Goal: Information Seeking & Learning: Check status

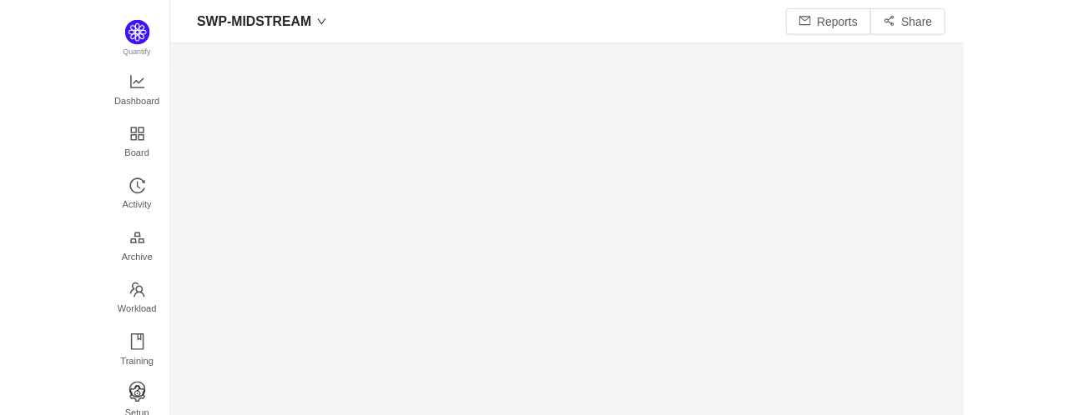
scroll to position [395, 963]
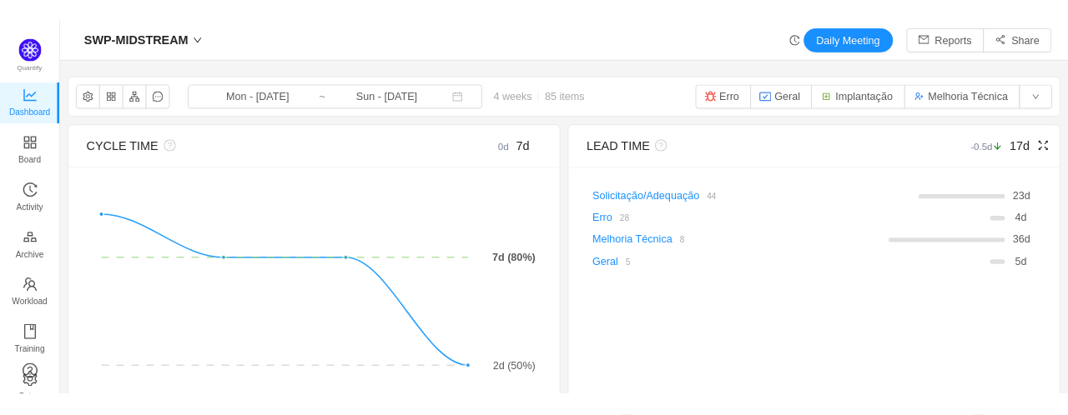
scroll to position [390, 963]
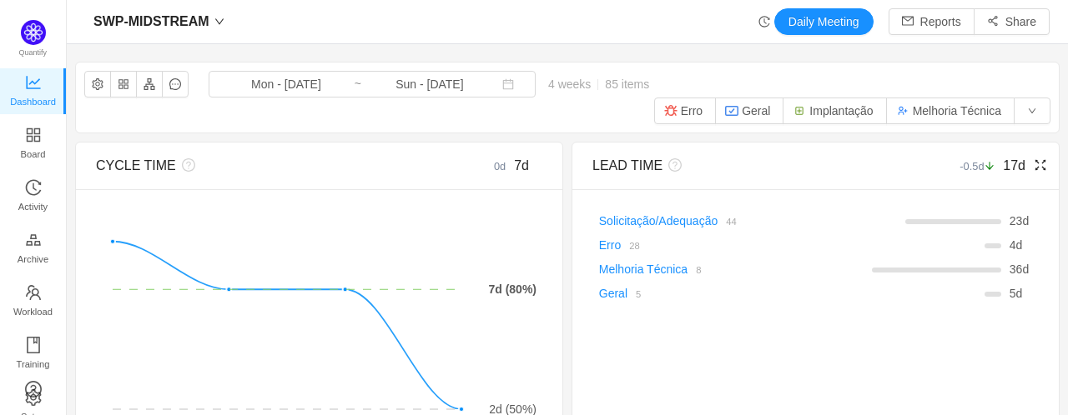
click at [867, 158] on icon "icon: fullscreen" at bounding box center [1039, 164] width 13 height 13
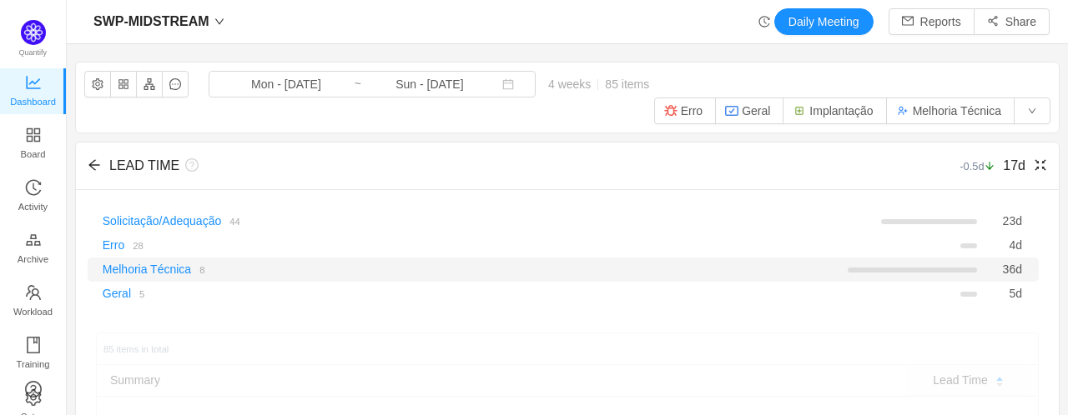
scroll to position [83, 0]
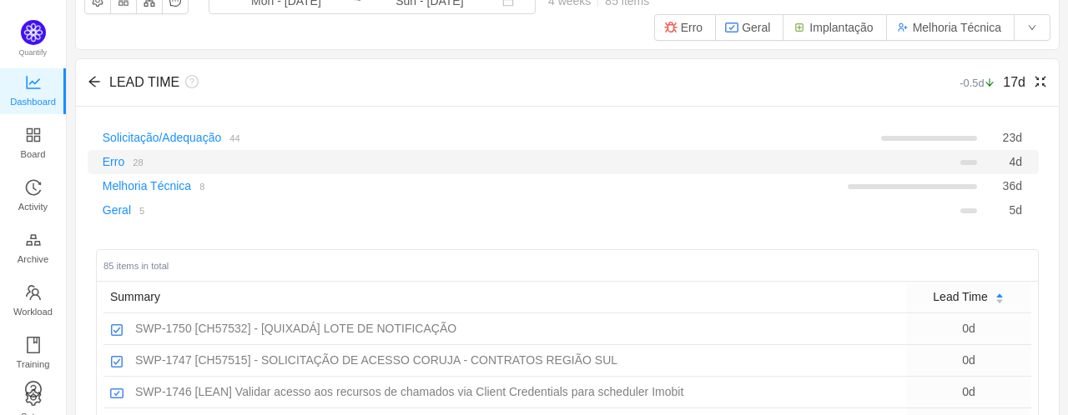
click at [572, 153] on div at bounding box center [733, 159] width 496 height 12
click at [108, 155] on link "Erro" at bounding box center [114, 161] width 22 height 13
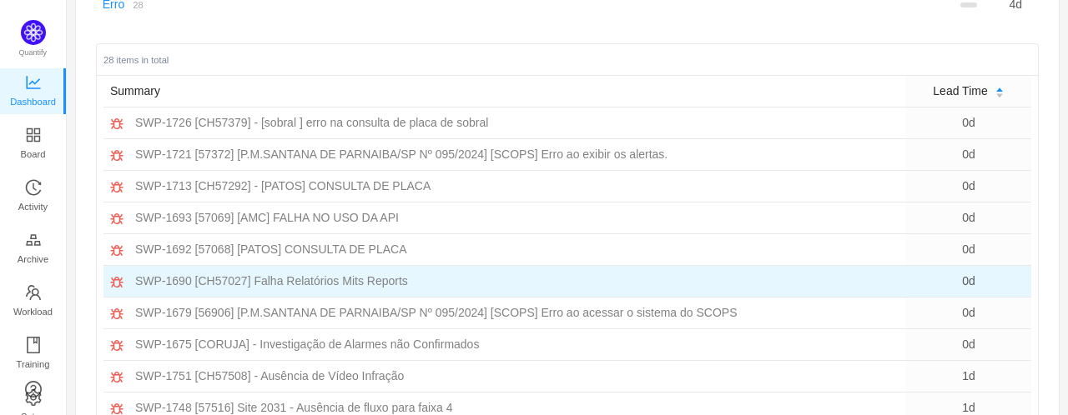
scroll to position [212, 0]
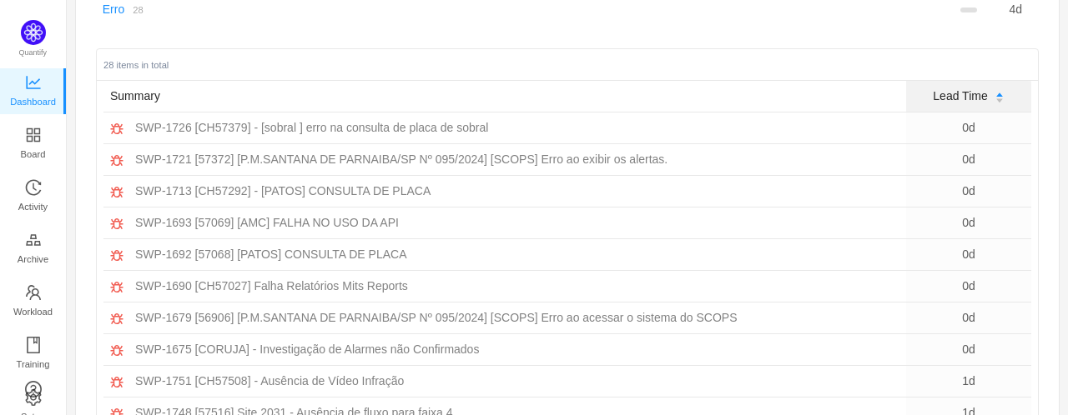
click at [867, 88] on div "Lead Time" at bounding box center [967, 97] width 71 height 18
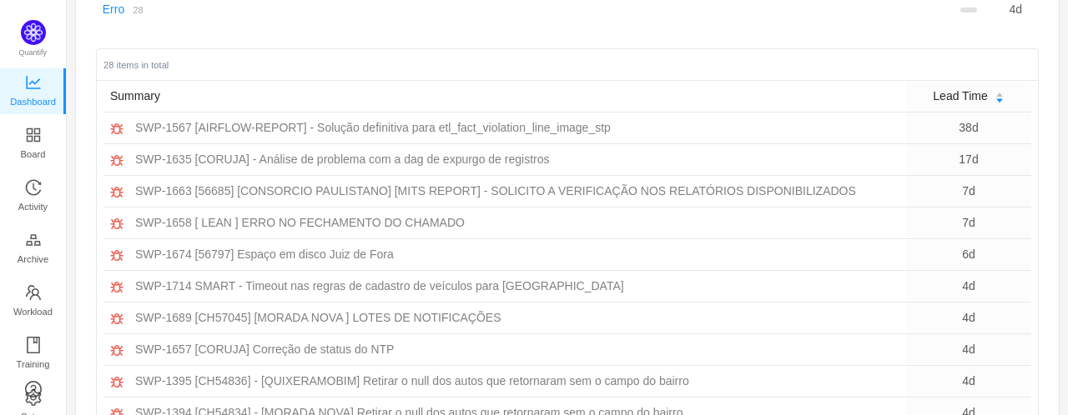
scroll to position [128, 0]
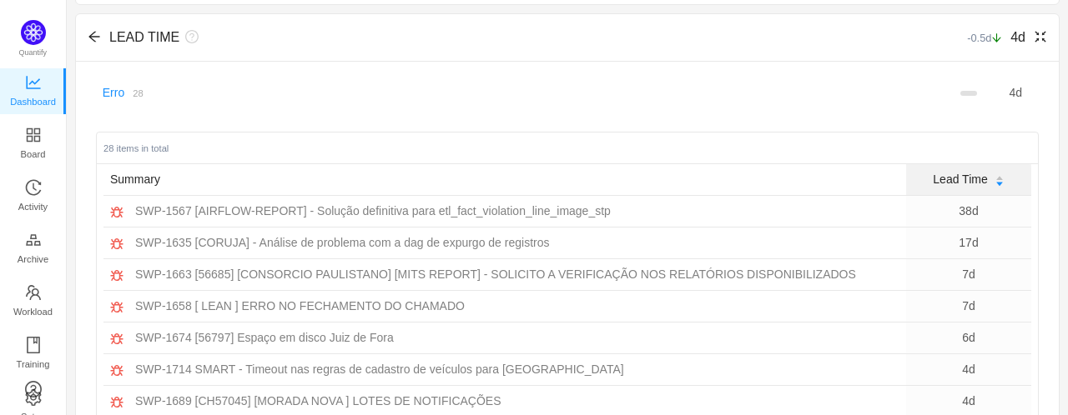
click at [867, 171] on span "Lead Time" at bounding box center [959, 180] width 54 height 18
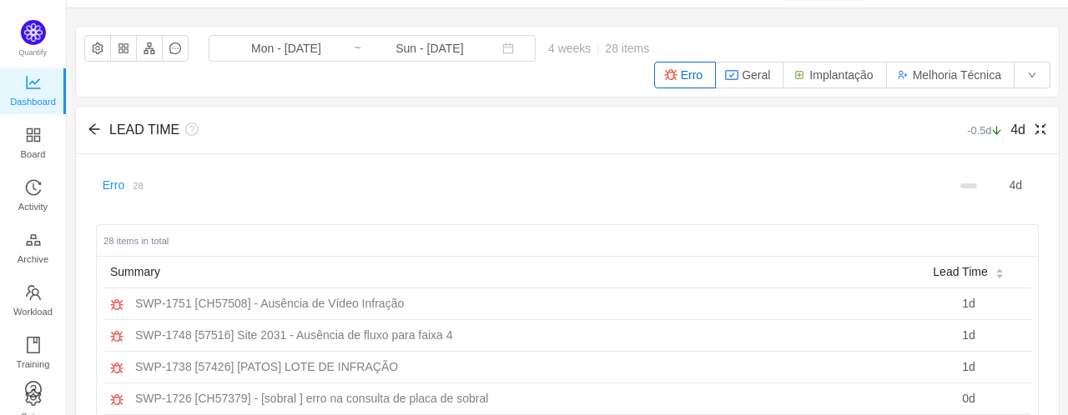
scroll to position [0, 0]
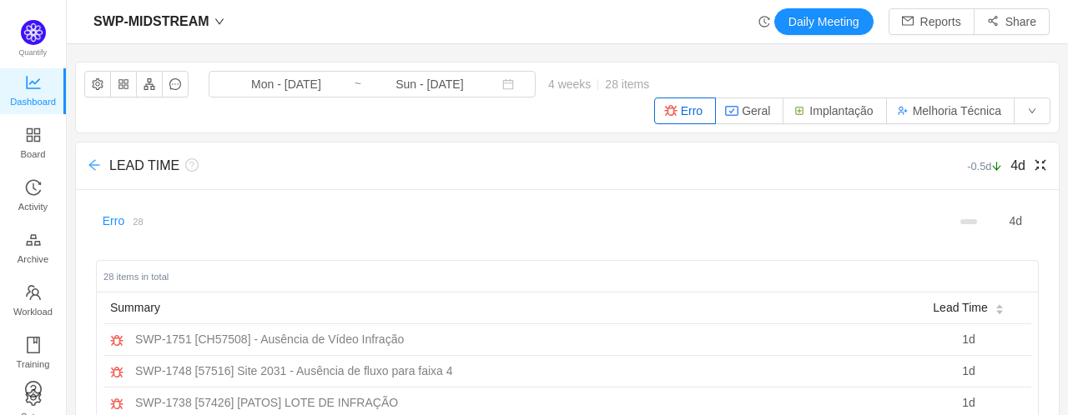
click at [93, 158] on icon "icon: arrow-left" at bounding box center [94, 164] width 13 height 13
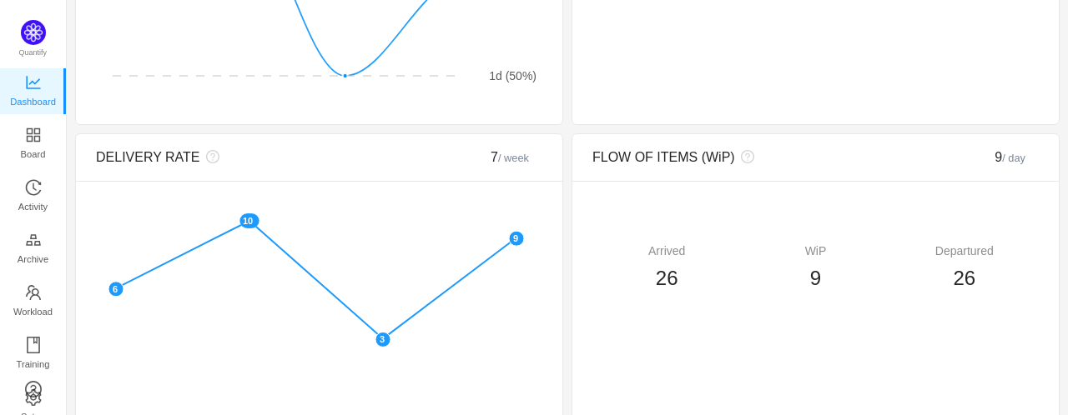
scroll to position [417, 0]
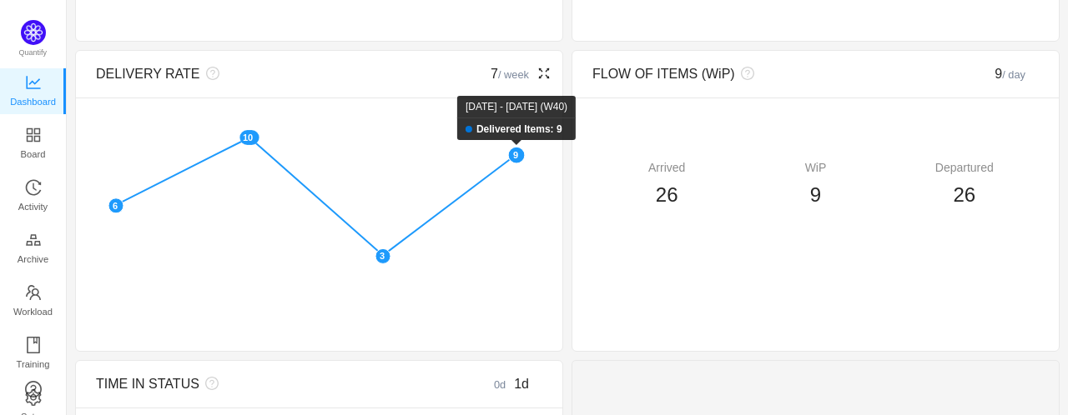
click at [514, 148] on rect at bounding box center [516, 156] width 17 height 17
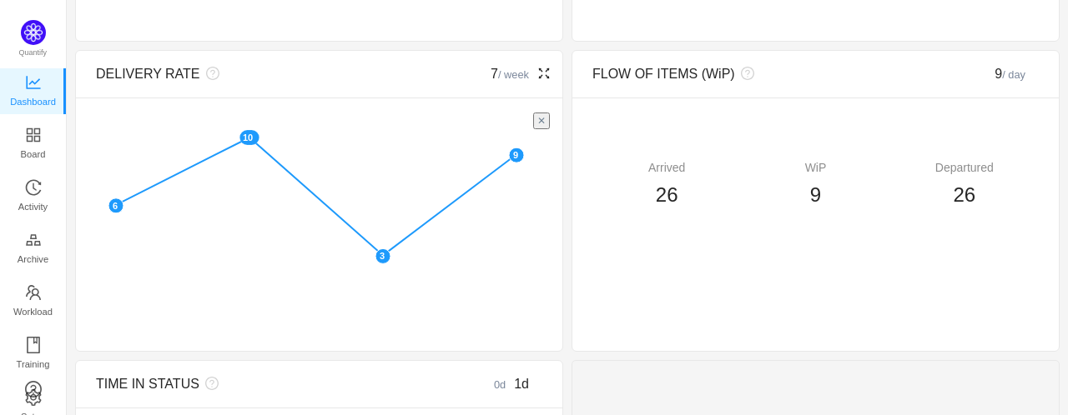
click at [541, 113] on button "✕" at bounding box center [541, 121] width 17 height 17
click at [867, 67] on icon "icon: fullscreen" at bounding box center [1039, 73] width 13 height 13
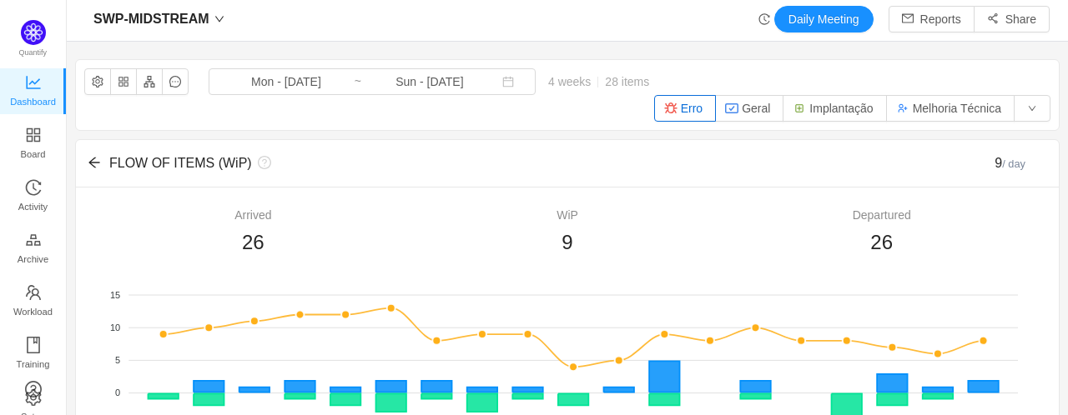
scroll to position [0, 0]
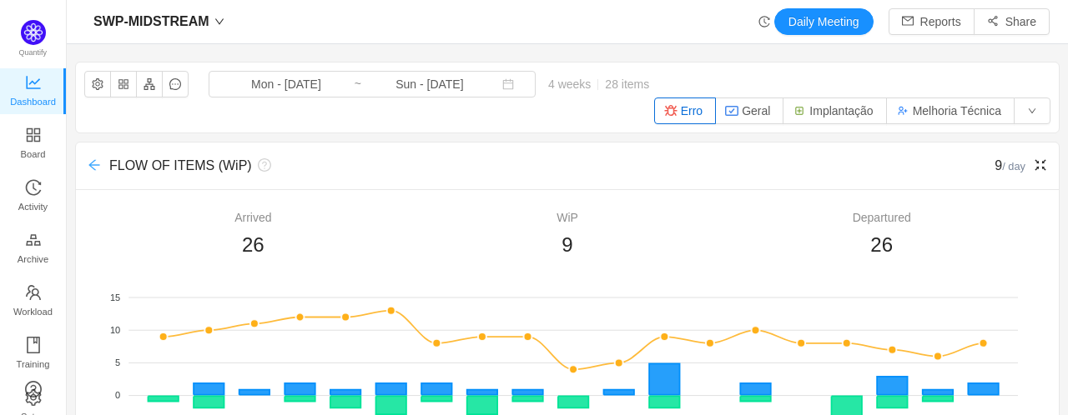
click at [96, 160] on icon "icon: arrow-left" at bounding box center [93, 165] width 11 height 11
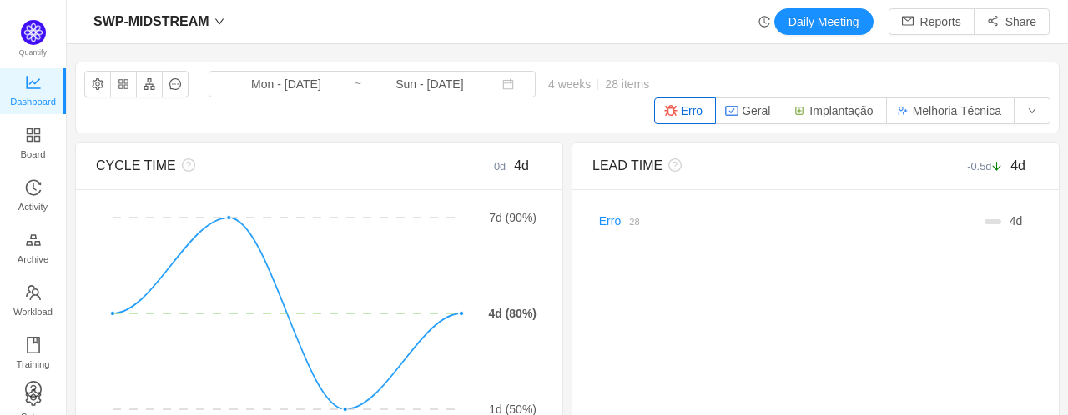
click at [679, 98] on button "Erro" at bounding box center [685, 111] width 62 height 27
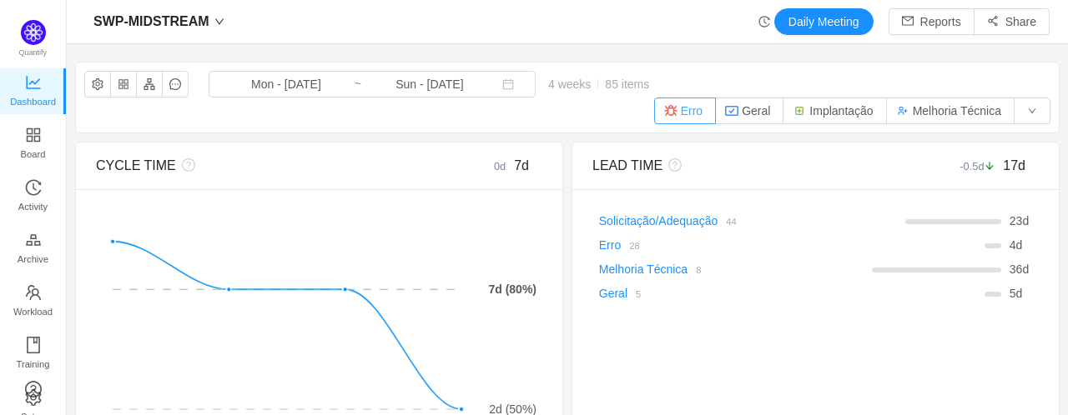
click at [679, 98] on button "Erro" at bounding box center [685, 111] width 62 height 27
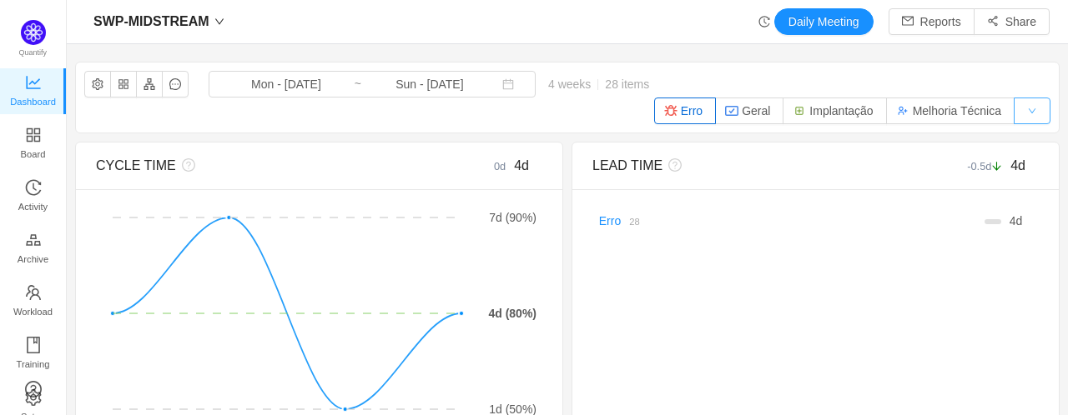
click at [867, 98] on button "button" at bounding box center [1031, 111] width 37 height 27
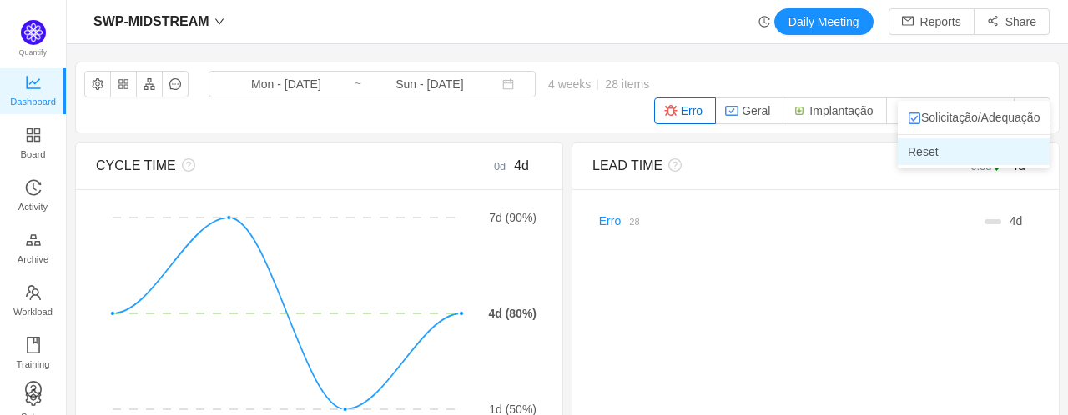
click at [867, 154] on li "Reset" at bounding box center [973, 151] width 152 height 27
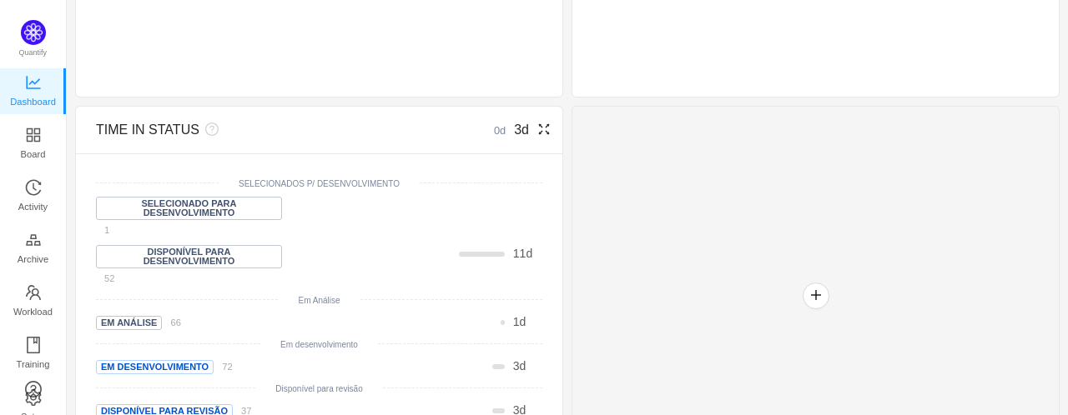
scroll to position [716, 0]
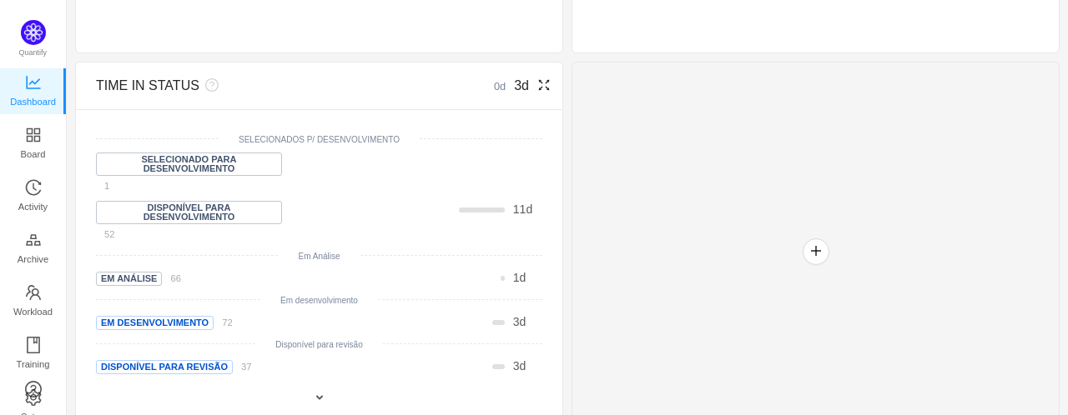
click at [535, 76] on div "0d 3d" at bounding box center [486, 86] width 112 height 20
click at [537, 78] on icon "icon: fullscreen" at bounding box center [543, 84] width 13 height 13
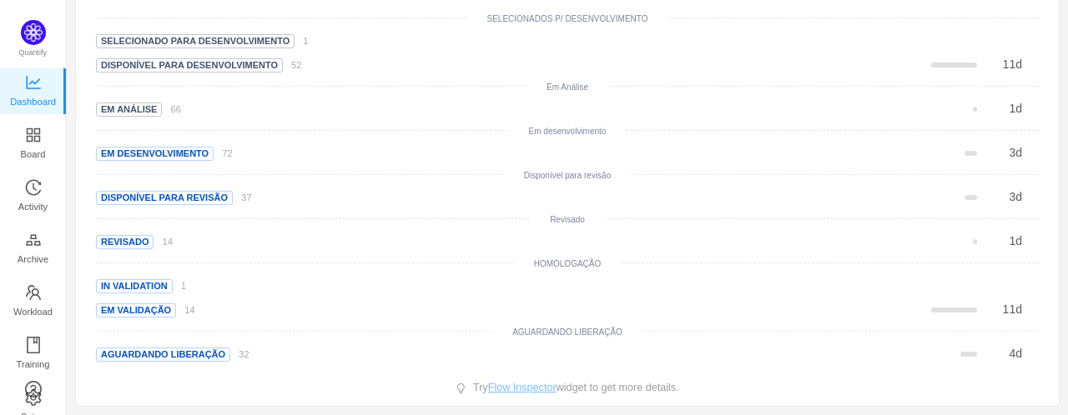
scroll to position [174, 0]
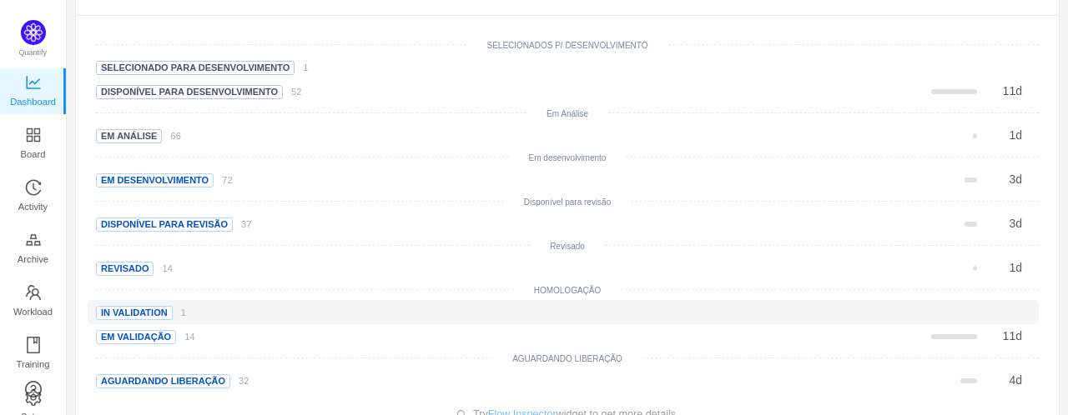
click at [155, 306] on span "In validation" at bounding box center [134, 313] width 77 height 14
click at [186, 308] on small "1" at bounding box center [183, 313] width 5 height 10
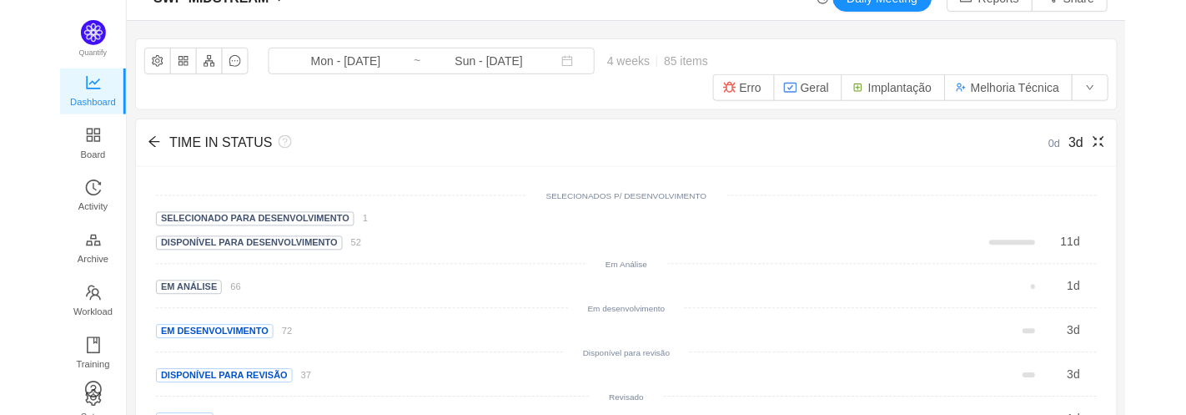
scroll to position [0, 0]
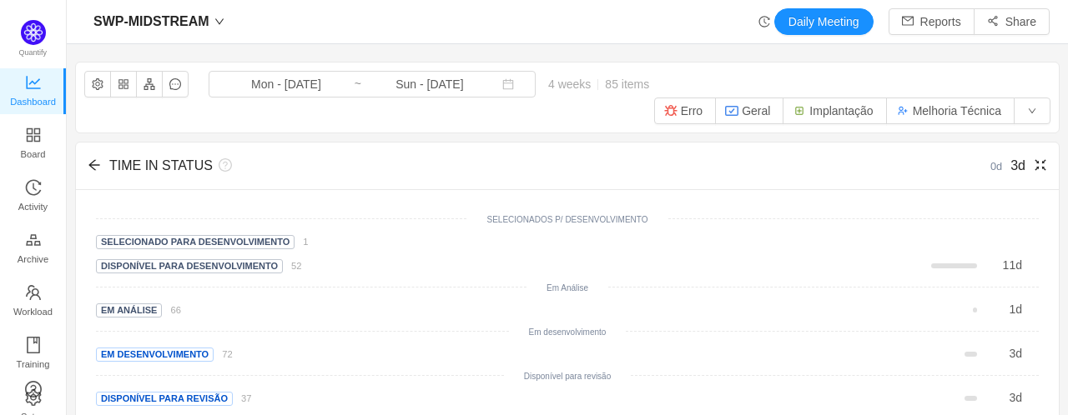
click at [867, 158] on icon "icon: fullscreen-exit" at bounding box center [1039, 164] width 13 height 13
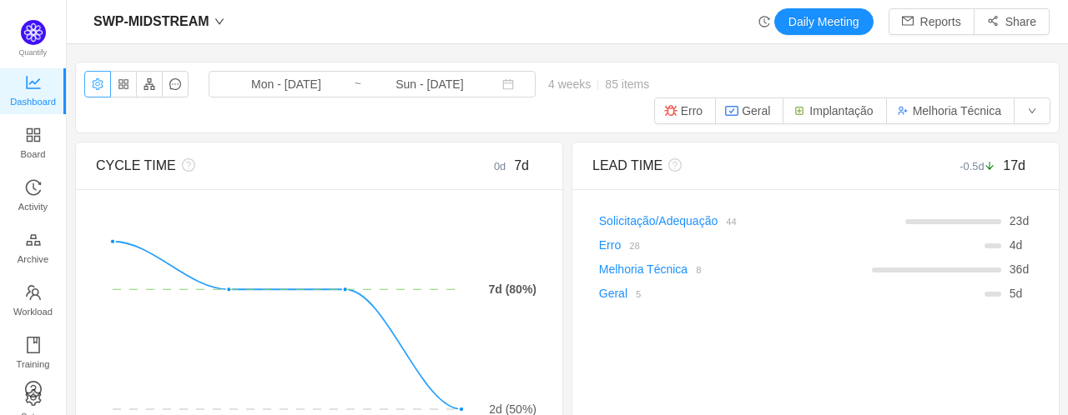
click at [107, 81] on button "button" at bounding box center [97, 84] width 27 height 27
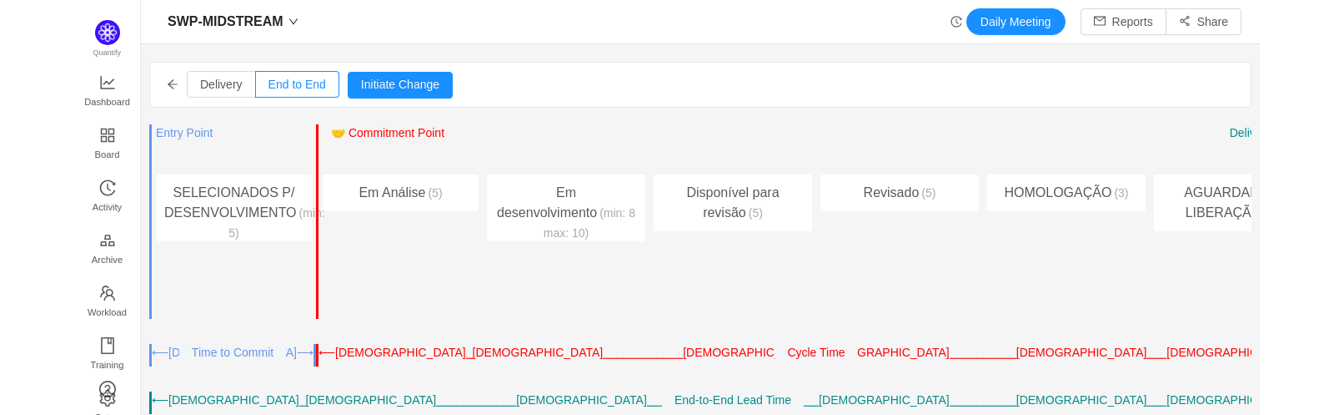
scroll to position [383, 1220]
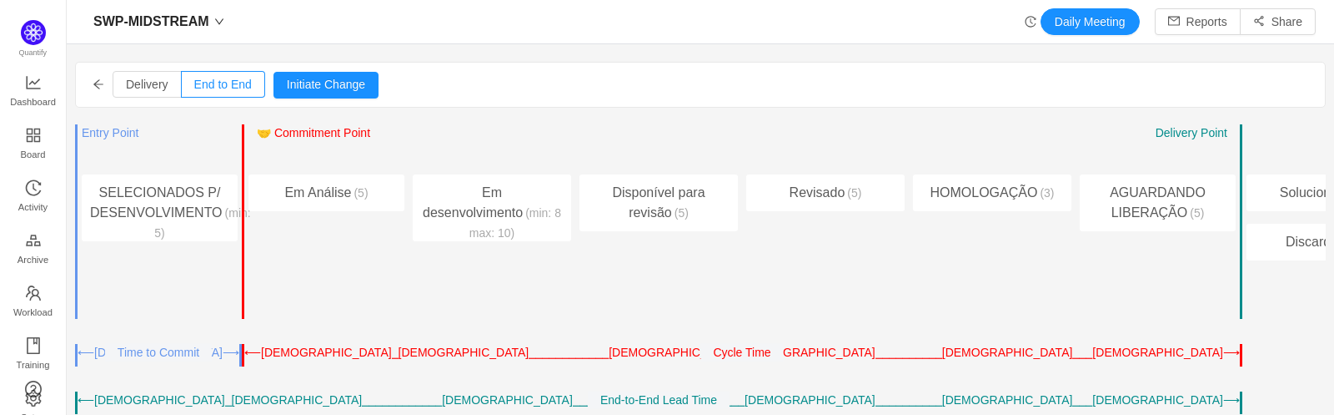
click at [98, 83] on icon "icon: arrow-left" at bounding box center [99, 84] width 12 height 12
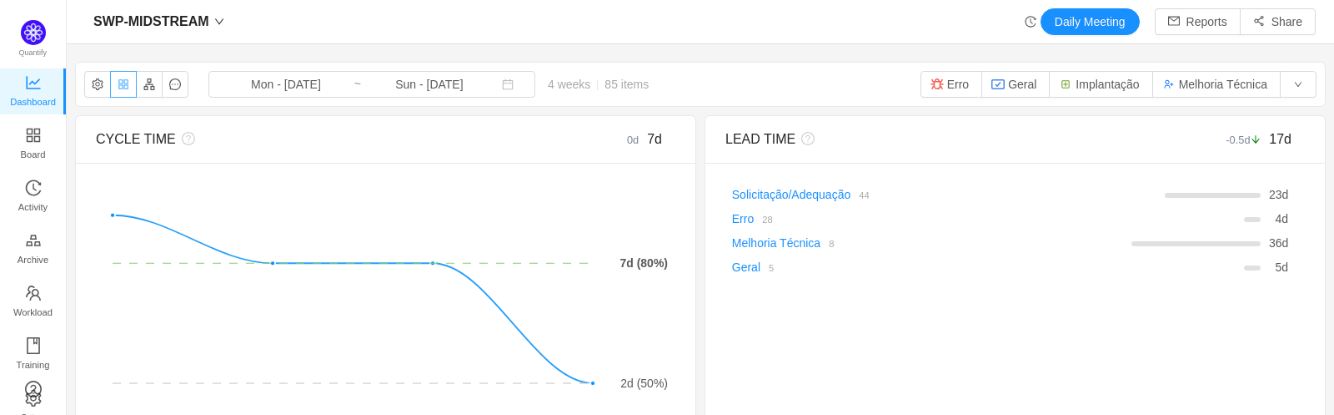
click at [126, 86] on button "button" at bounding box center [123, 84] width 27 height 27
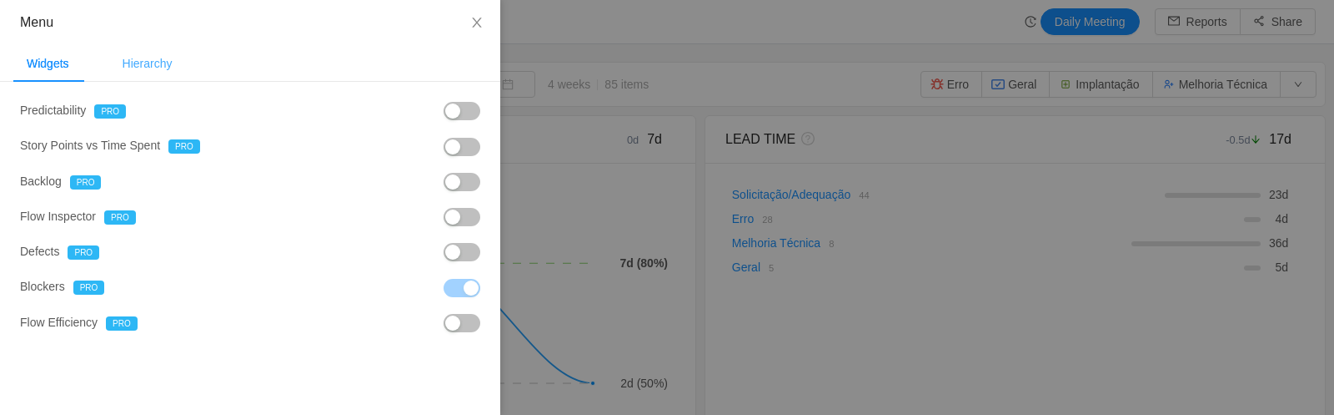
click at [156, 72] on div "Hierarchy" at bounding box center [147, 64] width 77 height 38
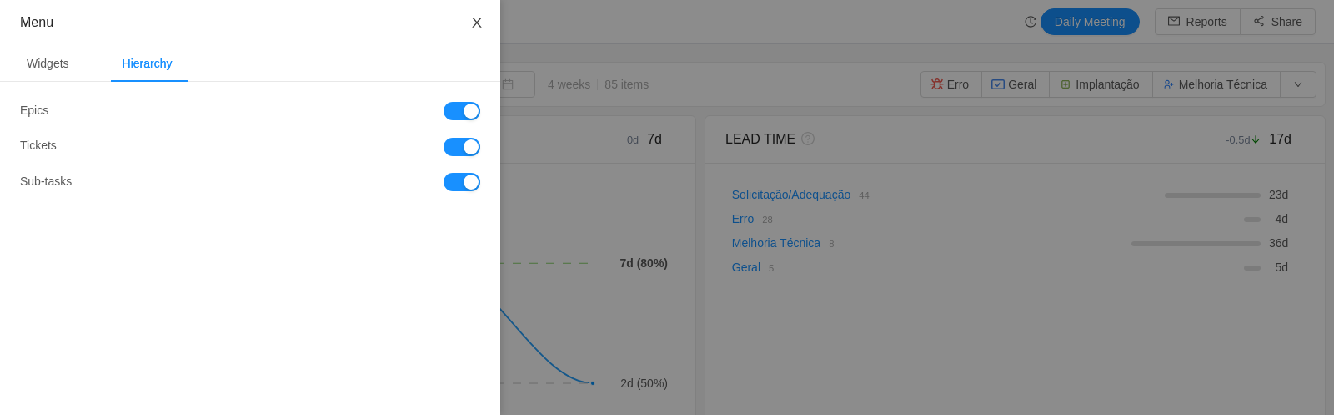
click at [480, 18] on icon "icon: close" at bounding box center [476, 22] width 13 height 13
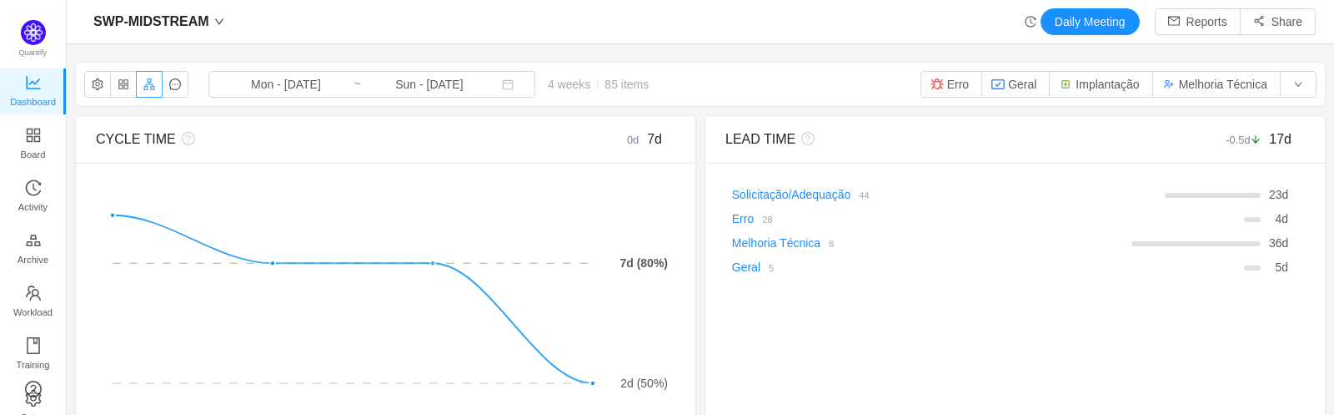
click at [143, 87] on button "button" at bounding box center [149, 84] width 27 height 27
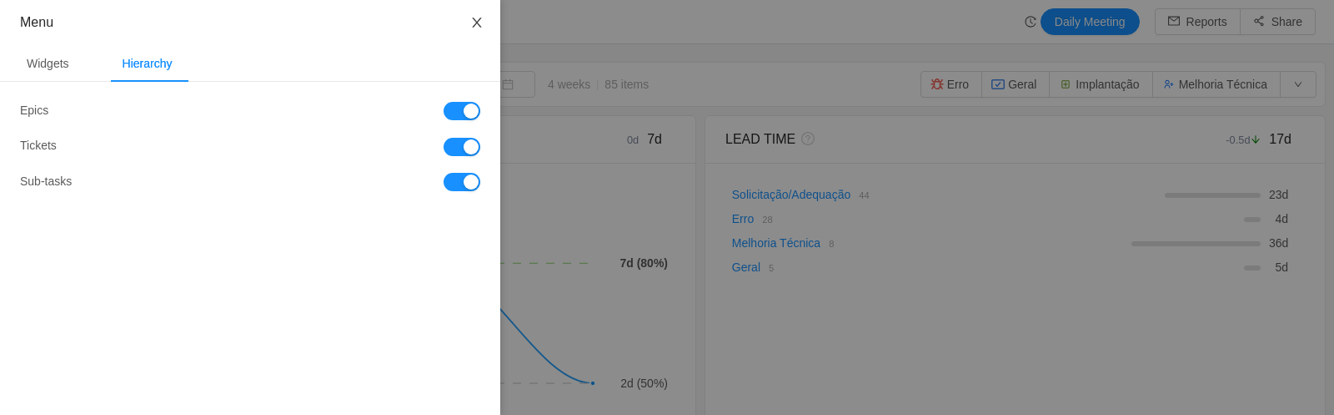
click at [485, 20] on button "Close" at bounding box center [477, 23] width 47 height 47
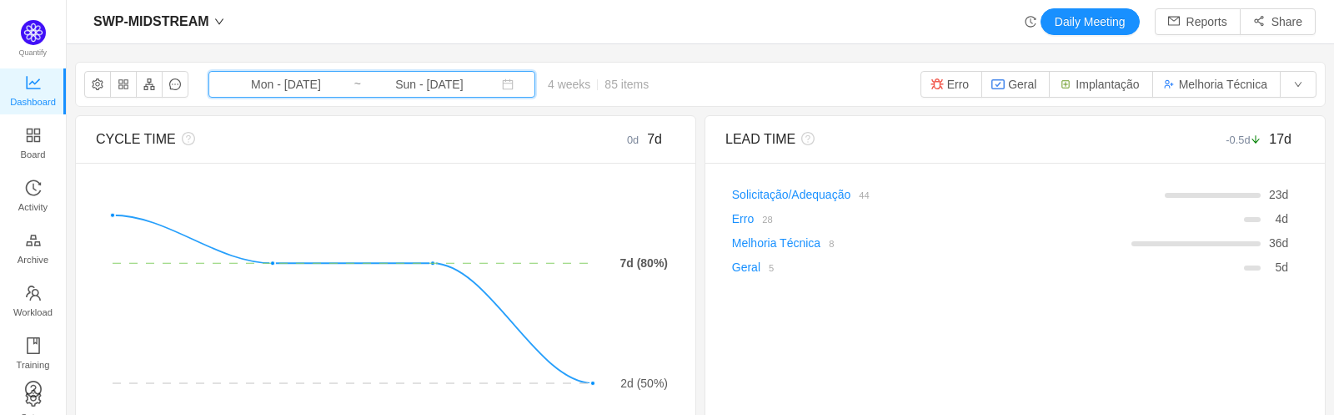
click at [502, 85] on icon "icon: calendar" at bounding box center [508, 84] width 12 height 12
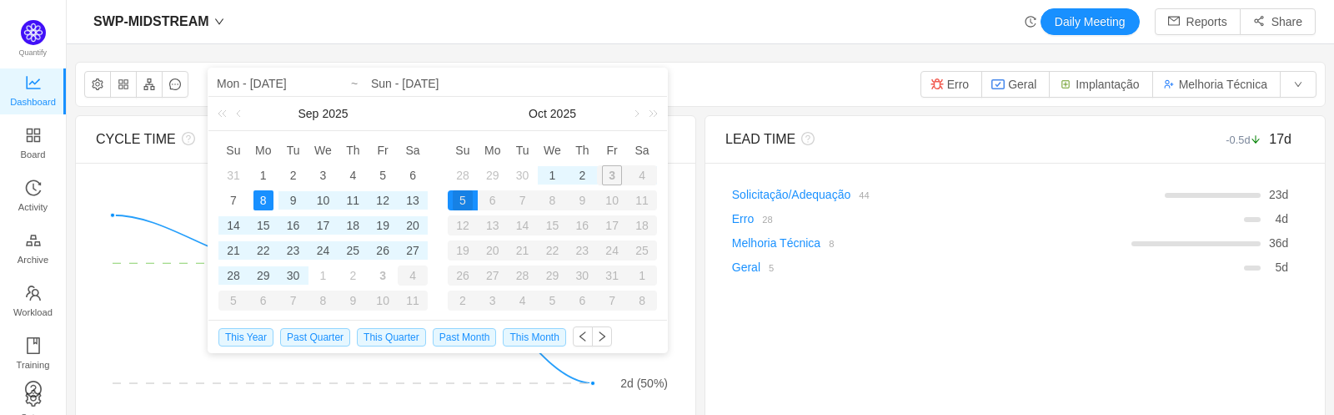
click at [741, 38] on div "SWP-MIDSTREAM Daily Meeting Reports Share" at bounding box center [701, 22] width 1268 height 44
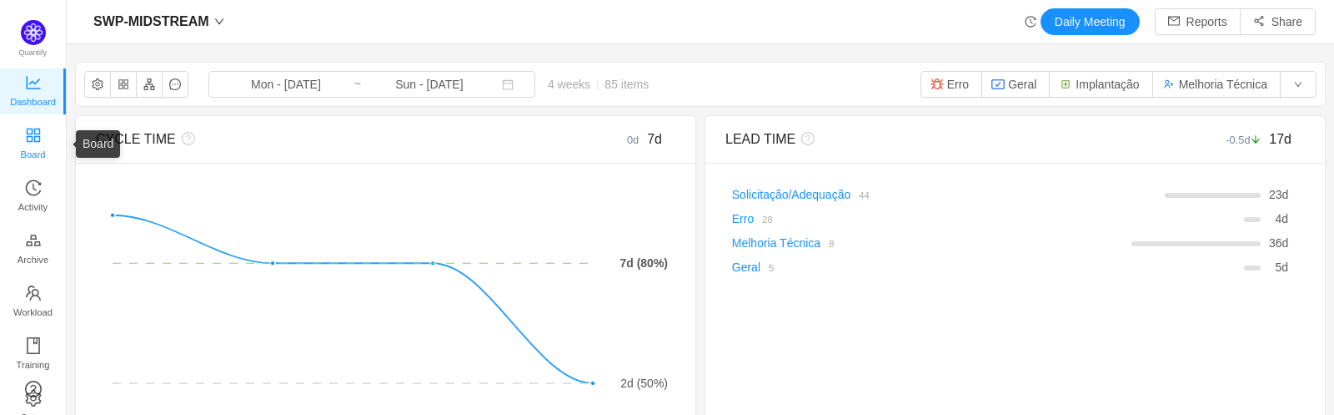
click at [42, 135] on link "Board" at bounding box center [33, 144] width 17 height 33
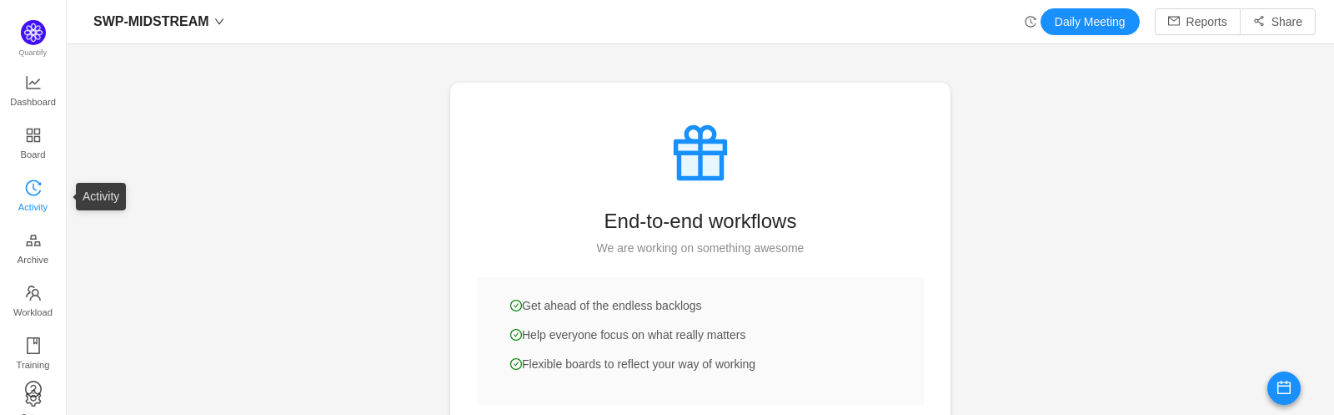
click at [40, 204] on span "Activity" at bounding box center [32, 206] width 29 height 33
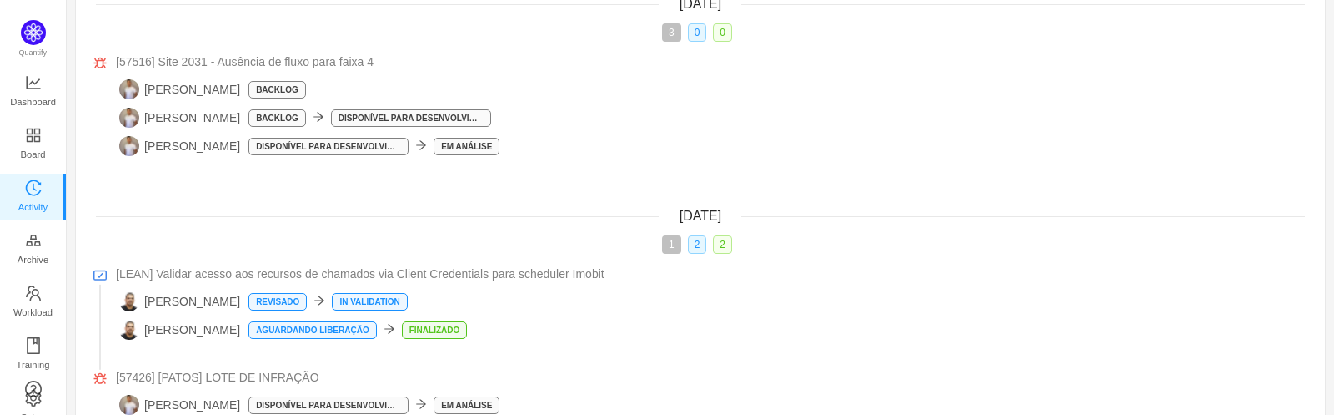
scroll to position [266, 0]
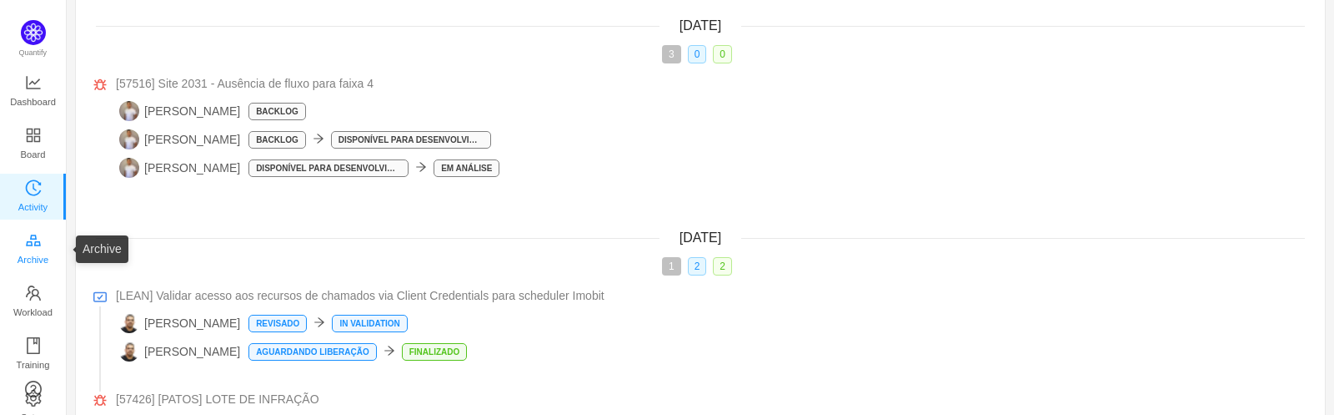
click at [25, 239] on link "Archive" at bounding box center [33, 249] width 17 height 33
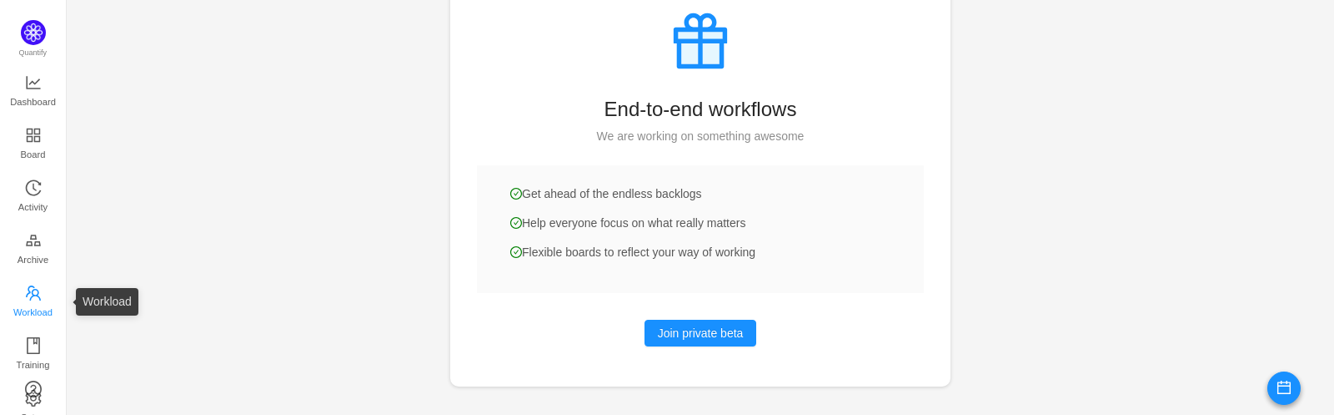
click at [38, 303] on span "Workload" at bounding box center [32, 311] width 39 height 33
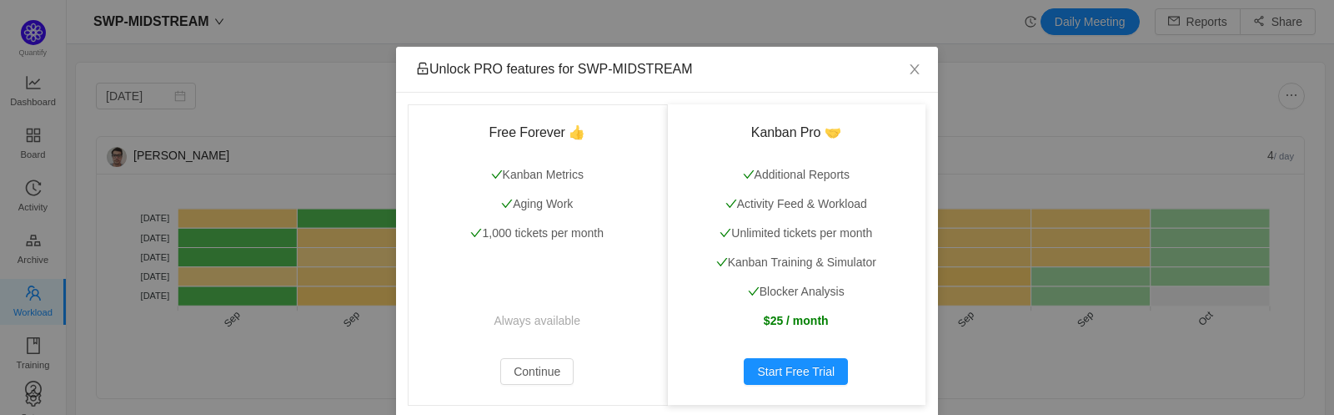
scroll to position [58, 0]
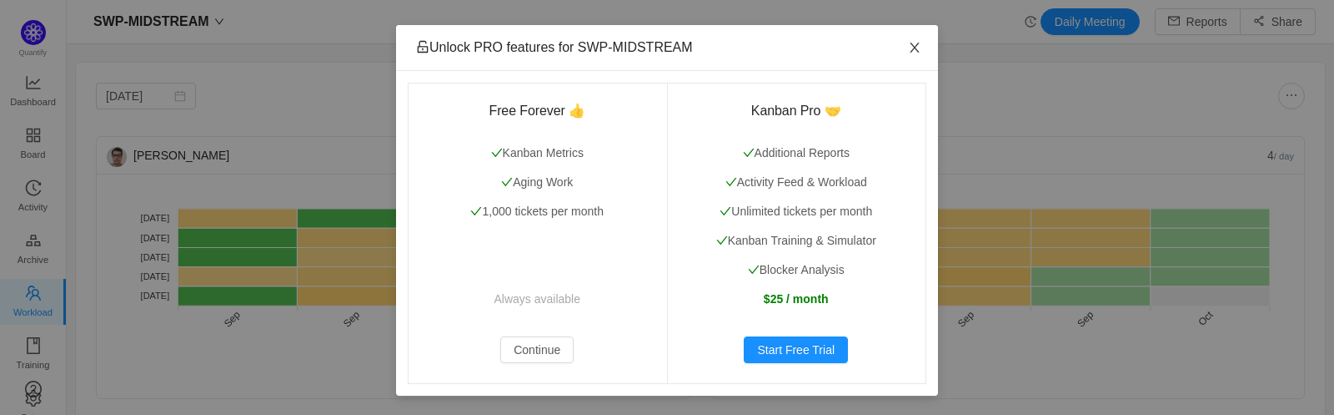
click at [867, 41] on span "Close" at bounding box center [915, 48] width 47 height 47
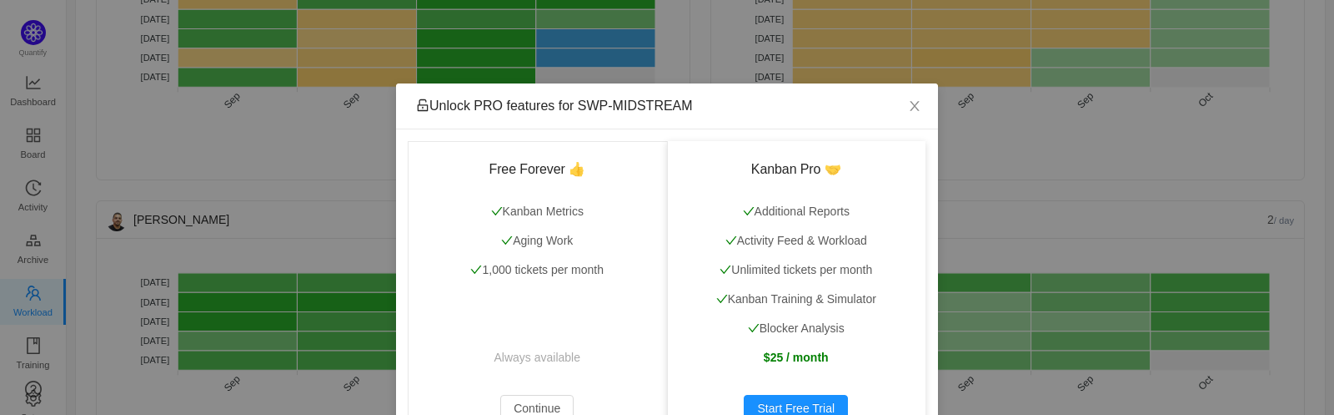
scroll to position [208, 0]
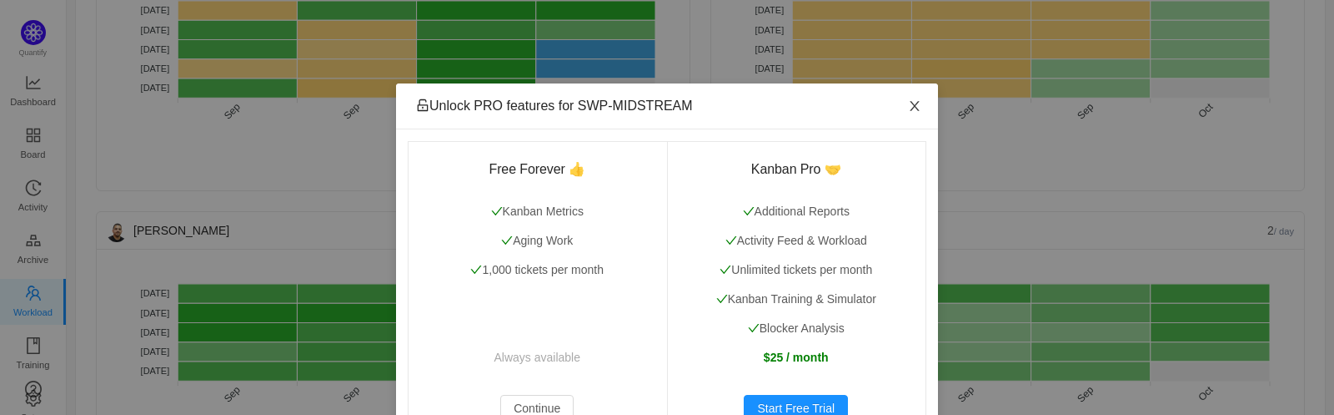
click at [867, 105] on icon "icon: close" at bounding box center [914, 106] width 9 height 10
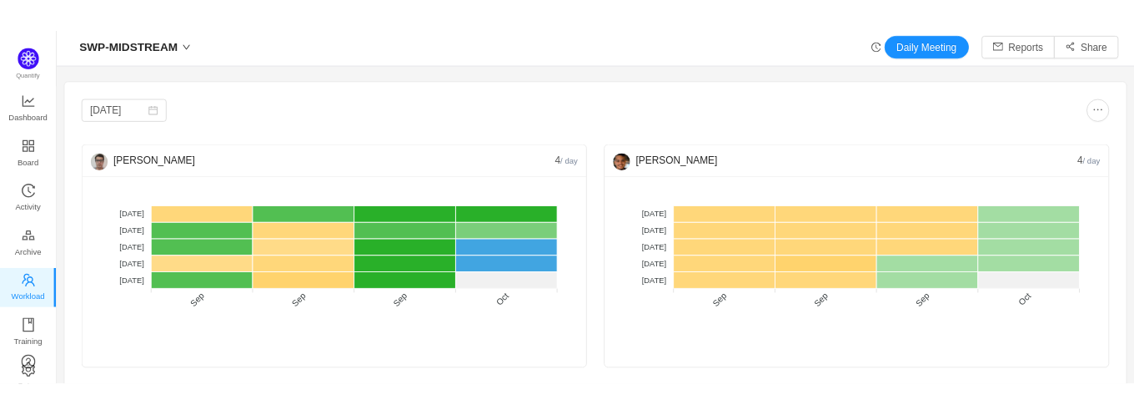
scroll to position [0, 0]
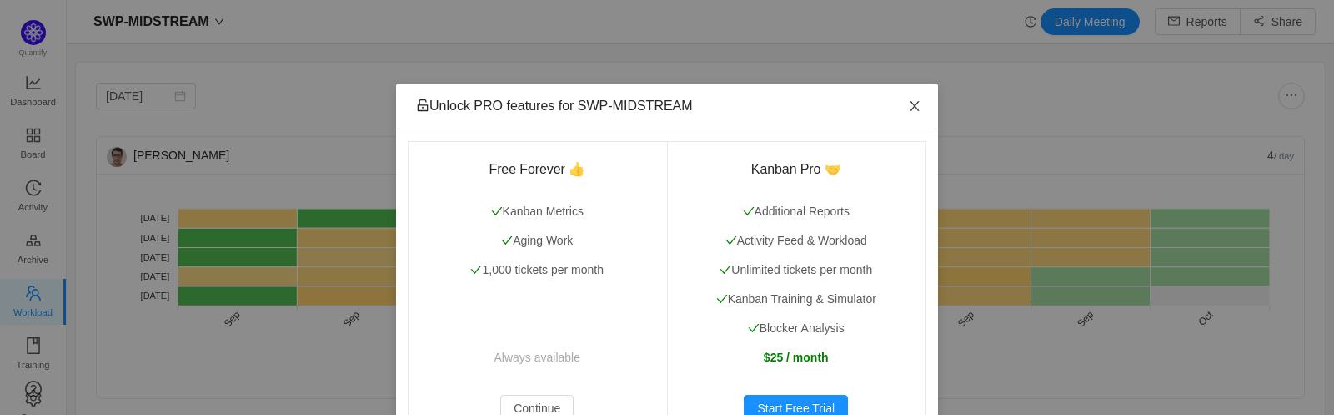
click at [867, 101] on icon "icon: close" at bounding box center [914, 105] width 13 height 13
click at [867, 100] on icon "icon: close" at bounding box center [914, 105] width 13 height 13
click at [867, 108] on icon "icon: close" at bounding box center [914, 105] width 13 height 13
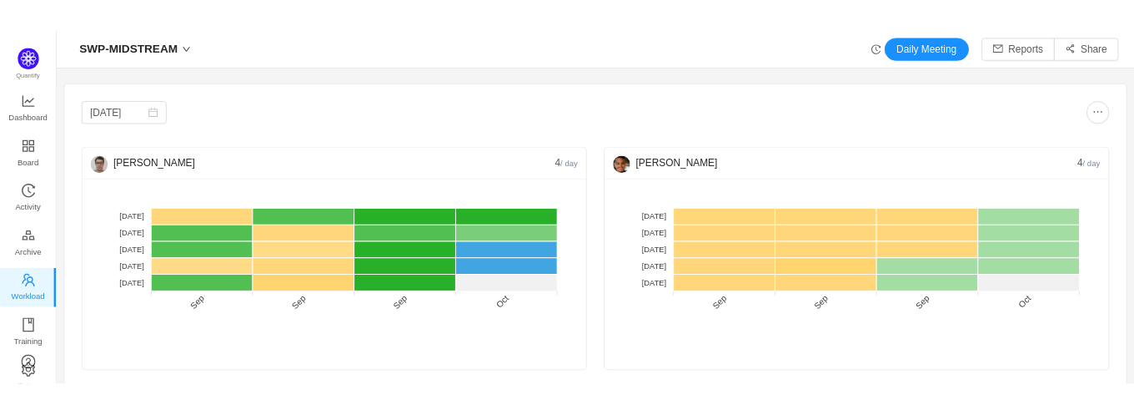
scroll to position [24, 24]
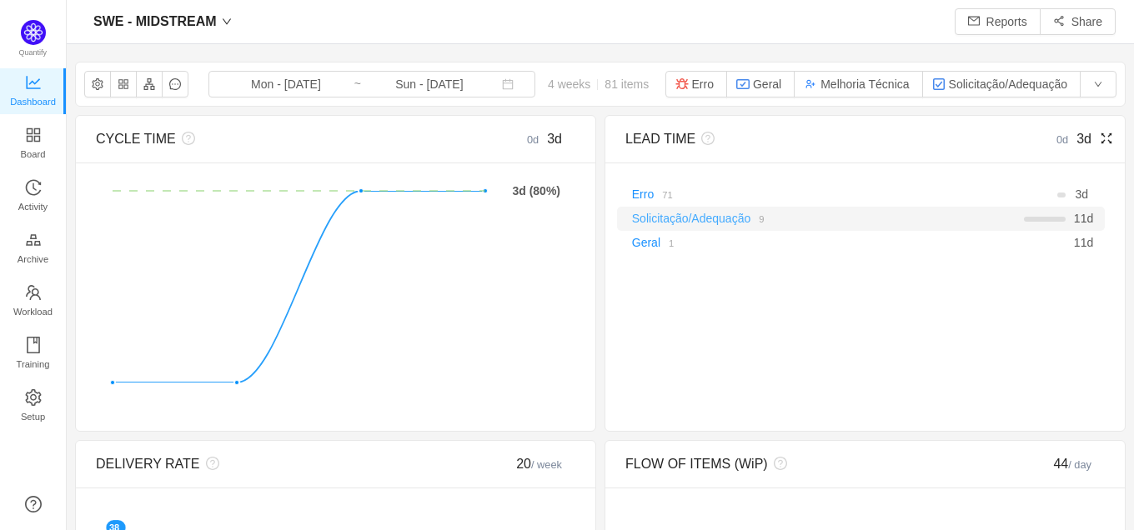
scroll to position [24, 24]
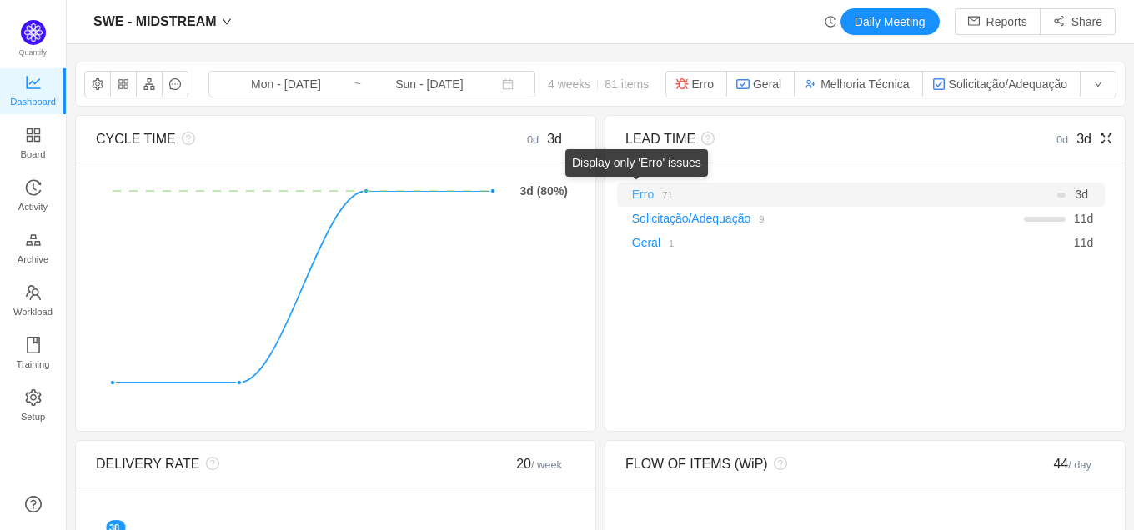
click at [636, 191] on link "Erro" at bounding box center [643, 194] width 22 height 13
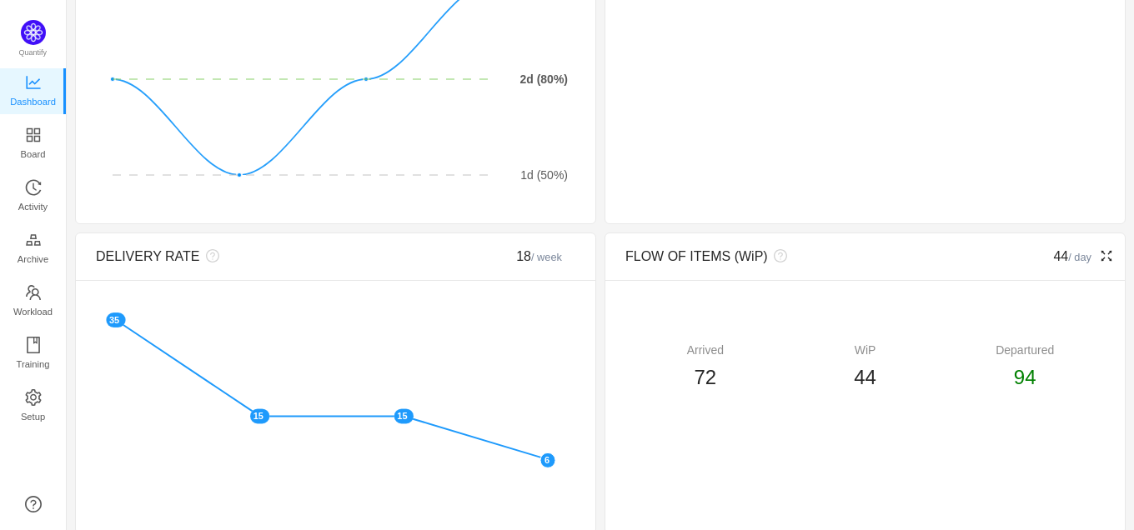
scroll to position [0, 0]
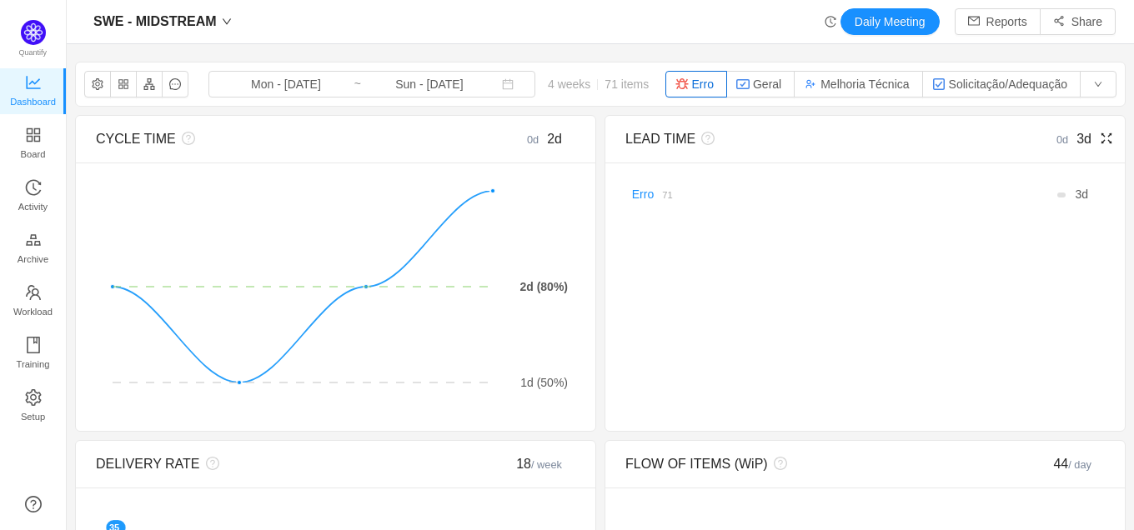
click at [1100, 134] on icon "icon: fullscreen" at bounding box center [1106, 138] width 13 height 13
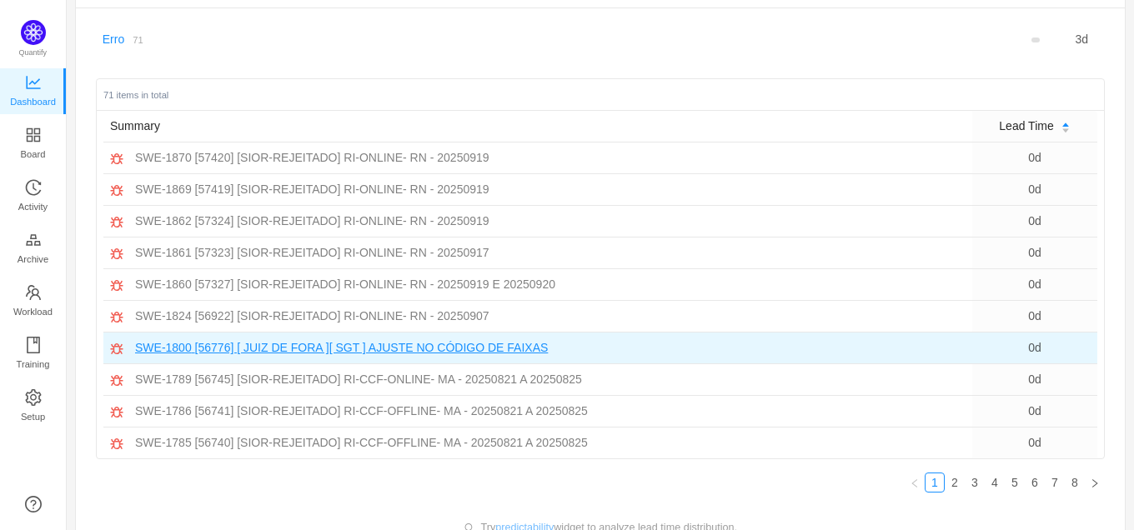
scroll to position [178, 0]
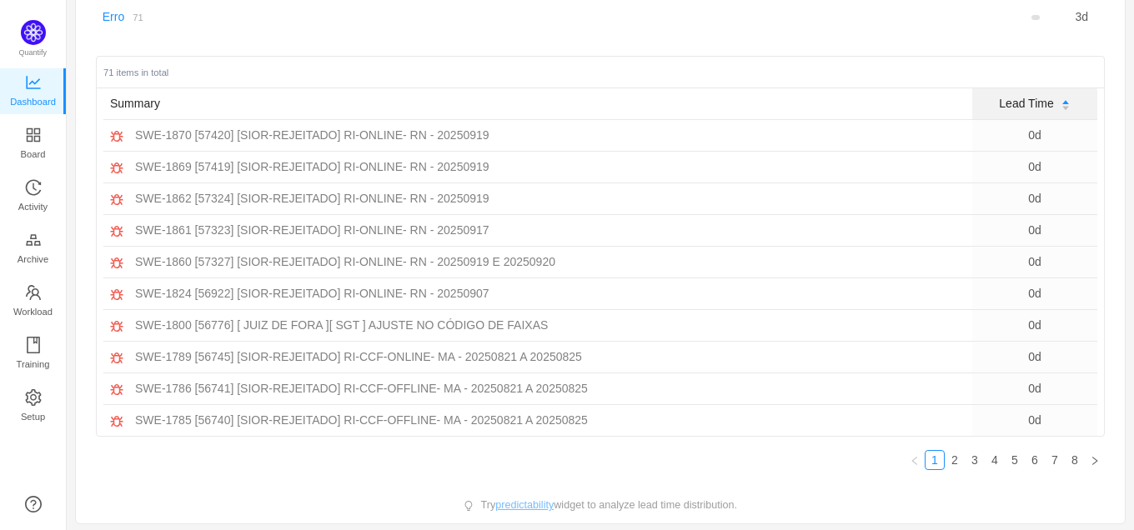
click at [1044, 101] on div "Lead Time" at bounding box center [1034, 104] width 71 height 18
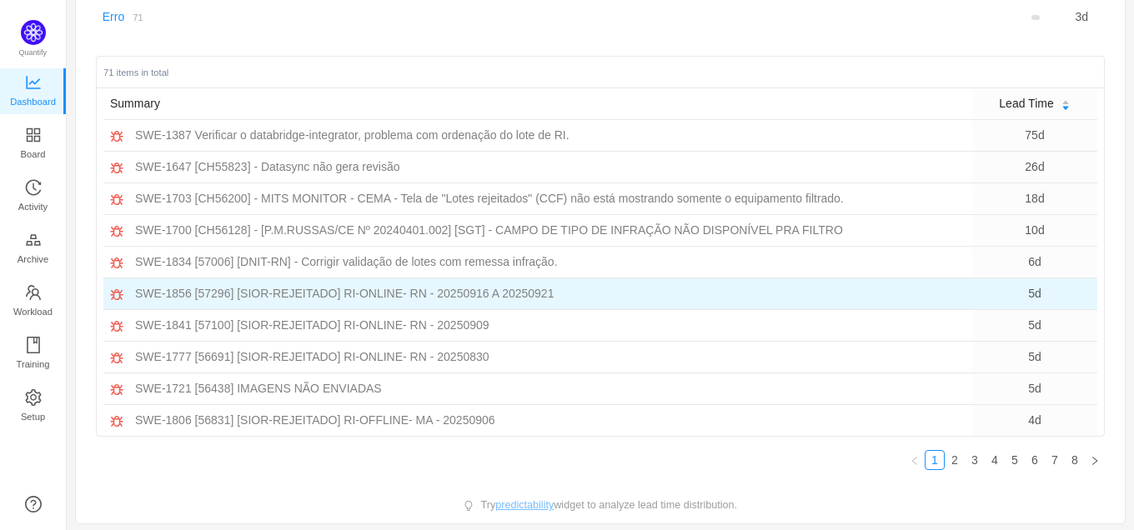
scroll to position [0, 0]
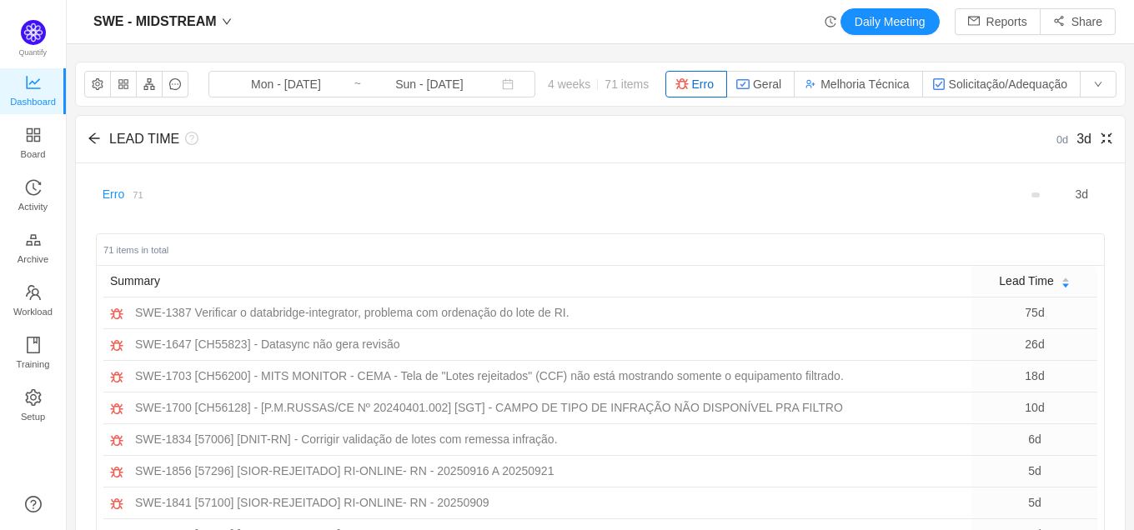
click at [84, 139] on div "LEAD TIME 0d 3d" at bounding box center [600, 140] width 1049 height 48
click at [104, 144] on div "LEAD TIME" at bounding box center [474, 139] width 757 height 20
click at [98, 141] on icon "icon: arrow-left" at bounding box center [94, 138] width 13 height 13
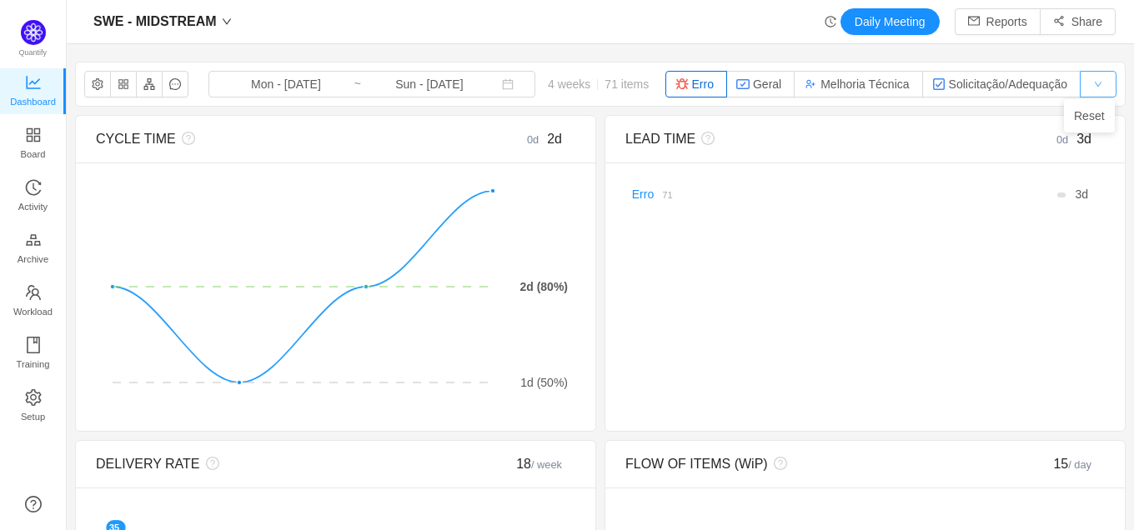
click at [1088, 84] on button "button" at bounding box center [1098, 84] width 37 height 27
click at [1081, 113] on li "Reset" at bounding box center [1089, 116] width 51 height 27
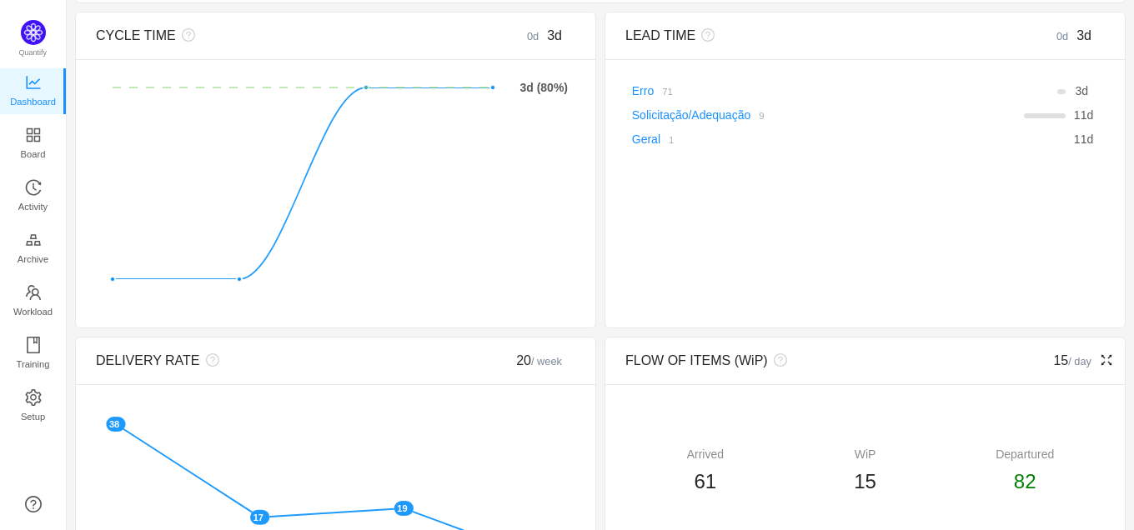
scroll to position [313, 0]
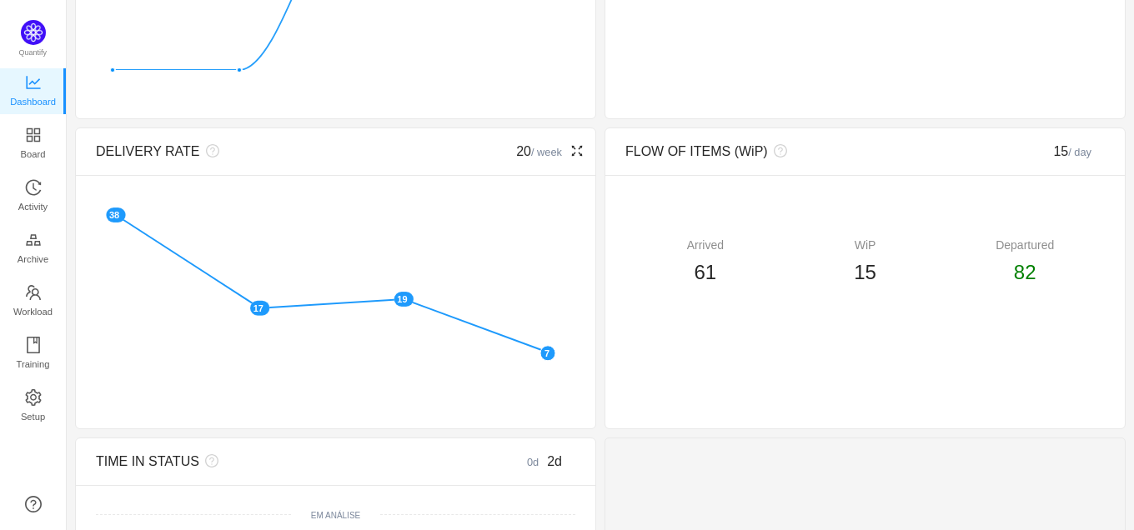
click at [570, 147] on icon "icon: fullscreen" at bounding box center [576, 150] width 13 height 13
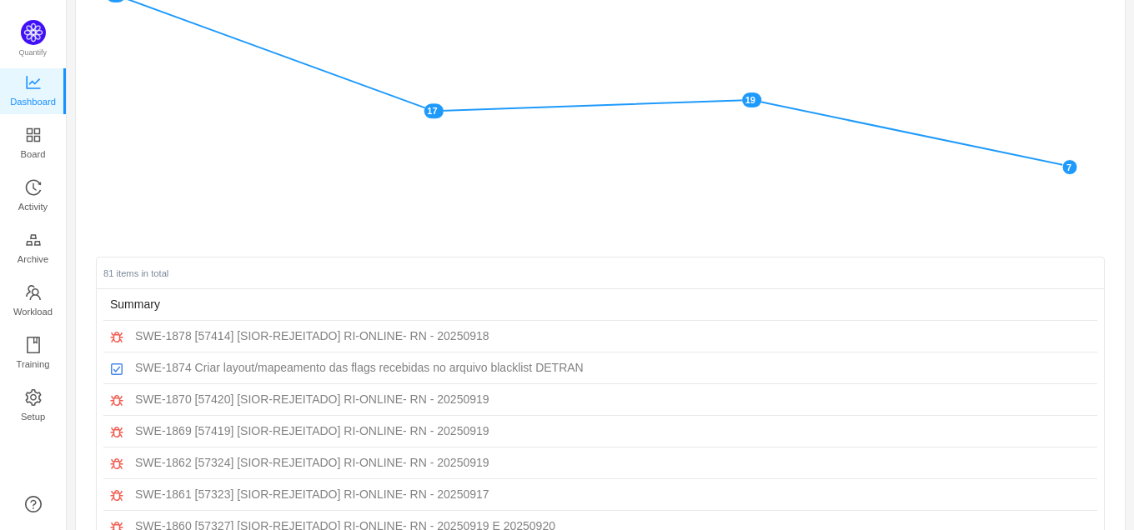
scroll to position [0, 0]
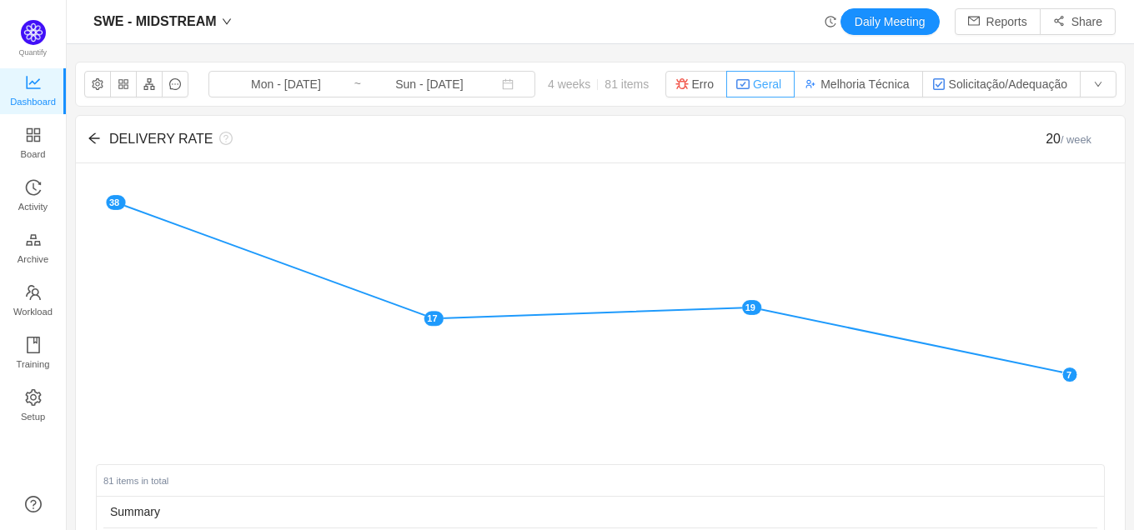
click at [748, 87] on button "Geral" at bounding box center [760, 84] width 68 height 27
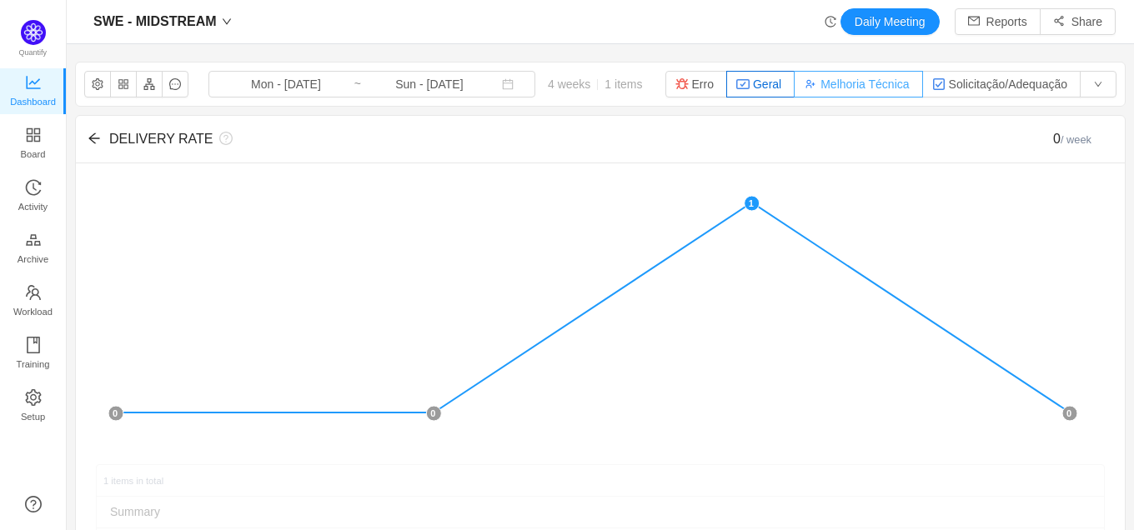
click at [828, 82] on button "Melhoria Técnica" at bounding box center [858, 84] width 128 height 27
click at [938, 79] on button "Solicitação/Adequação" at bounding box center [1001, 84] width 158 height 27
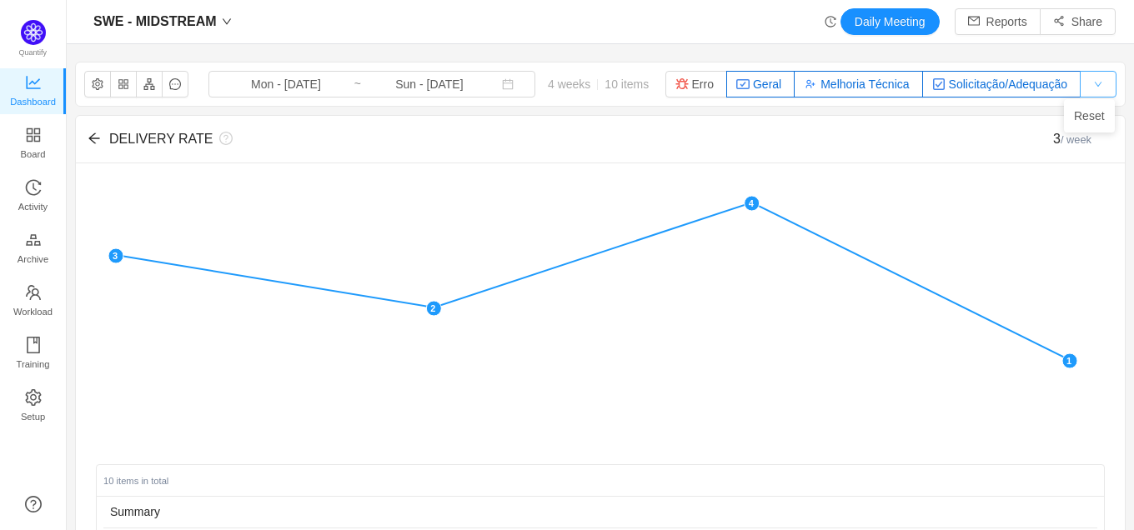
click at [1092, 82] on button "button" at bounding box center [1098, 84] width 37 height 27
click at [89, 147] on div "DELIVERY RATE 3 / week" at bounding box center [600, 140] width 1049 height 48
click at [91, 143] on icon "icon: arrow-left" at bounding box center [94, 138] width 13 height 13
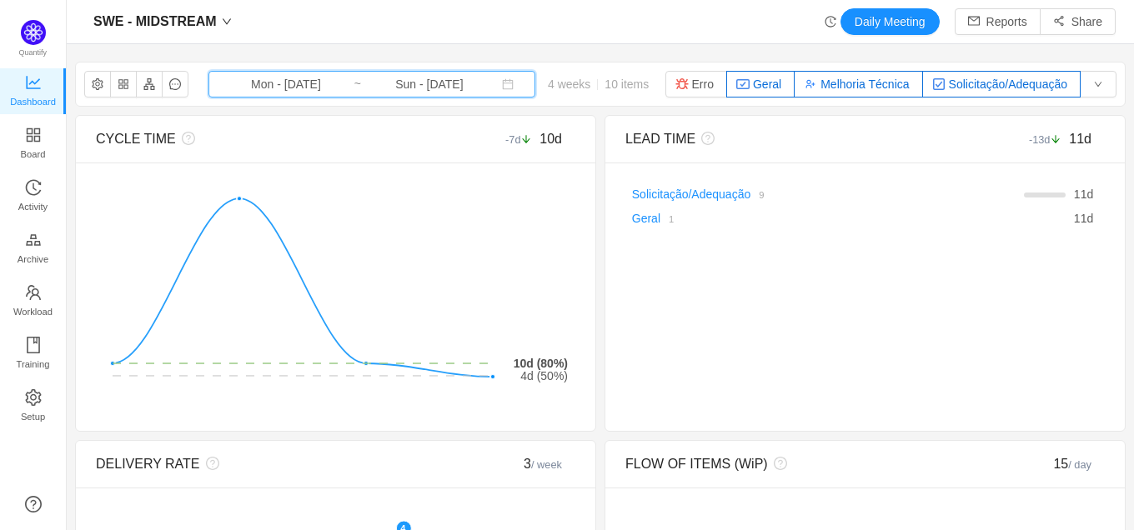
click at [502, 89] on icon "icon: calendar" at bounding box center [508, 84] width 12 height 12
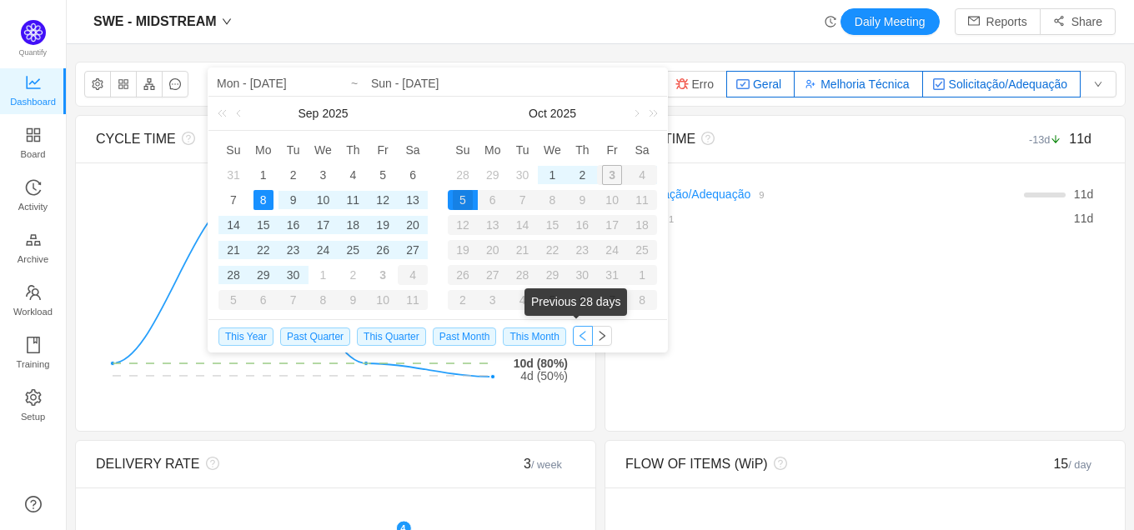
click at [580, 334] on button "button" at bounding box center [583, 336] width 20 height 20
type input "Mon - Aug 11, 2025"
type input "Sun - Sep 07, 2025"
type input "Mon - Aug 11, 2025"
type input "Sun - Sep 07, 2025"
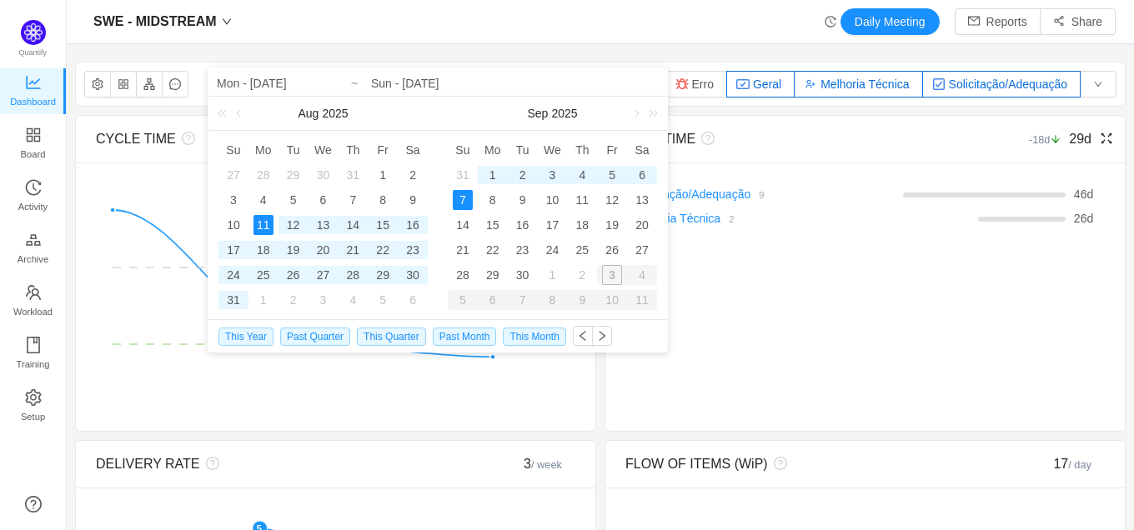
click at [1028, 148] on div "-18d 29d" at bounding box center [1045, 139] width 120 height 20
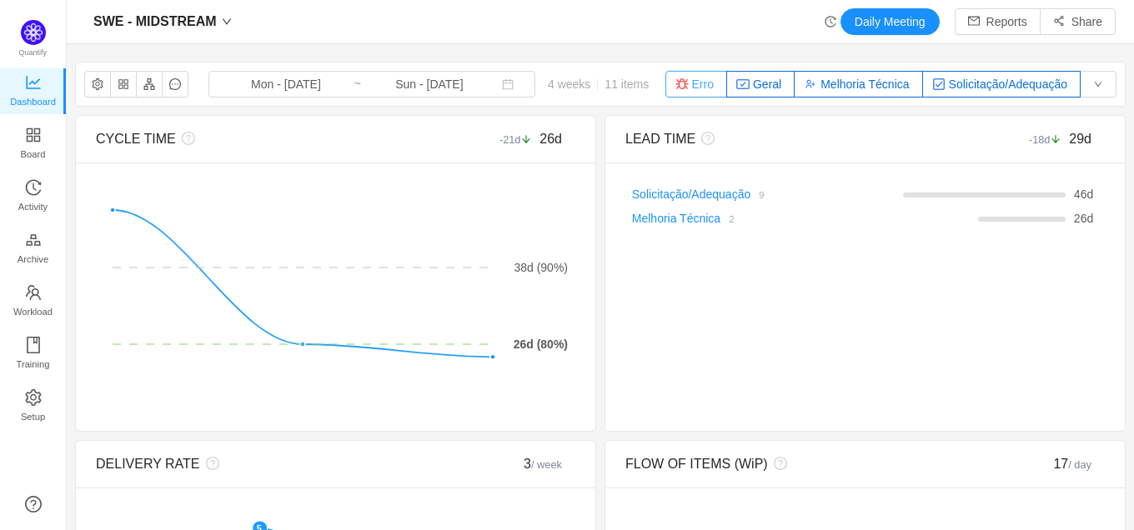
click at [690, 83] on button "Erro" at bounding box center [697, 84] width 62 height 27
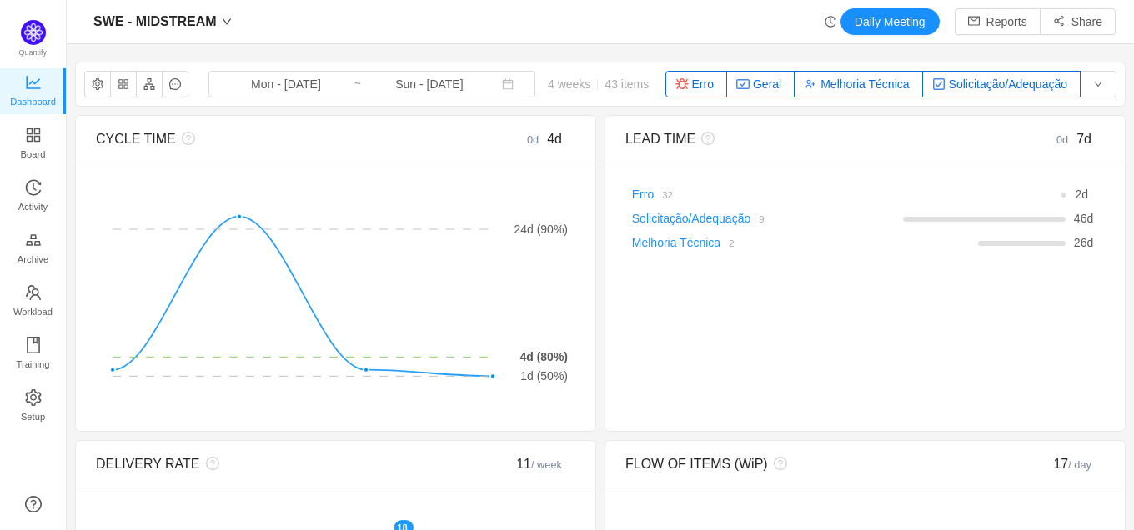
click at [689, 83] on button "Erro" at bounding box center [697, 84] width 62 height 27
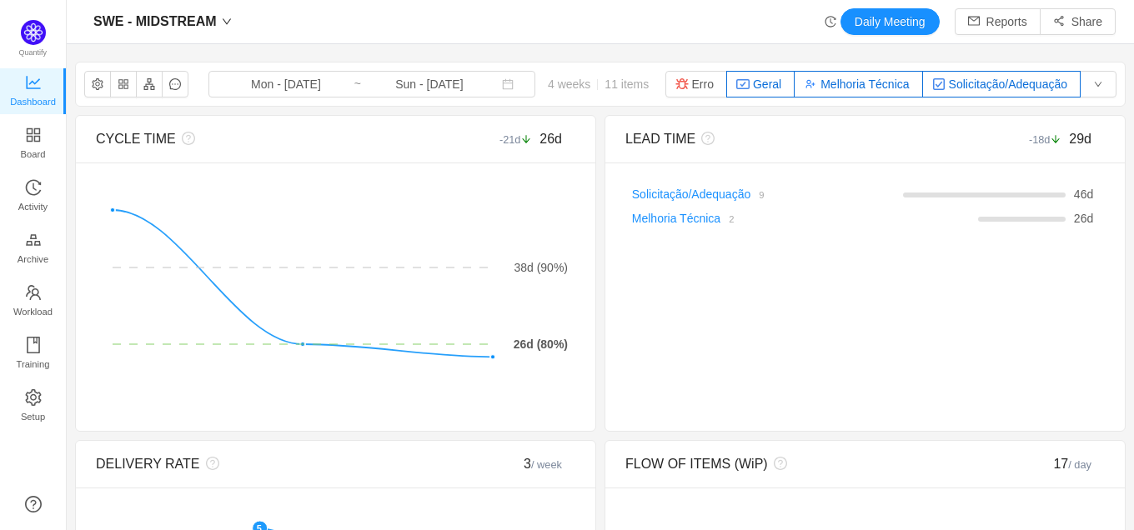
click at [742, 85] on button "Geral" at bounding box center [760, 84] width 68 height 27
click at [822, 86] on button "Melhoria Técnica" at bounding box center [858, 84] width 128 height 27
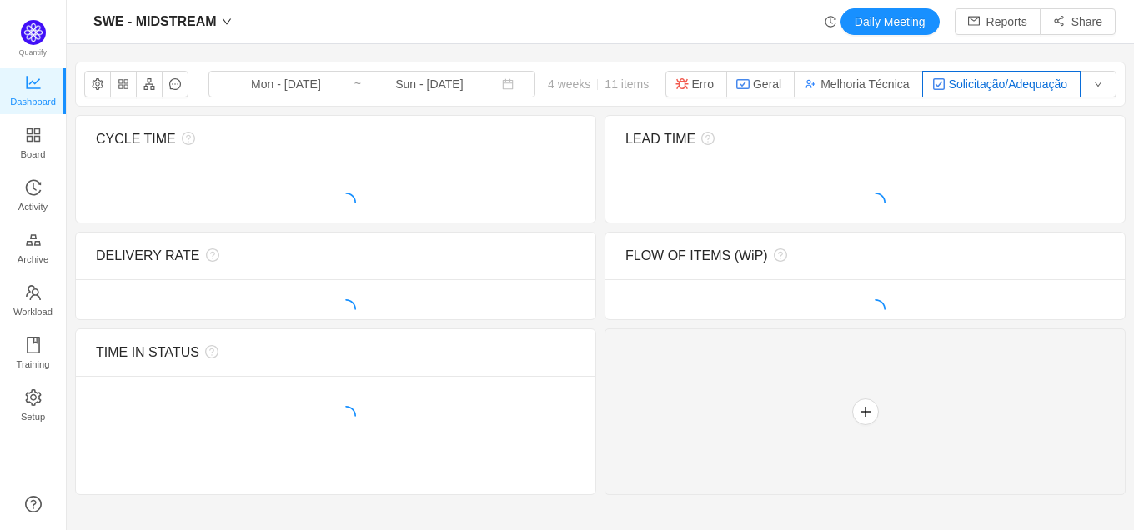
click at [932, 80] on img "button" at bounding box center [938, 84] width 13 height 13
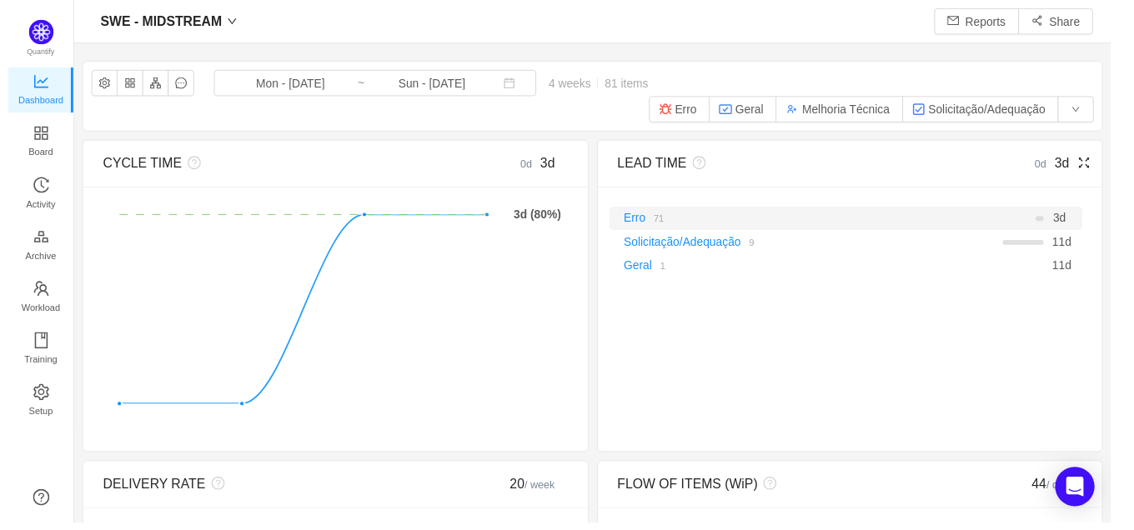
scroll to position [24, 24]
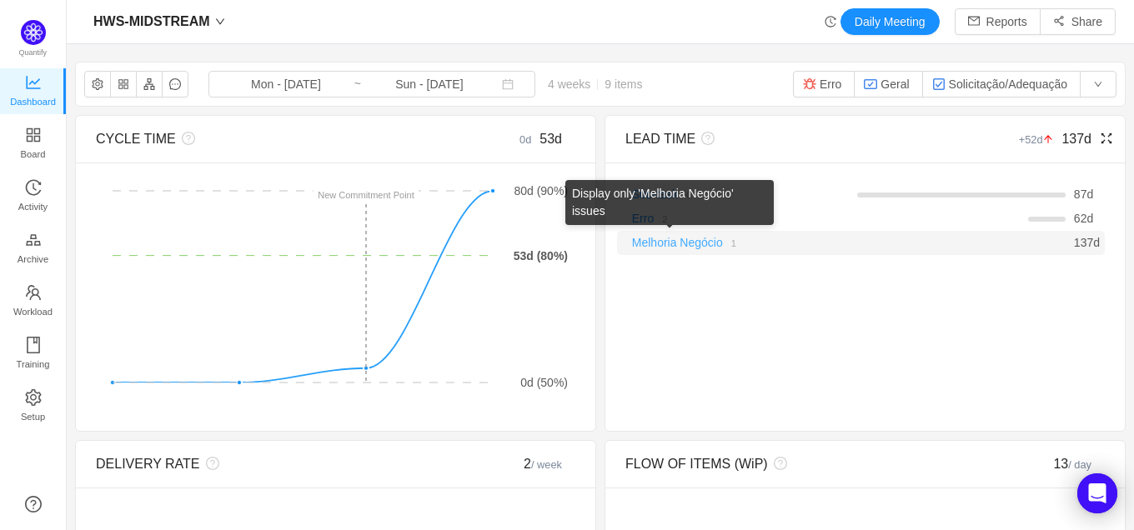
click at [669, 245] on link "Melhoria Negócio" at bounding box center [677, 242] width 91 height 13
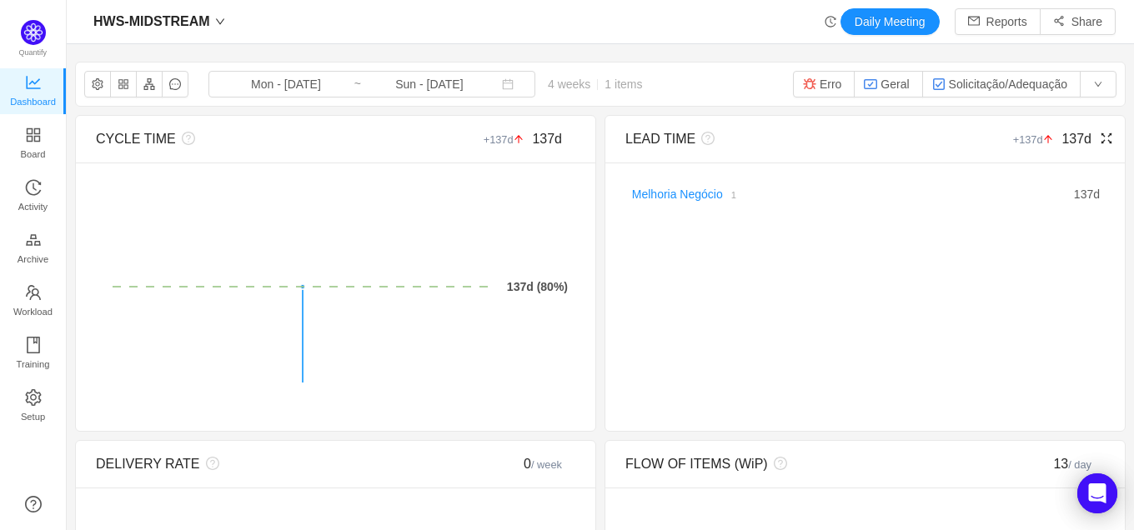
click at [1100, 142] on icon "icon: fullscreen" at bounding box center [1106, 138] width 13 height 13
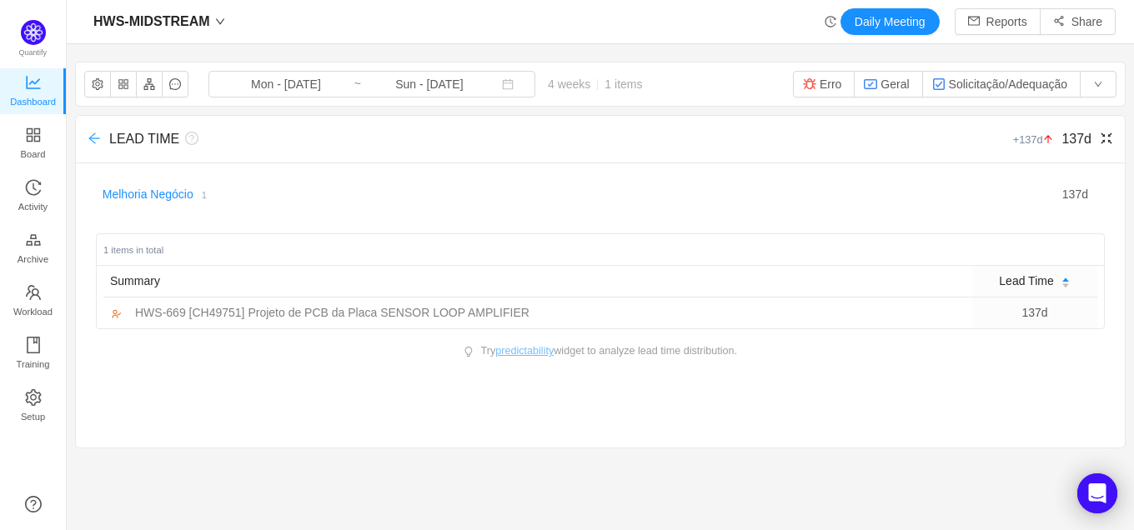
click at [92, 135] on icon "icon: arrow-left" at bounding box center [94, 138] width 13 height 13
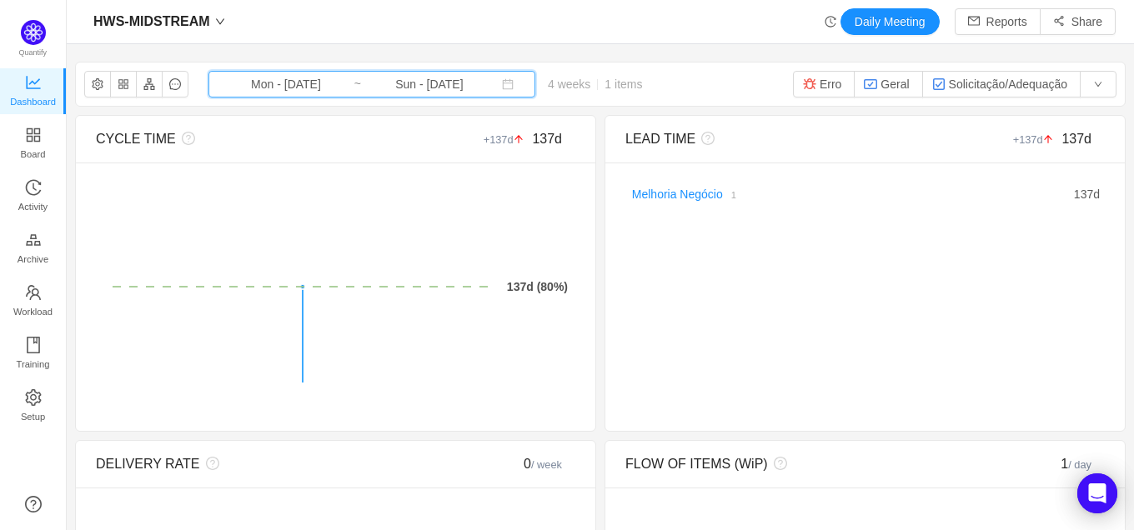
click at [485, 84] on span "Mon - [DATE] ~ Sun - [DATE]" at bounding box center [372, 84] width 327 height 27
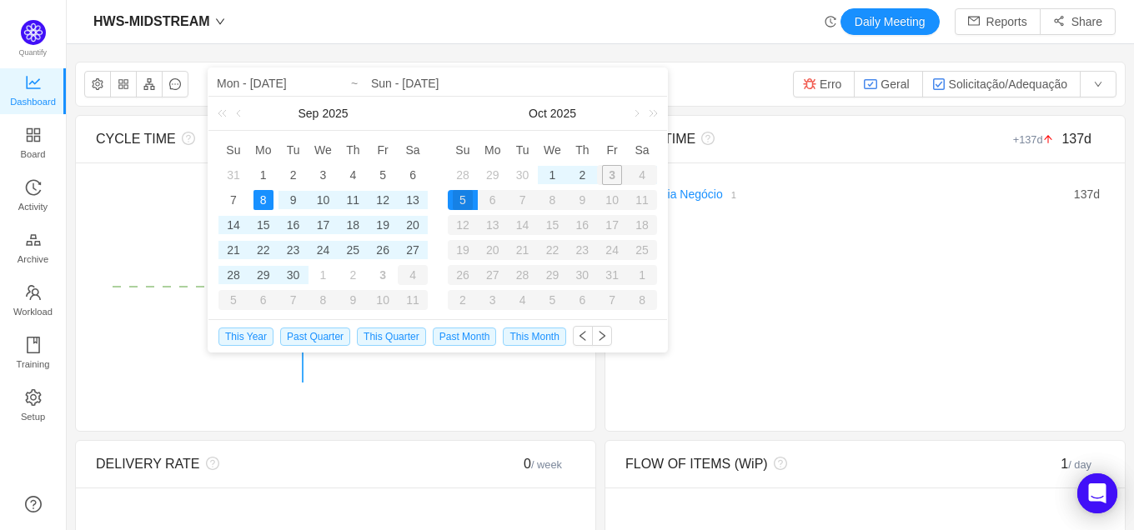
click at [137, 154] on div "CYCLE TIME +137d 137d" at bounding box center [336, 139] width 480 height 47
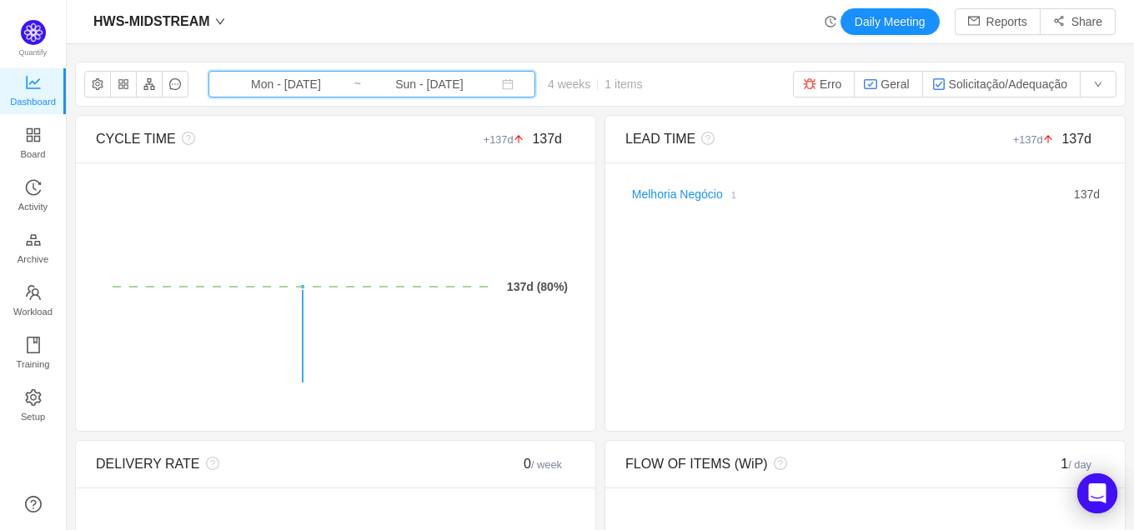
click at [492, 83] on span "Mon - [DATE] ~ Sun - [DATE]" at bounding box center [372, 84] width 327 height 27
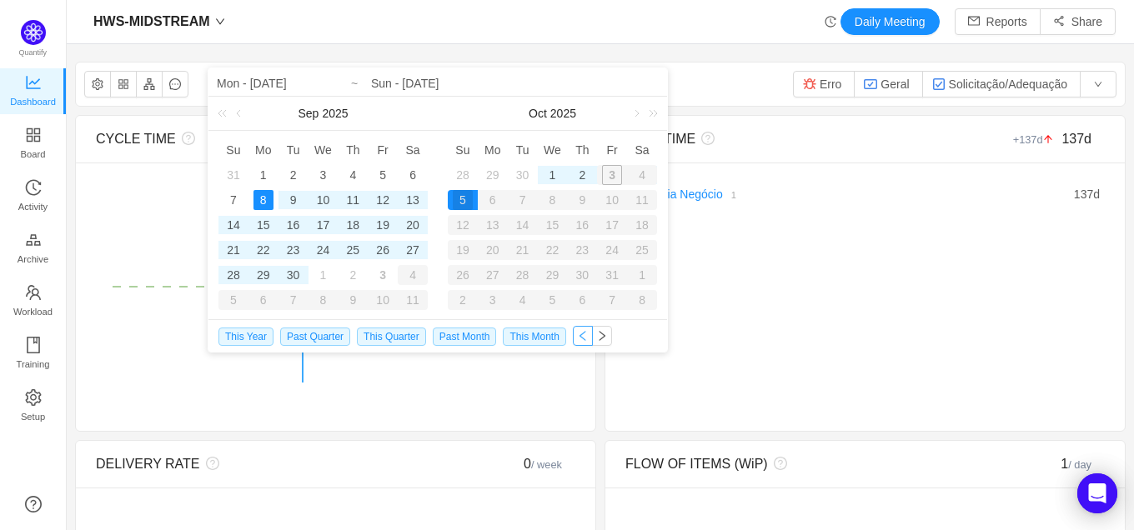
click at [582, 334] on button "button" at bounding box center [583, 336] width 20 height 20
type input "Mon - Aug 11, 2025"
type input "Sun - Sep 07, 2025"
type input "Mon - Aug 11, 2025"
type input "Sun - Sep 07, 2025"
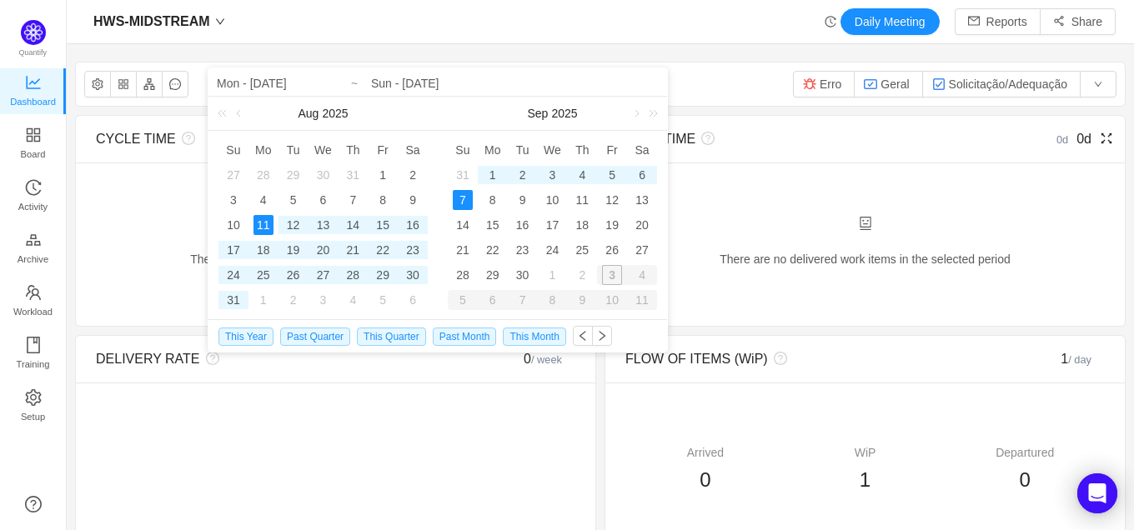
click at [714, 181] on div "There are no delivered work items in the selected period Possible solutions" at bounding box center [866, 244] width 520 height 163
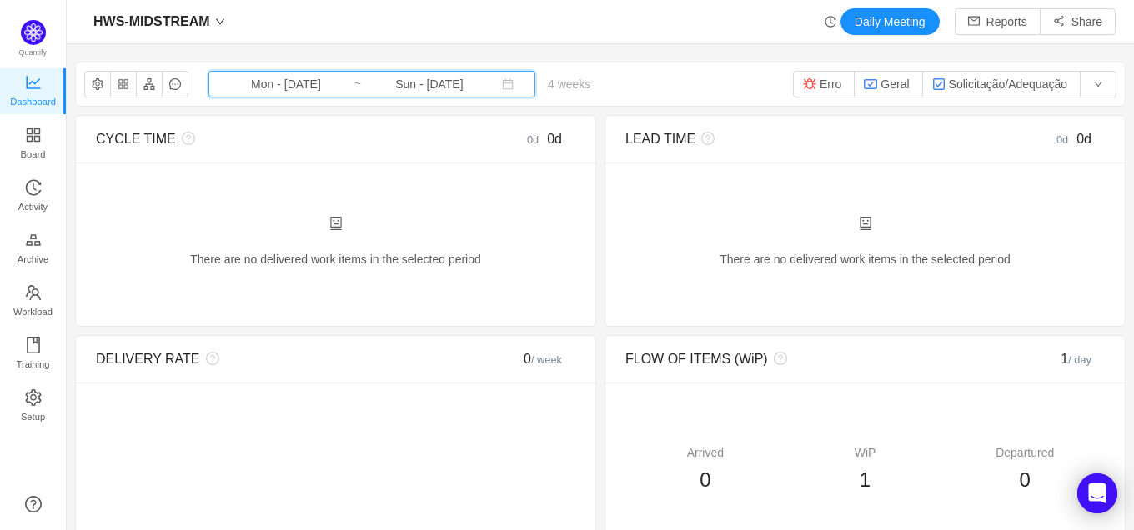
click at [503, 83] on icon "icon: calendar" at bounding box center [508, 84] width 11 height 11
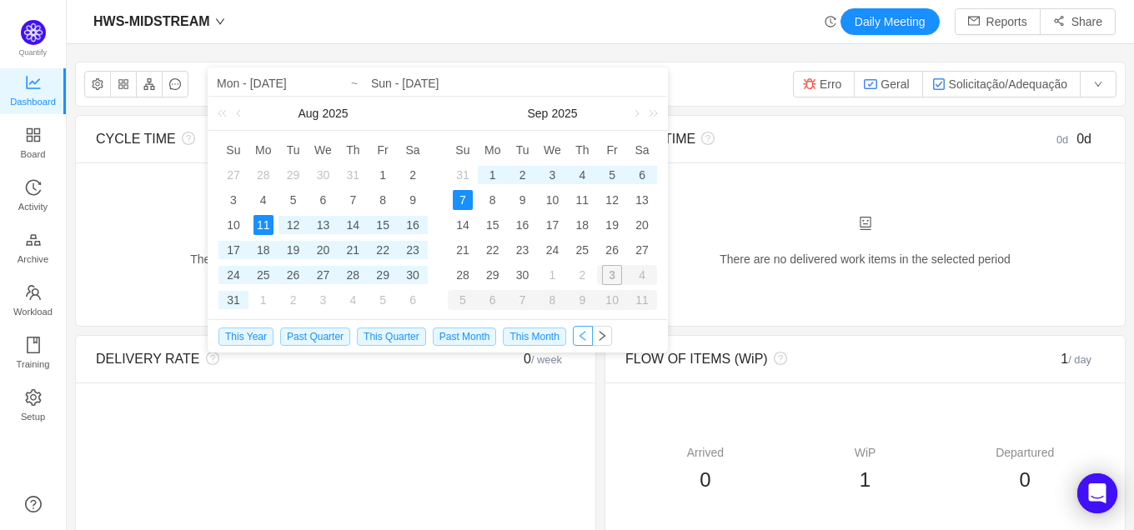
click at [575, 337] on button "button" at bounding box center [583, 336] width 20 height 20
type input "Mon - Jul 14, 2025"
type input "Sun - Aug 10, 2025"
type input "Mon - Jul 14, 2025"
type input "Sun - Aug 10, 2025"
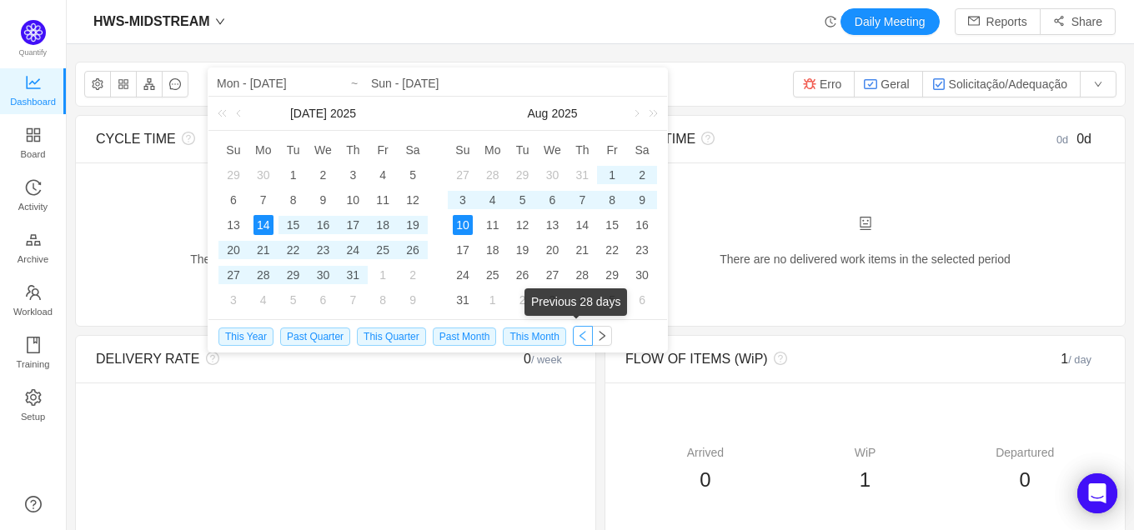
click at [575, 337] on button "button" at bounding box center [583, 336] width 20 height 20
type input "Mon - Jun 16, 2025"
type input "Sun - Jul 13, 2025"
type input "Mon - Jun 16, 2025"
type input "Sun - Jul 13, 2025"
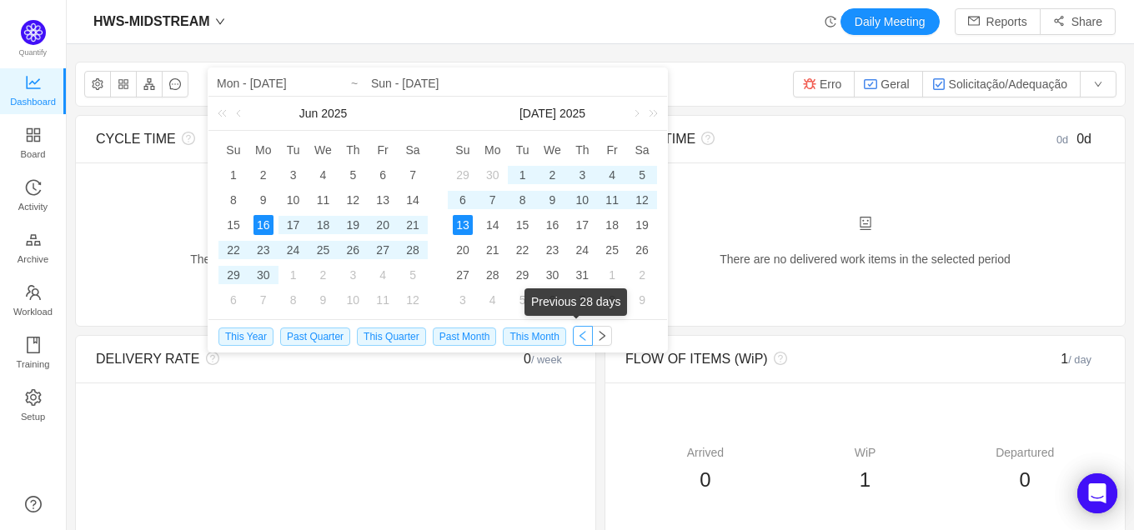
click at [575, 337] on button "button" at bounding box center [583, 336] width 20 height 20
type input "Mon - May 19, 2025"
type input "Sun - Jun 15, 2025"
type input "Mon - May 19, 2025"
type input "Sun - Jun 15, 2025"
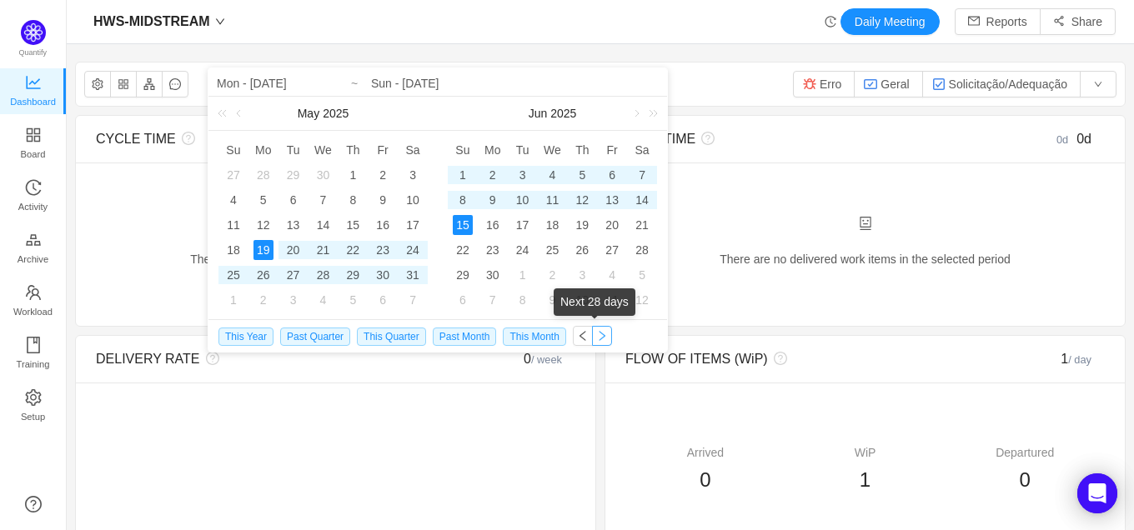
click at [593, 341] on button "button" at bounding box center [602, 336] width 20 height 20
type input "Mon - Jun 16, 2025"
type input "Sun - Jul 13, 2025"
type input "Mon - Jun 16, 2025"
type input "Sun - Jul 13, 2025"
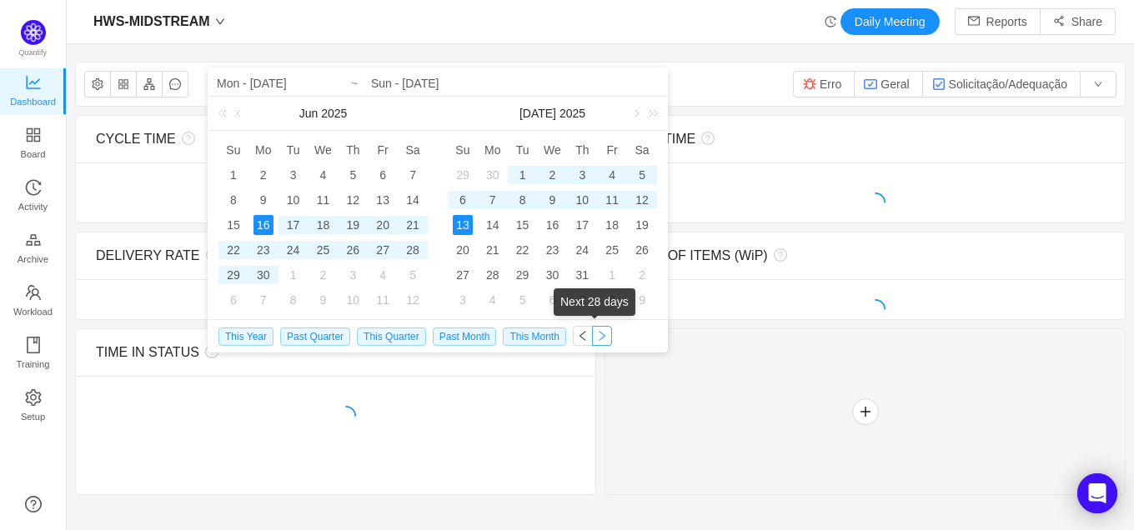
click at [593, 341] on button "button" at bounding box center [602, 336] width 20 height 20
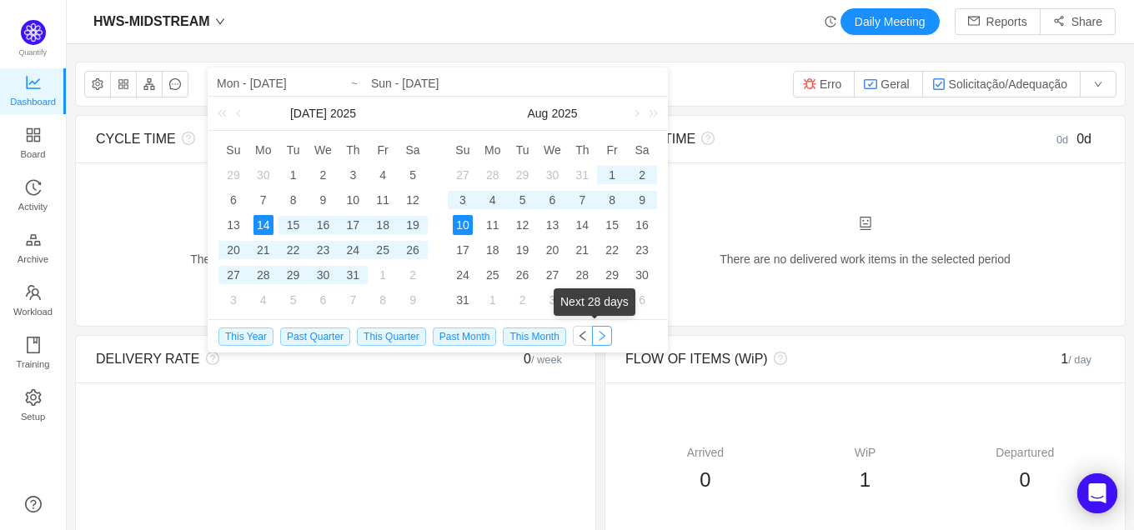
type input "Mon - Jul 14, 2025"
type input "Sun - Aug 10, 2025"
type input "Mon - Jul 14, 2025"
type input "Sun - Aug 10, 2025"
click at [593, 341] on button "button" at bounding box center [602, 336] width 20 height 20
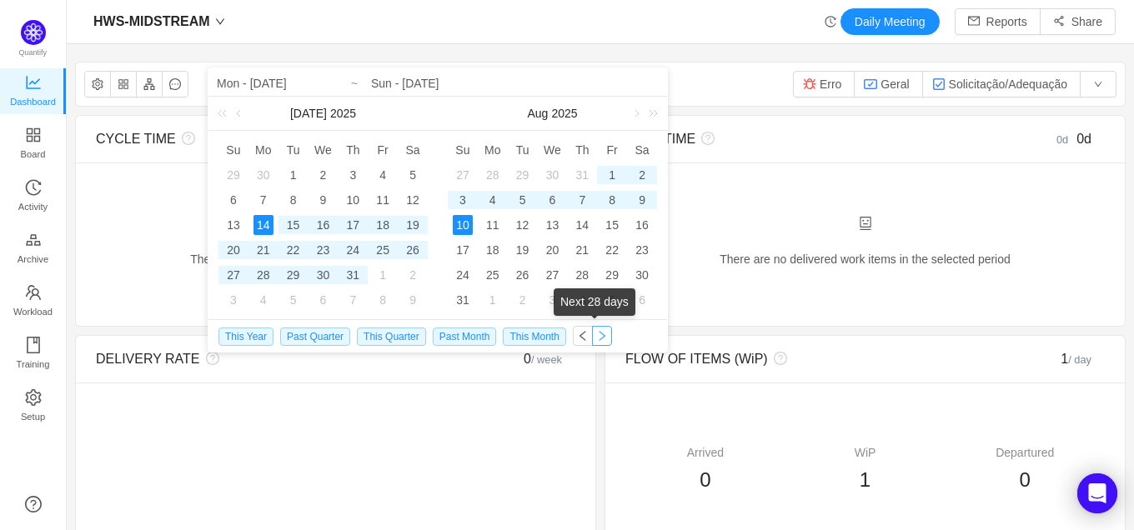
type input "Mon - Aug 11, 2025"
type input "Sun - Sep 07, 2025"
type input "Mon - Aug 11, 2025"
type input "Sun - Sep 07, 2025"
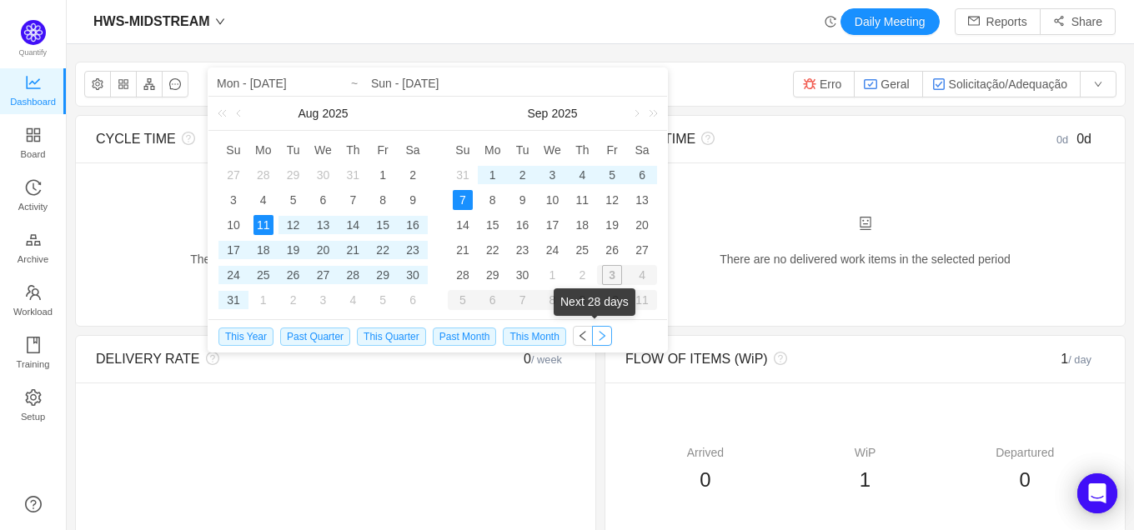
click at [593, 341] on button "button" at bounding box center [602, 336] width 20 height 20
type input "Mon - [DATE]"
type input "Sun - [DATE]"
type input "Mon - [DATE]"
type input "Sun - [DATE]"
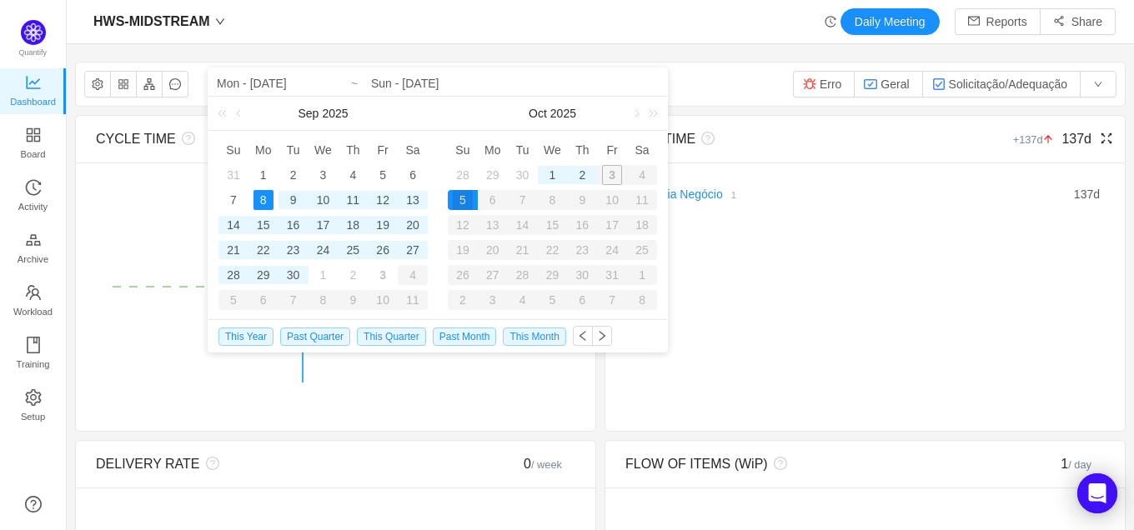
click at [825, 129] on div "LEAD TIME" at bounding box center [805, 139] width 359 height 20
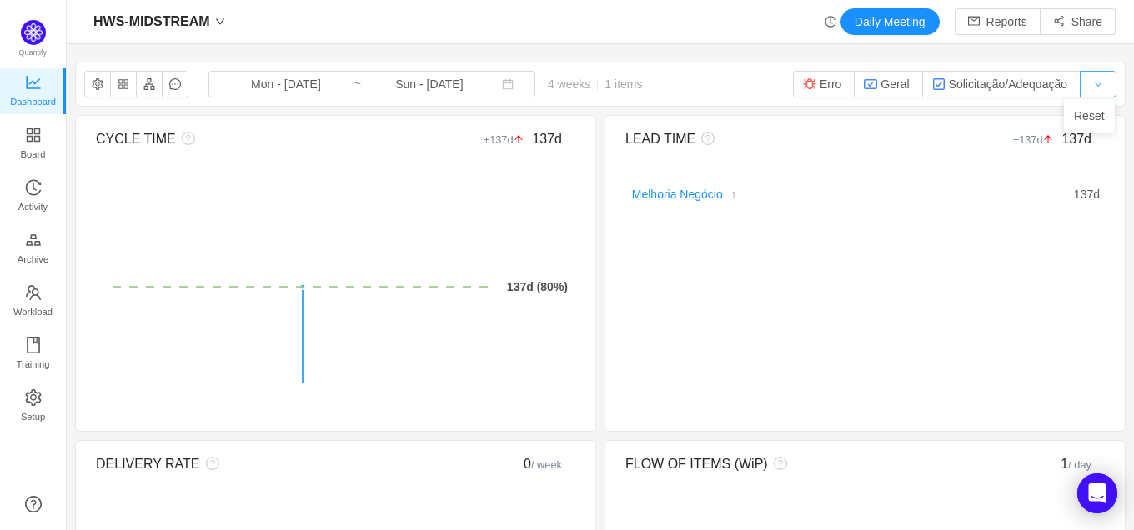
click at [1084, 83] on button "button" at bounding box center [1098, 84] width 37 height 27
click at [1083, 108] on li "Reset" at bounding box center [1089, 116] width 51 height 27
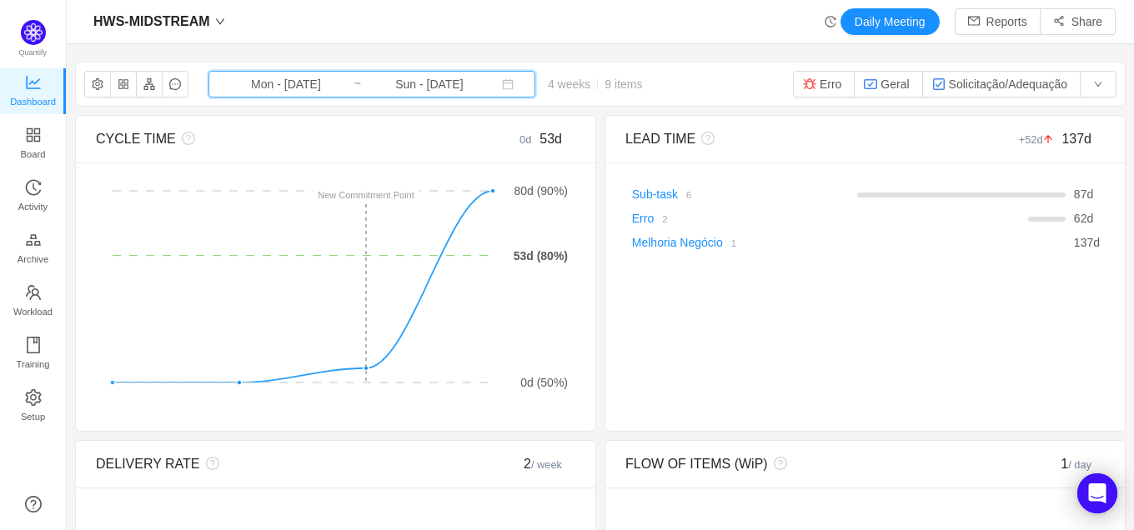
click at [485, 76] on span "Mon - Sep 08, 2025 ~ Sun - Oct 05, 2025" at bounding box center [372, 84] width 327 height 27
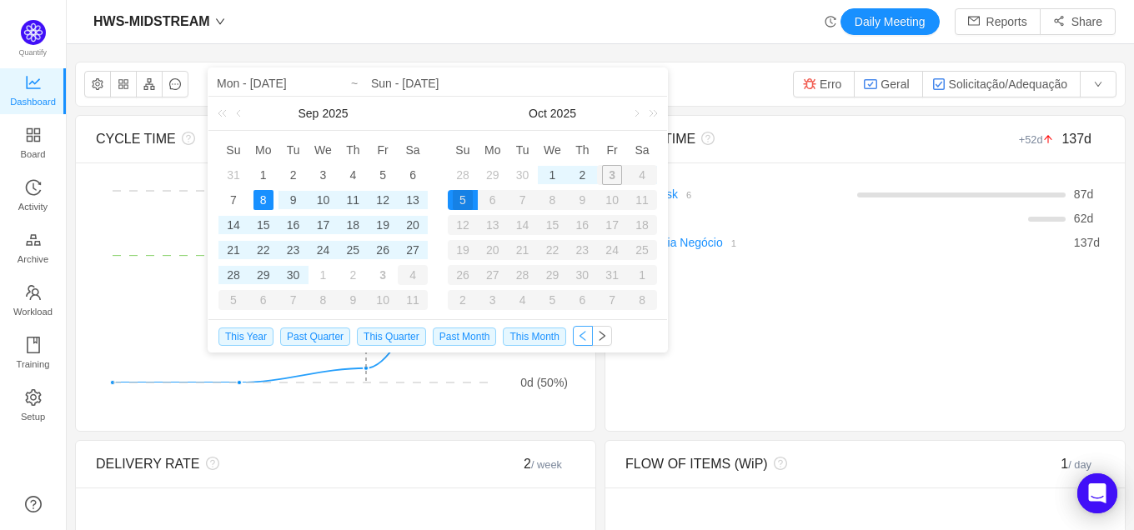
click at [577, 335] on button "button" at bounding box center [583, 336] width 20 height 20
type input "Mon - Aug 11, 2025"
type input "Sun - Sep 07, 2025"
type input "Mon - Aug 11, 2025"
type input "Sun - Sep 07, 2025"
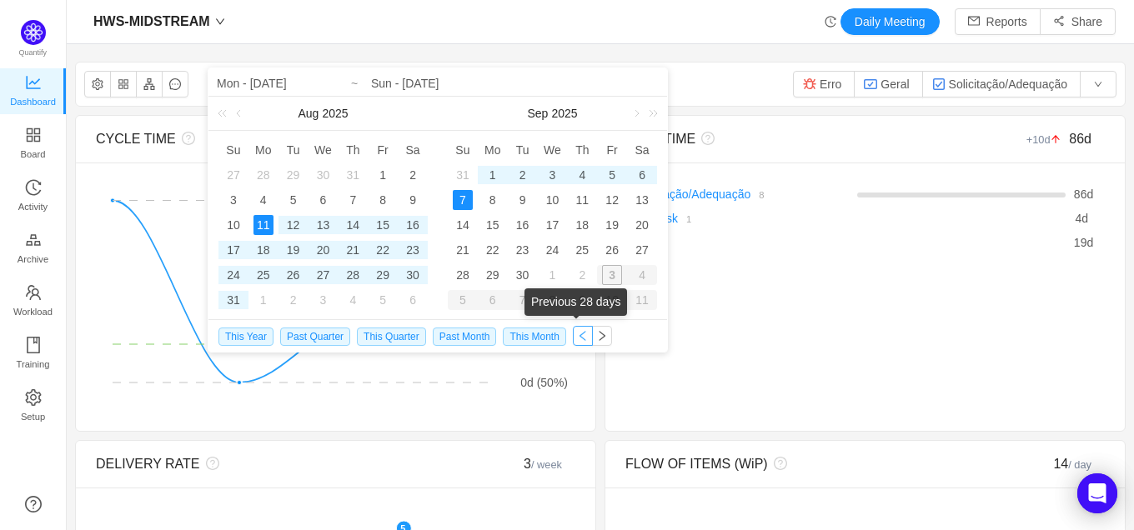
click at [577, 335] on button "button" at bounding box center [583, 336] width 20 height 20
type input "Mon - Jul 14, 2025"
type input "Sun - Aug 10, 2025"
type input "Mon - Jul 14, 2025"
type input "Sun - Aug 10, 2025"
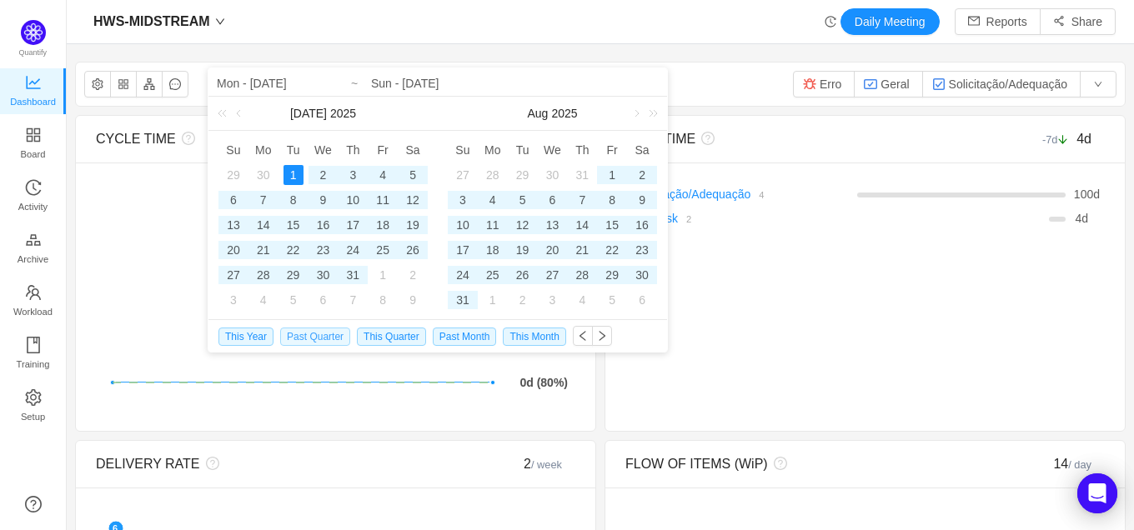
click at [309, 334] on span "Past Quarter" at bounding box center [315, 337] width 70 height 18
type input "Tue - Jul 01, 2025"
type input "Tue - Sep 30, 2025"
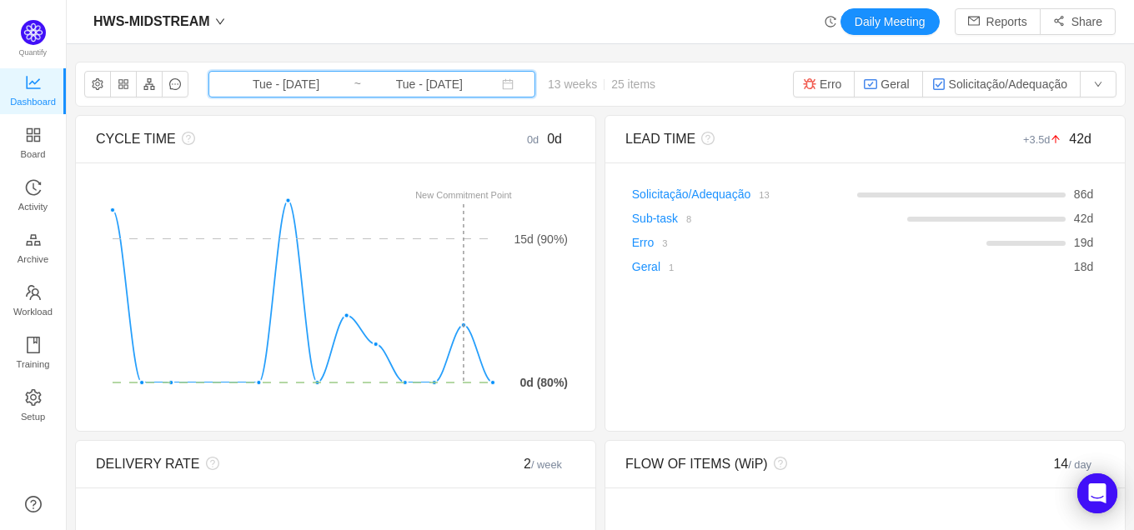
click at [502, 87] on icon "icon: calendar" at bounding box center [508, 84] width 12 height 12
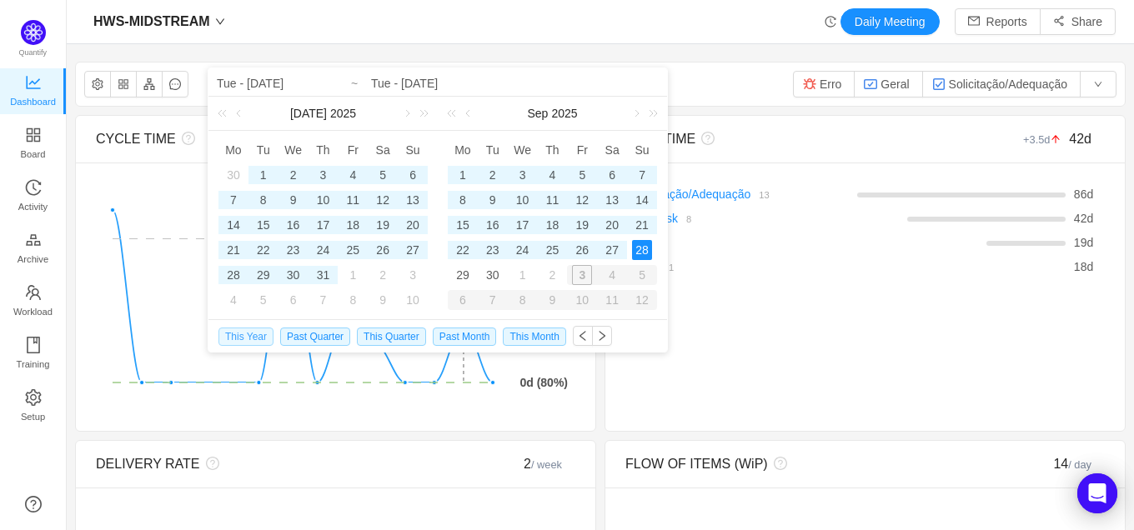
click at [247, 334] on span "This Year" at bounding box center [246, 337] width 55 height 18
type input "Wed - Jan 01, 2025"
type input "Sun - Sep 28, 2025"
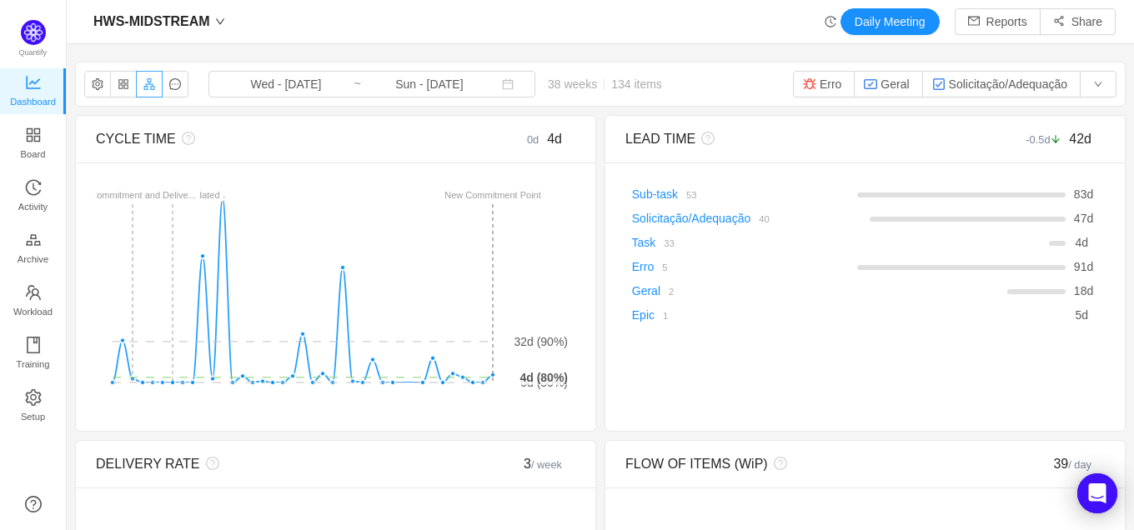
click at [151, 92] on button "button" at bounding box center [149, 84] width 27 height 27
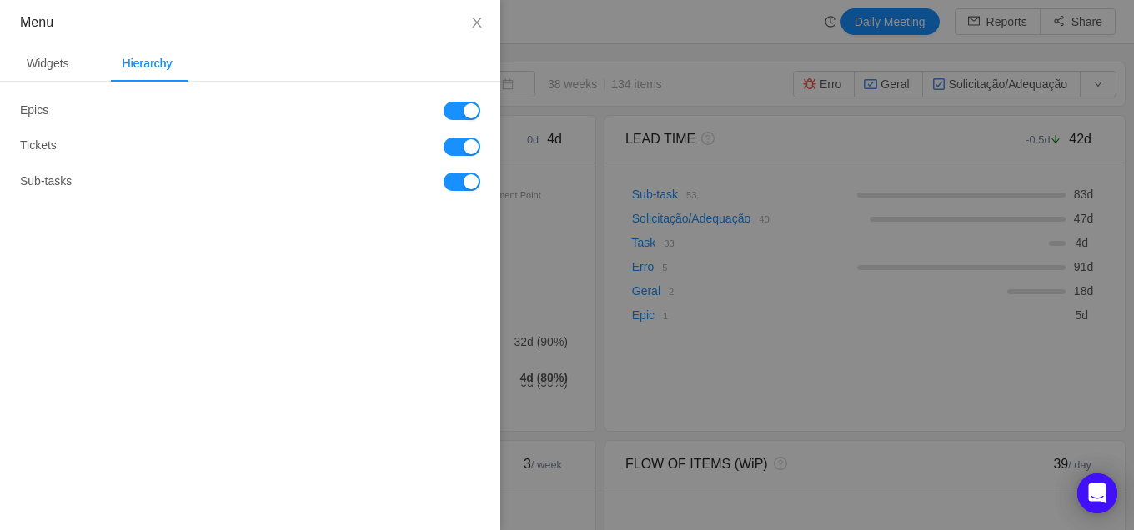
click at [462, 187] on button "button" at bounding box center [462, 182] width 37 height 18
click at [469, 109] on button "button" at bounding box center [462, 111] width 37 height 18
click at [469, 110] on button "button" at bounding box center [462, 111] width 37 height 18
click at [644, 19] on div at bounding box center [567, 265] width 1134 height 530
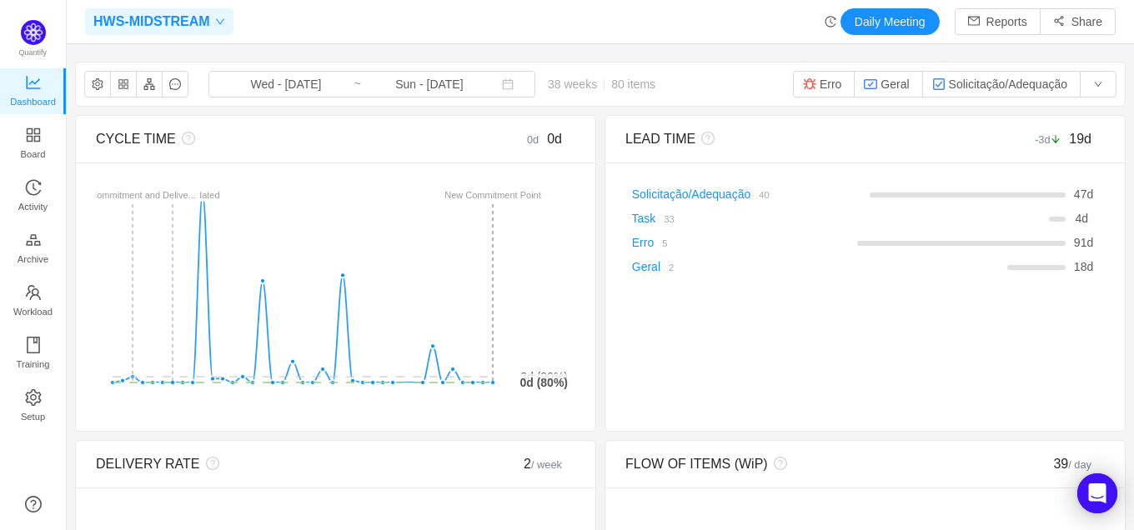
click at [216, 18] on icon "icon: down" at bounding box center [220, 22] width 10 height 10
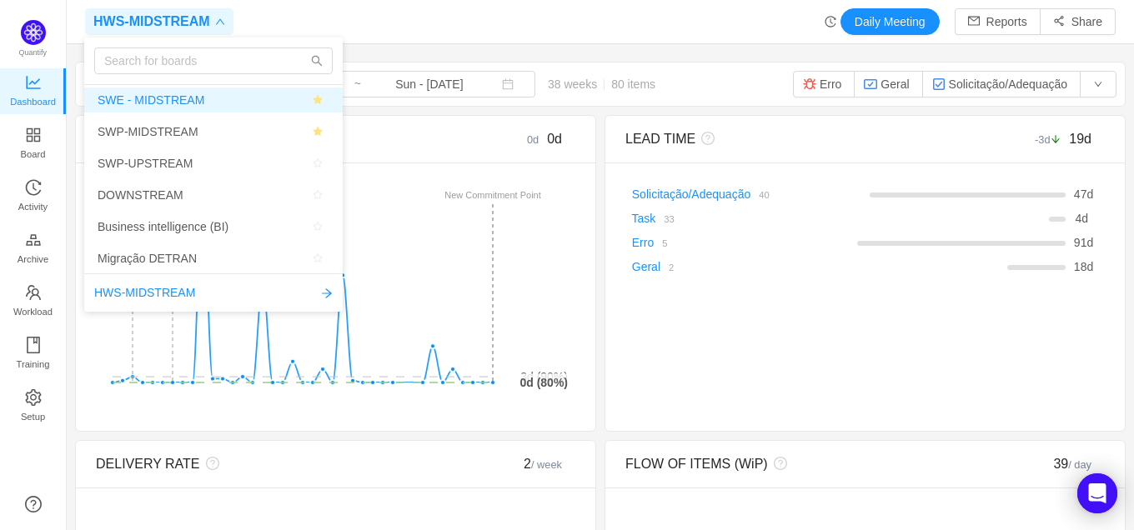
click at [209, 99] on span "SWE - MIDSTREAM" at bounding box center [214, 100] width 232 height 25
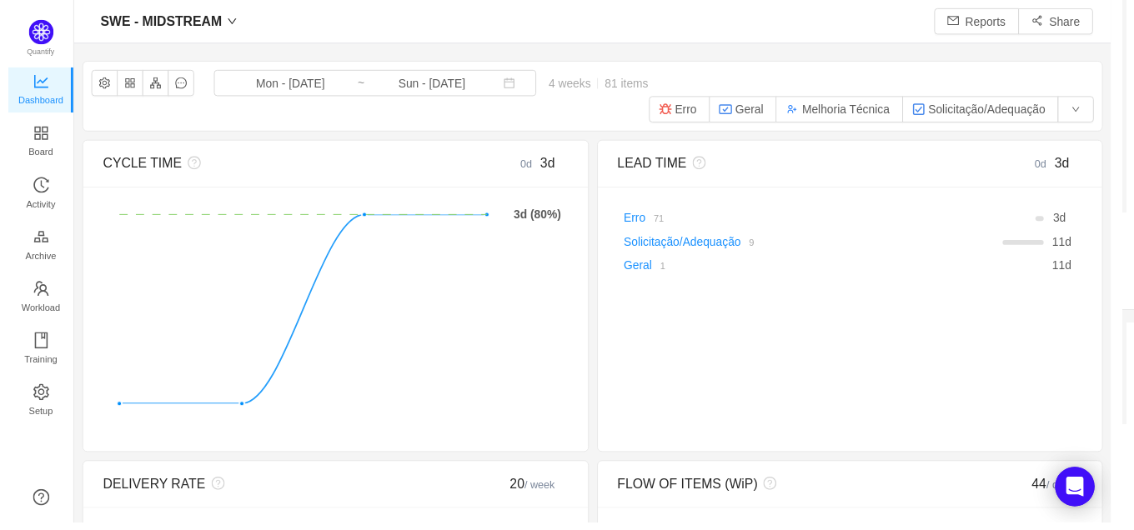
scroll to position [24, 24]
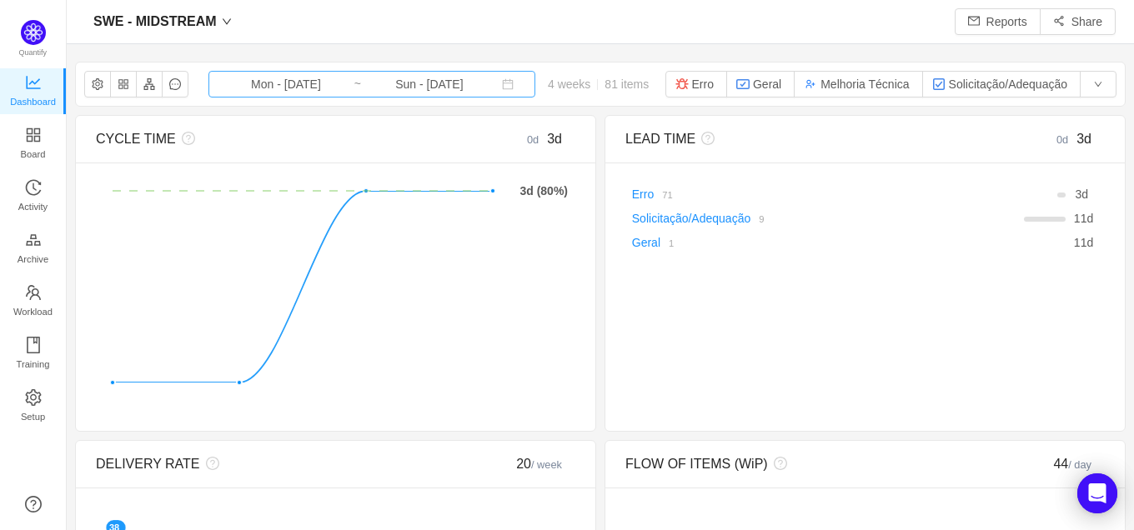
click at [409, 89] on input "Sun - [DATE]" at bounding box center [429, 84] width 135 height 18
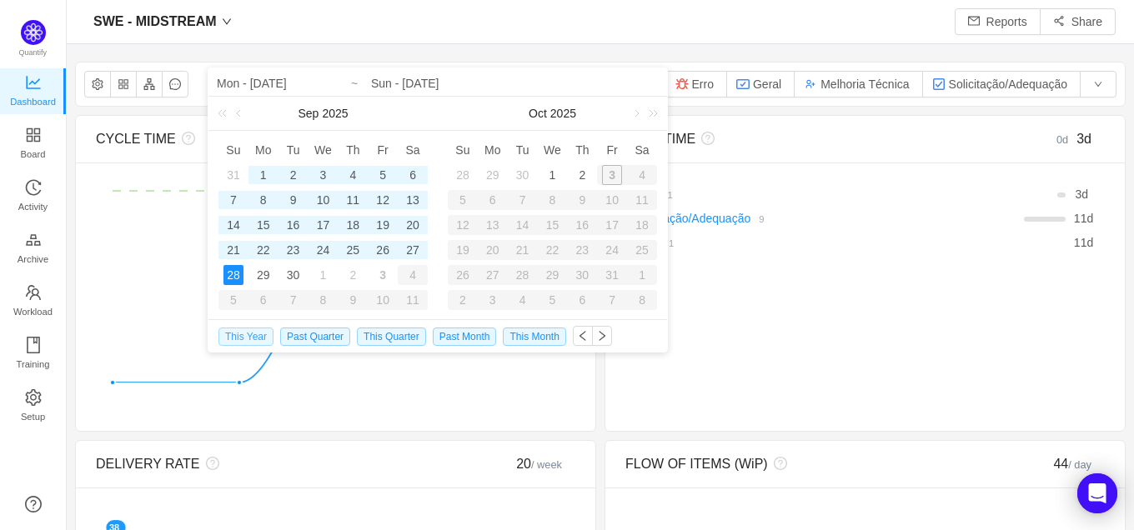
click at [253, 338] on span "This Year" at bounding box center [246, 337] width 55 height 18
type input "Wed - [DATE]"
type input "Sun - [DATE]"
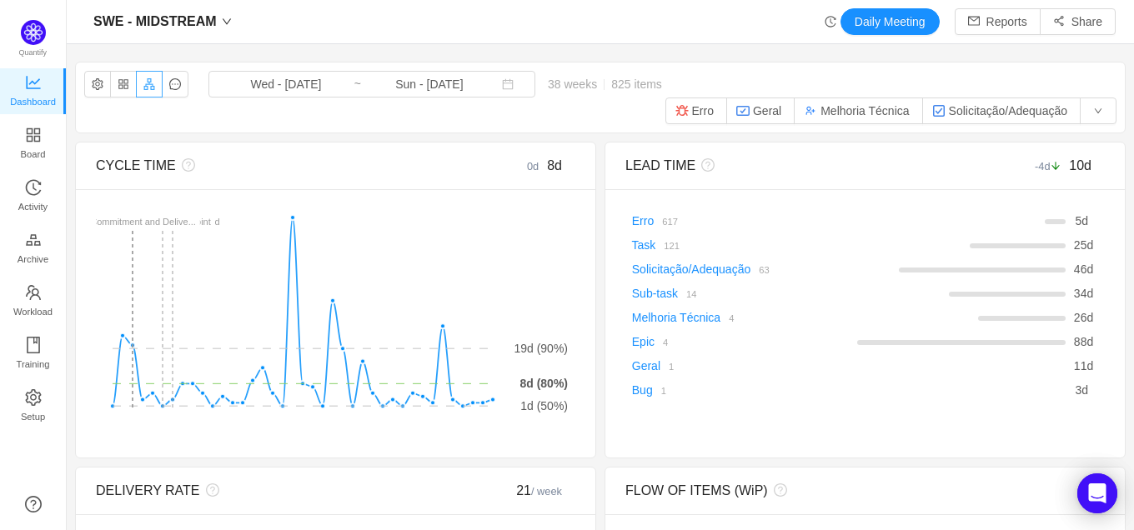
click at [154, 82] on button "button" at bounding box center [149, 84] width 27 height 27
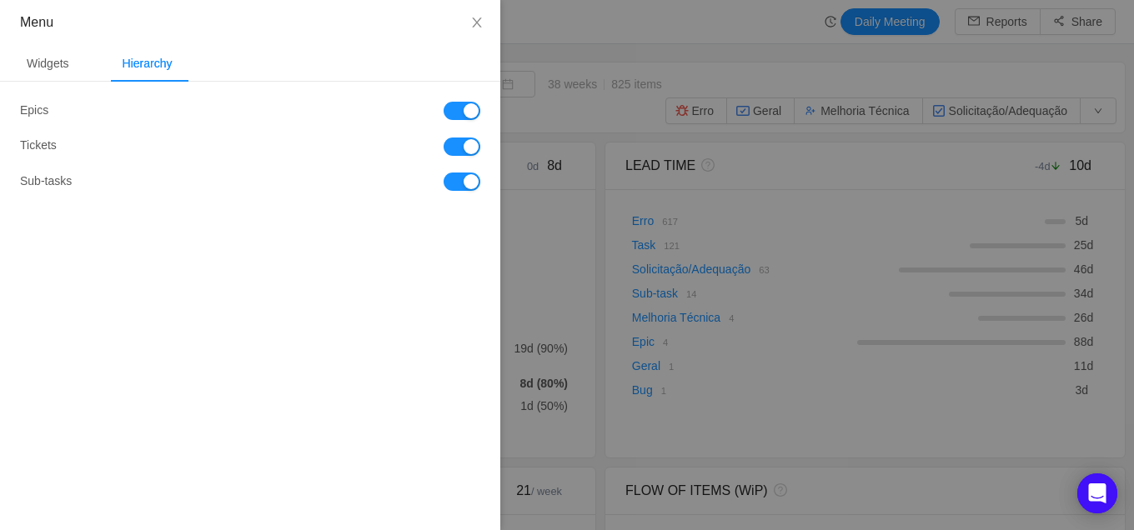
click at [450, 110] on button "button" at bounding box center [462, 111] width 37 height 18
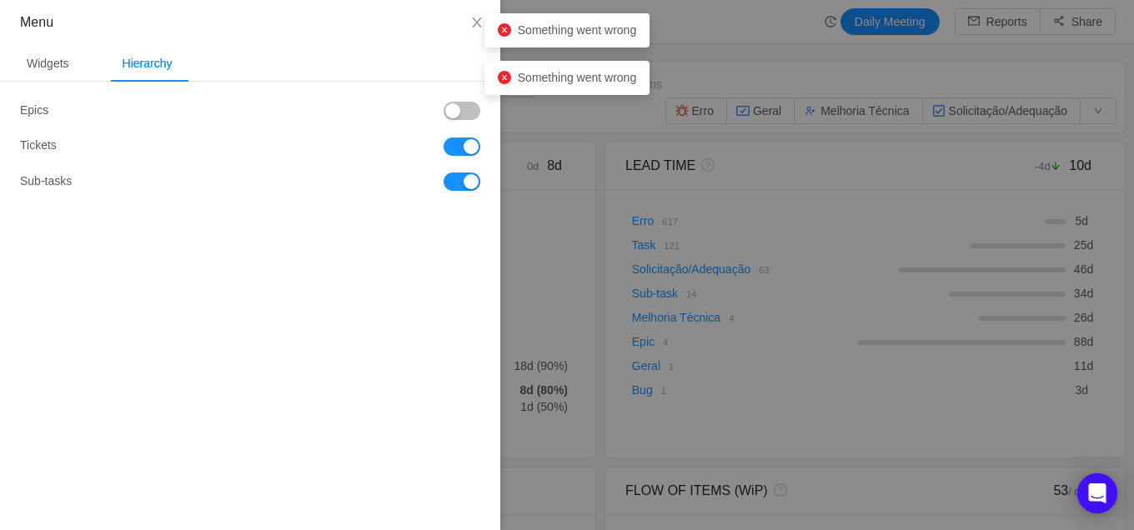
click at [460, 183] on button "button" at bounding box center [462, 182] width 37 height 18
click at [686, 16] on div at bounding box center [567, 265] width 1134 height 530
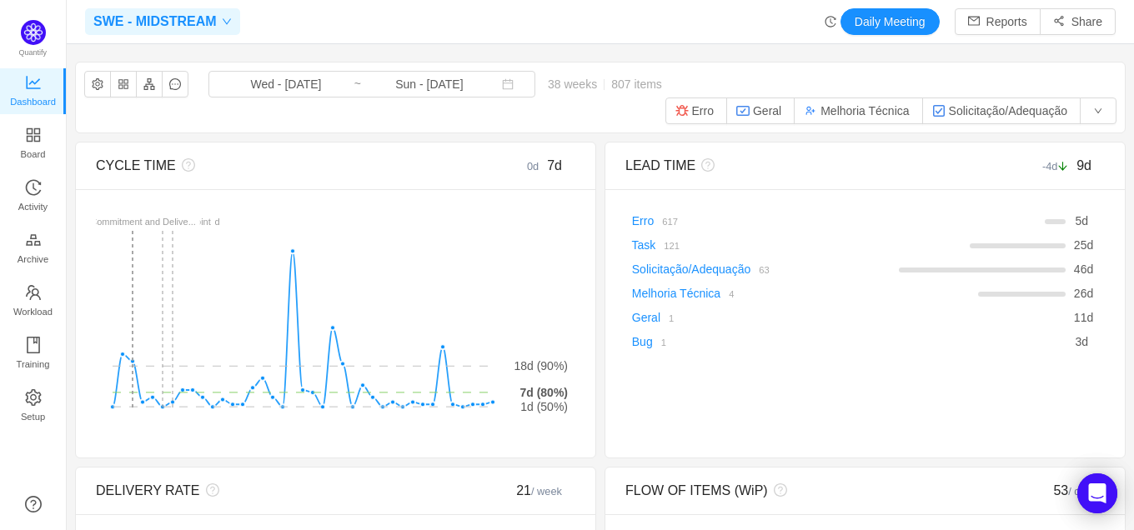
click at [222, 23] on icon "icon: down" at bounding box center [227, 22] width 10 height 10
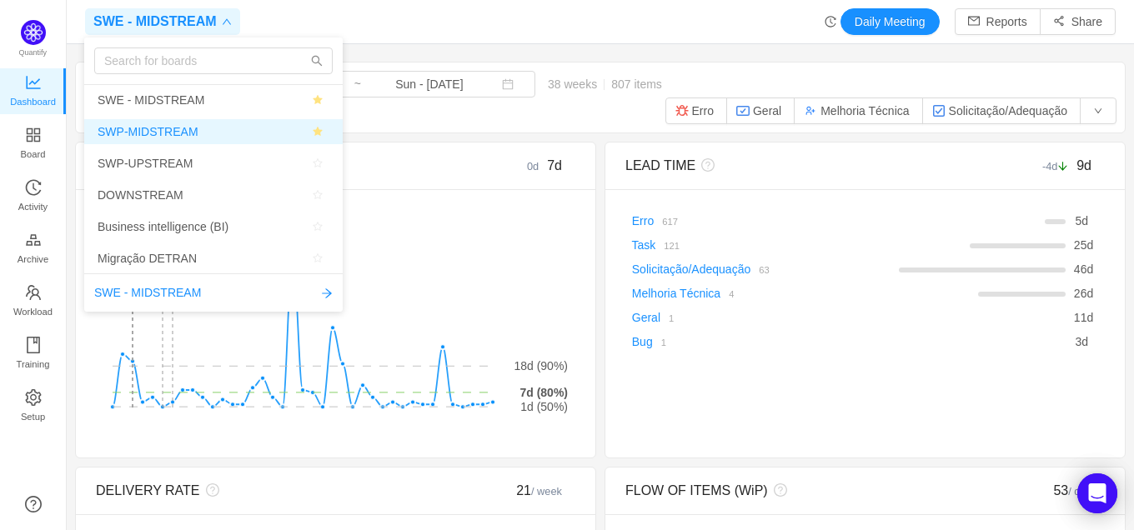
click at [199, 133] on span "SWP-MIDSTREAM" at bounding box center [214, 131] width 232 height 25
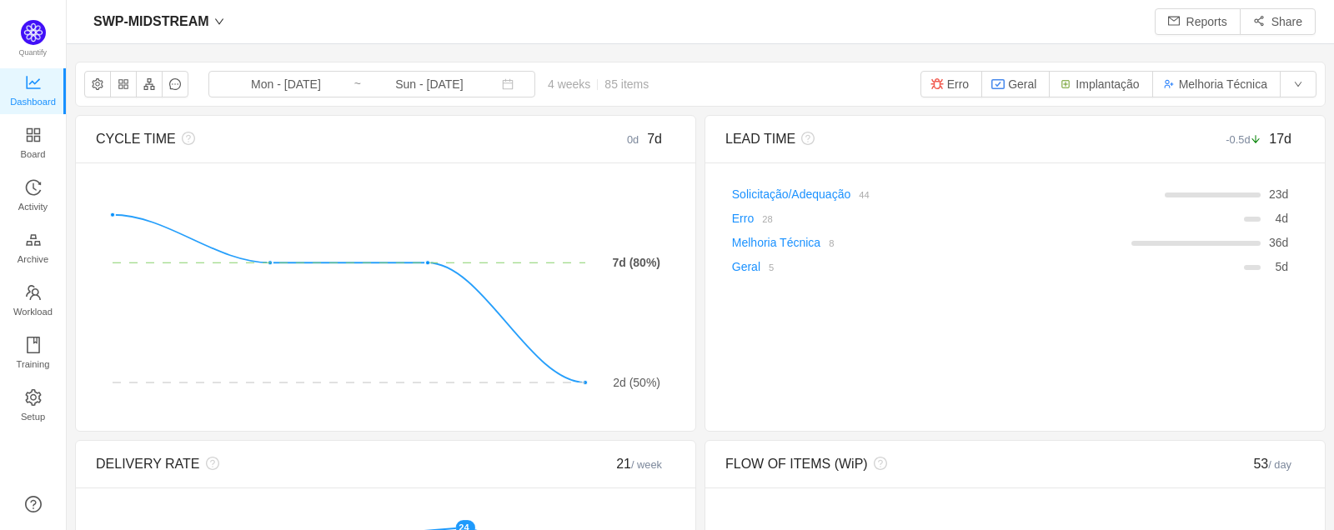
scroll to position [24, 23]
click at [257, 81] on input "Mon - [DATE]" at bounding box center [286, 84] width 135 height 18
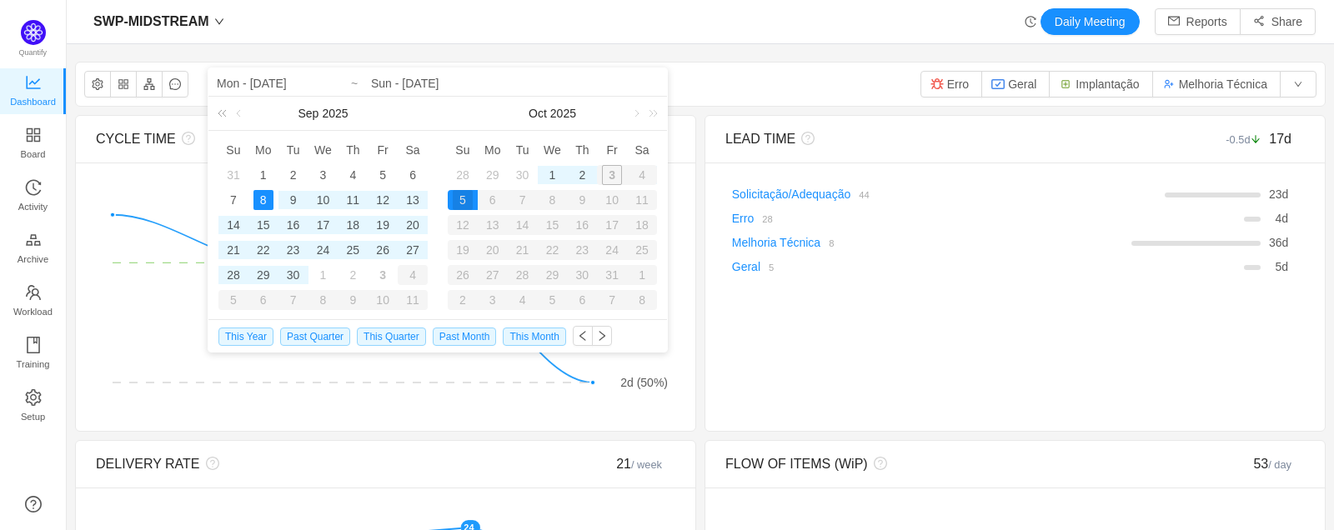
click at [232, 110] on link at bounding box center [225, 113] width 22 height 33
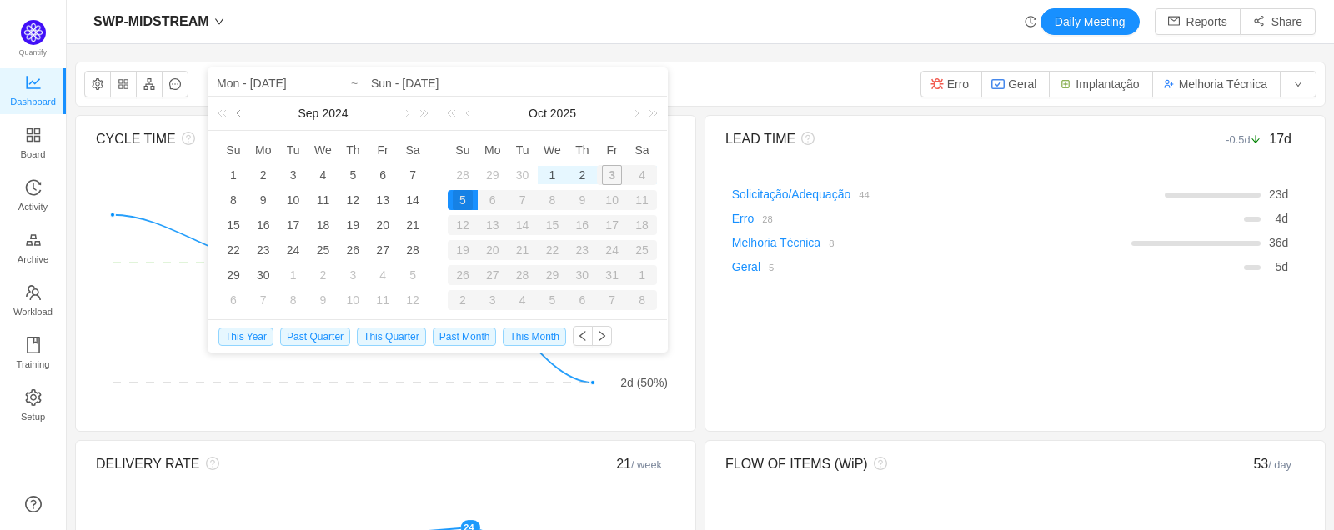
click at [239, 113] on link at bounding box center [240, 113] width 15 height 33
click at [573, 333] on button "button" at bounding box center [583, 336] width 20 height 20
type input "Mon - Aug 11, 2025"
type input "Sun - Sep 07, 2025"
type input "Mon - Aug 11, 2025"
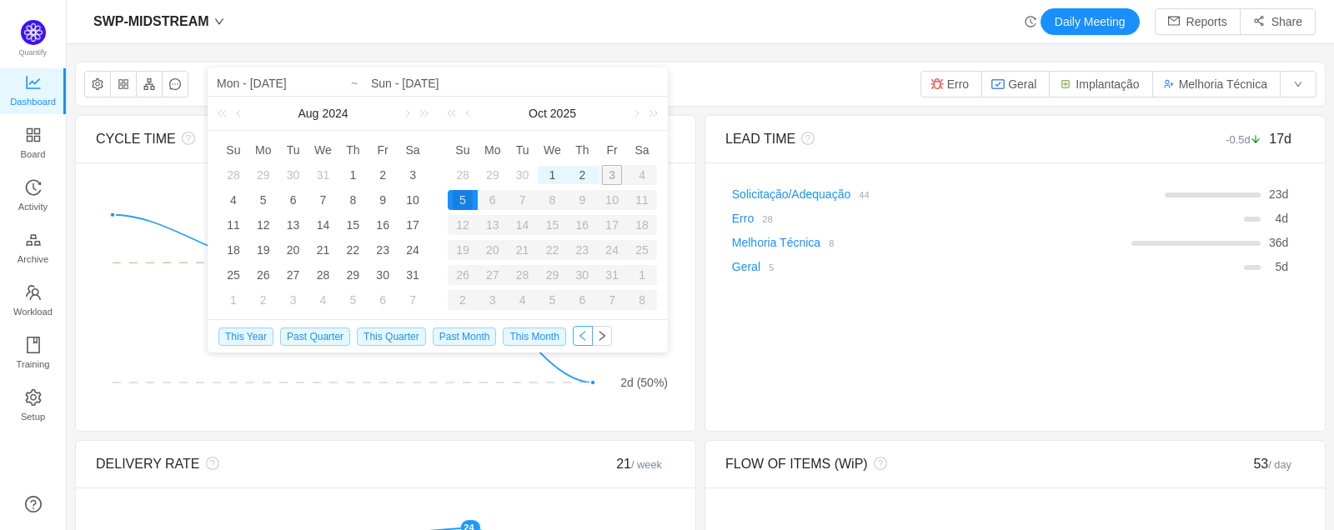
type input "Sun - Sep 07, 2025"
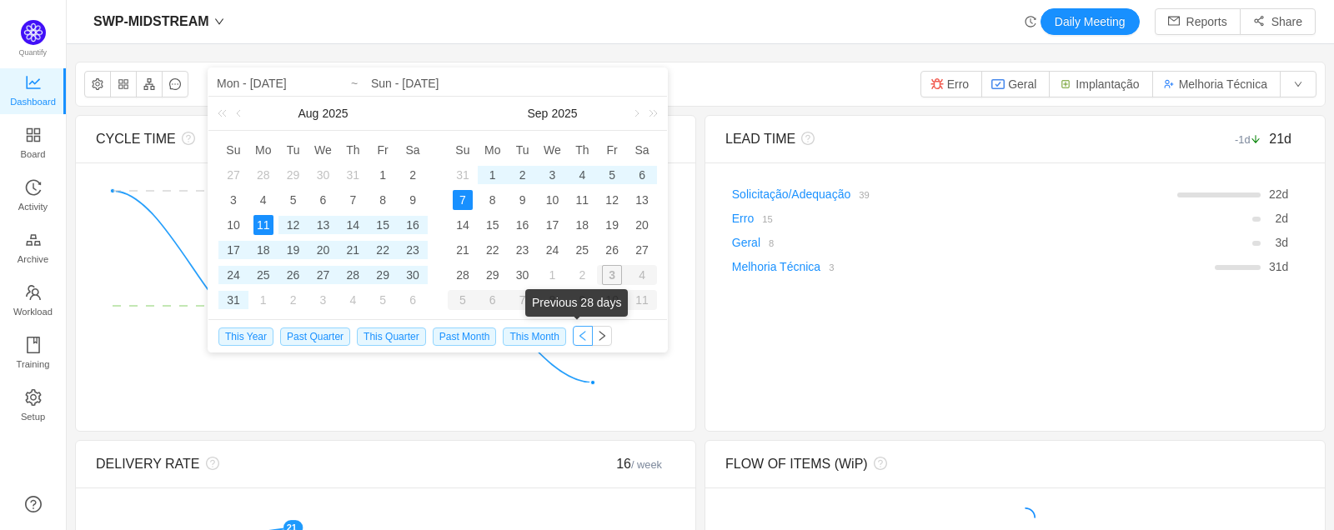
click at [573, 333] on button "button" at bounding box center [583, 336] width 20 height 20
type input "Mon - Jul 14, 2025"
type input "Sun - Aug 10, 2025"
type input "Mon - Jul 14, 2025"
type input "Sun - Aug 10, 2025"
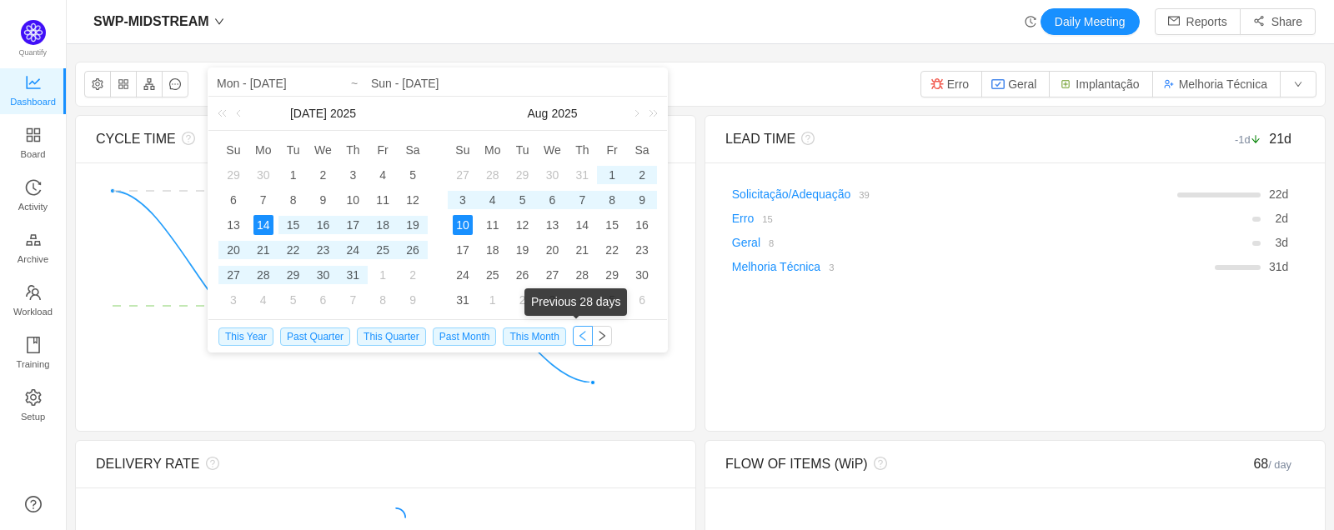
click at [573, 333] on button "button" at bounding box center [583, 336] width 20 height 20
type input "Mon - Jun 16, 2025"
type input "Sun - Jul 13, 2025"
type input "Mon - Jun 16, 2025"
type input "Sun - Jul 13, 2025"
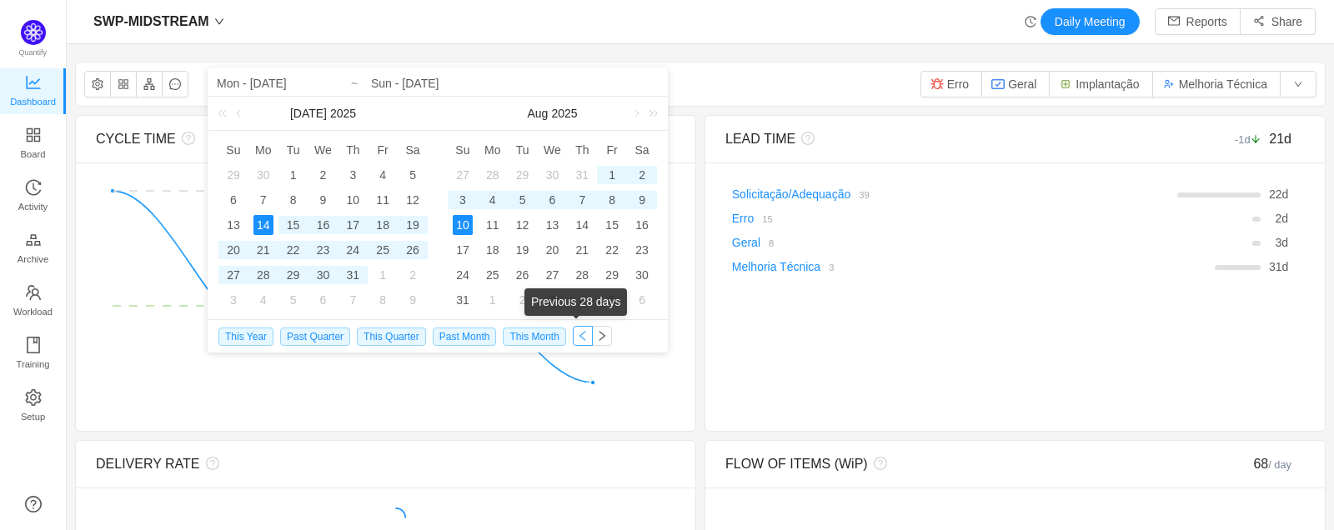
click at [573, 333] on button "button" at bounding box center [583, 336] width 20 height 20
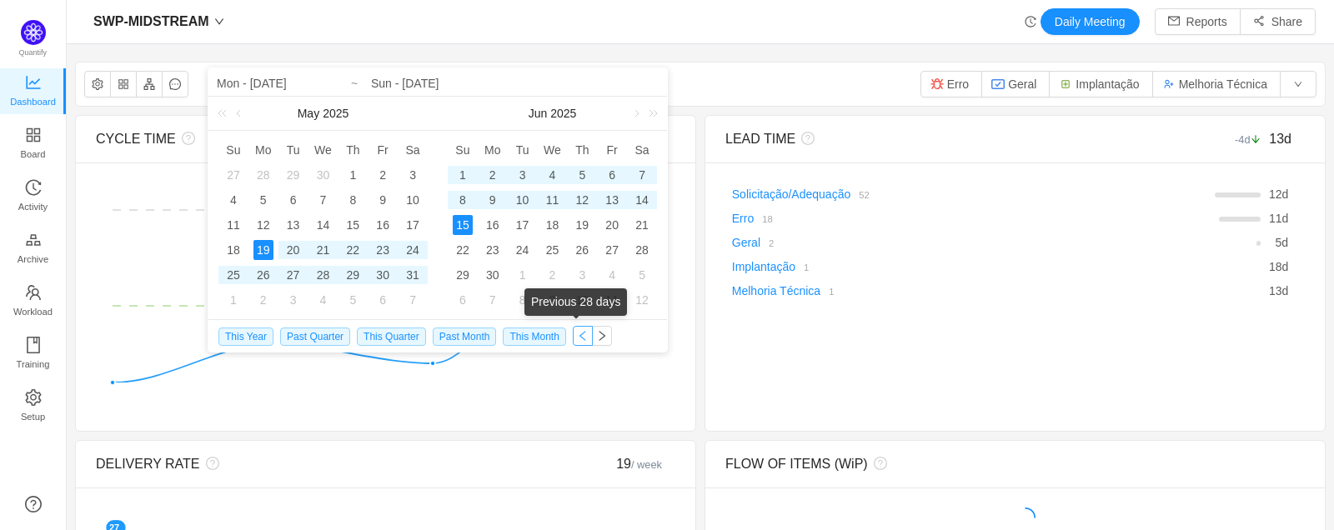
type input "Mon - May 19, 2025"
type input "Sun - Jun 15, 2025"
type input "Mon - May 19, 2025"
type input "Sun - Jun 15, 2025"
click at [573, 333] on button "button" at bounding box center [583, 336] width 20 height 20
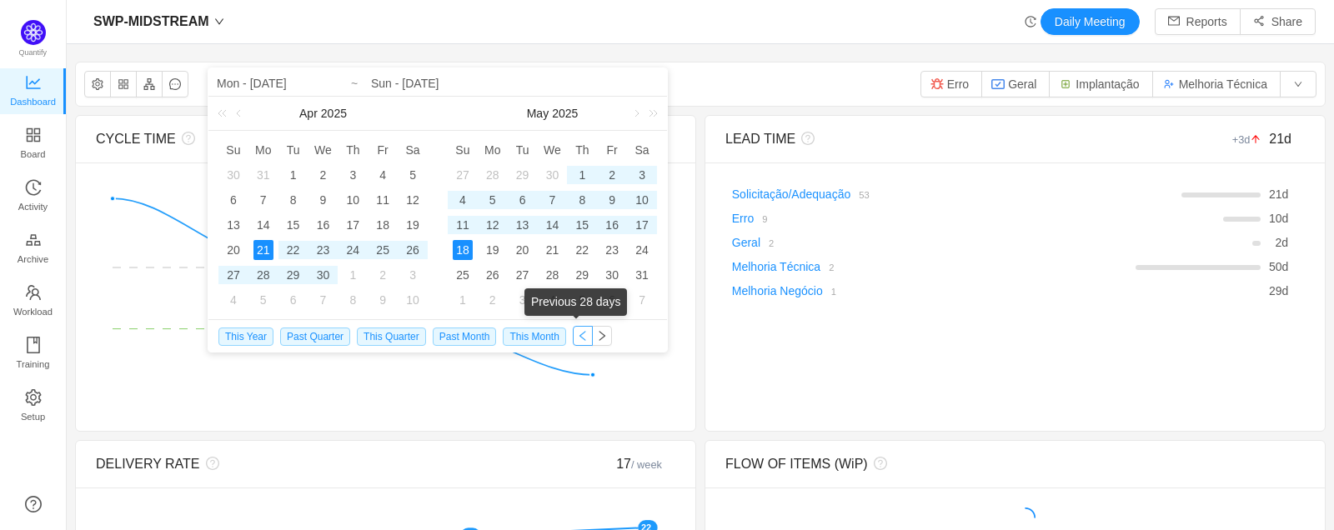
type input "Mon - Apr 21, 2025"
type input "Sun - May 18, 2025"
type input "Mon - Apr 21, 2025"
type input "Sun - May 18, 2025"
click at [573, 333] on button "button" at bounding box center [583, 336] width 20 height 20
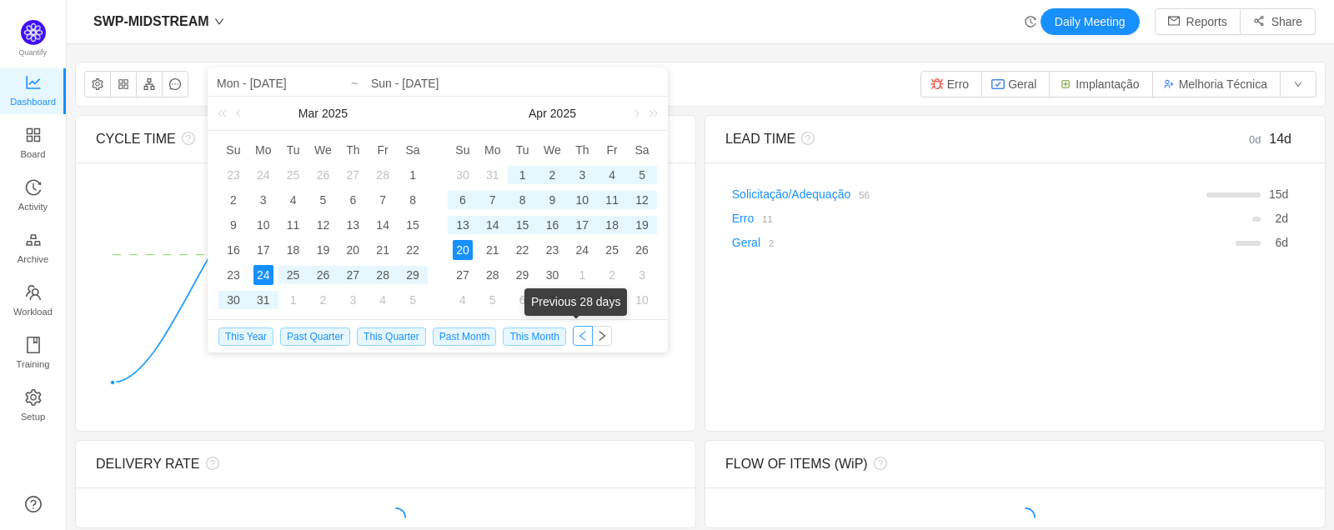
type input "Mon - Mar 24, 2025"
type input "Sun - Apr 20, 2025"
type input "Mon - Mar 24, 2025"
type input "Sun - Apr 20, 2025"
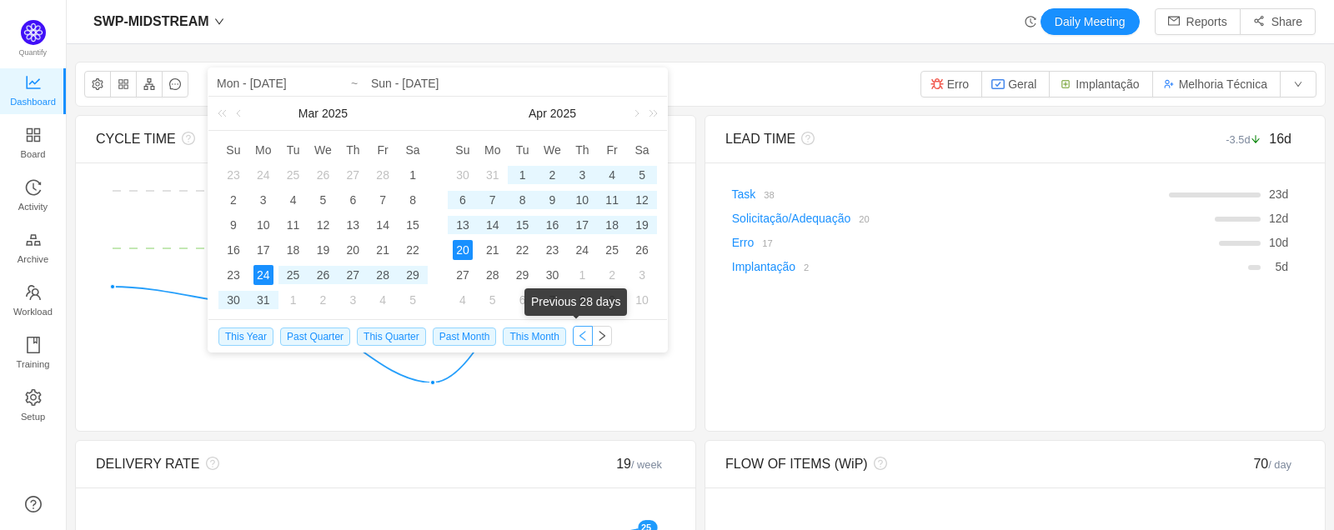
click at [573, 333] on button "button" at bounding box center [583, 336] width 20 height 20
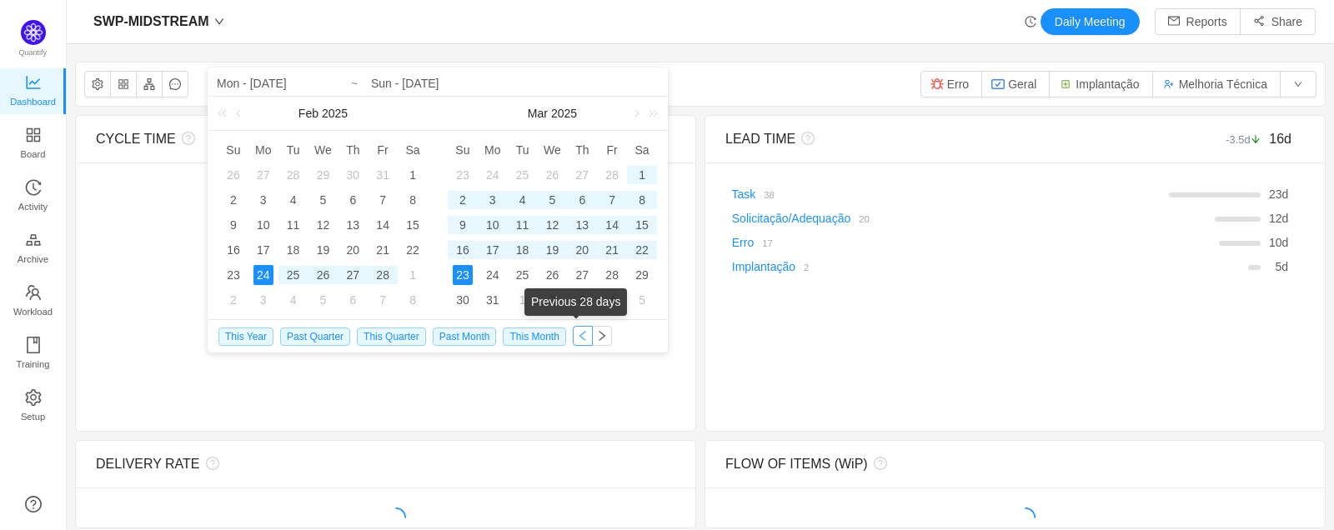
type input "Mon - Feb 24, 2025"
type input "Sun - Mar 23, 2025"
type input "Mon - Feb 24, 2025"
type input "Sun - Mar 23, 2025"
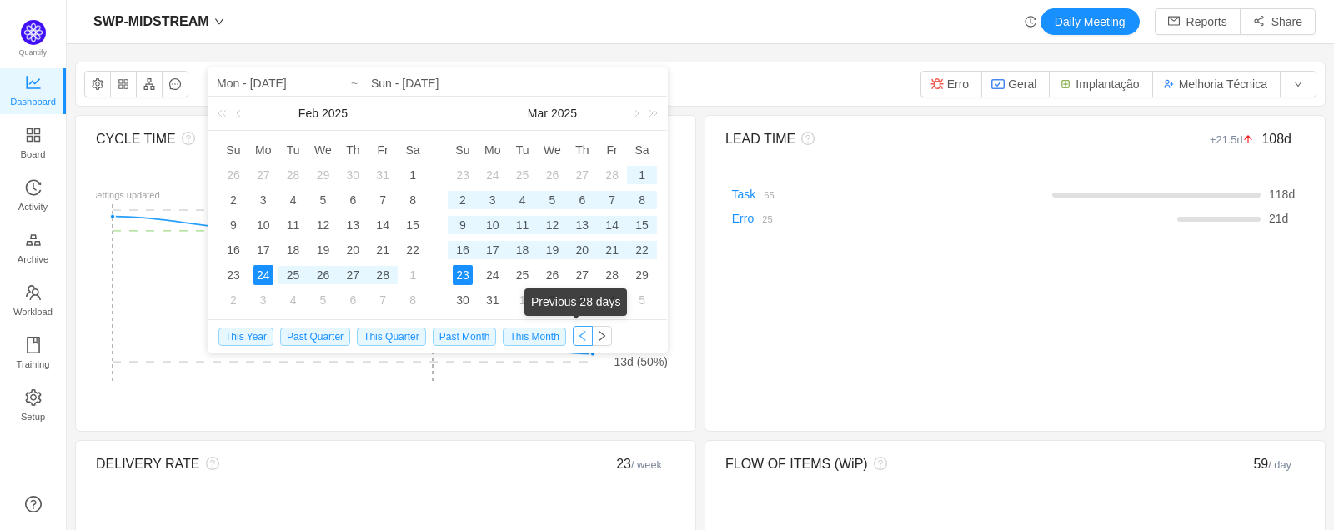
click at [573, 333] on button "button" at bounding box center [583, 336] width 20 height 20
type input "Mon - Jan 27, 2025"
type input "Sun - Feb 23, 2025"
type input "Mon - Jan 27, 2025"
type input "Sun - Feb 23, 2025"
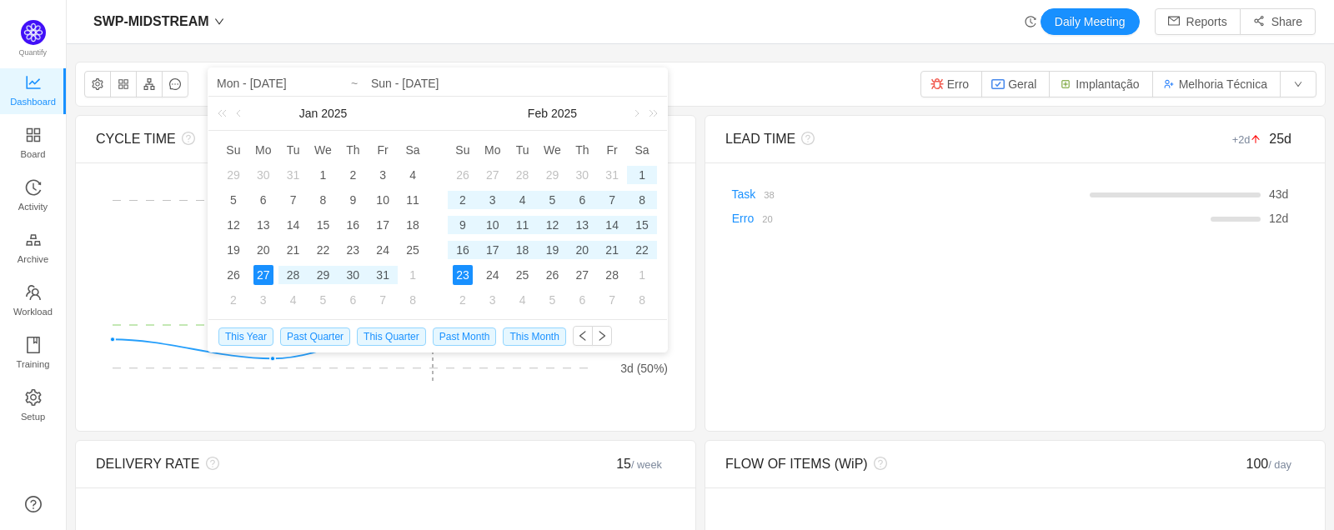
click at [696, 87] on div "SWP-MIDSTREAM Mon - Jan 27, 2025 ~ Sun - Feb 23, 2025 4 weeks 58 items Erro Ger…" at bounding box center [700, 84] width 1249 height 43
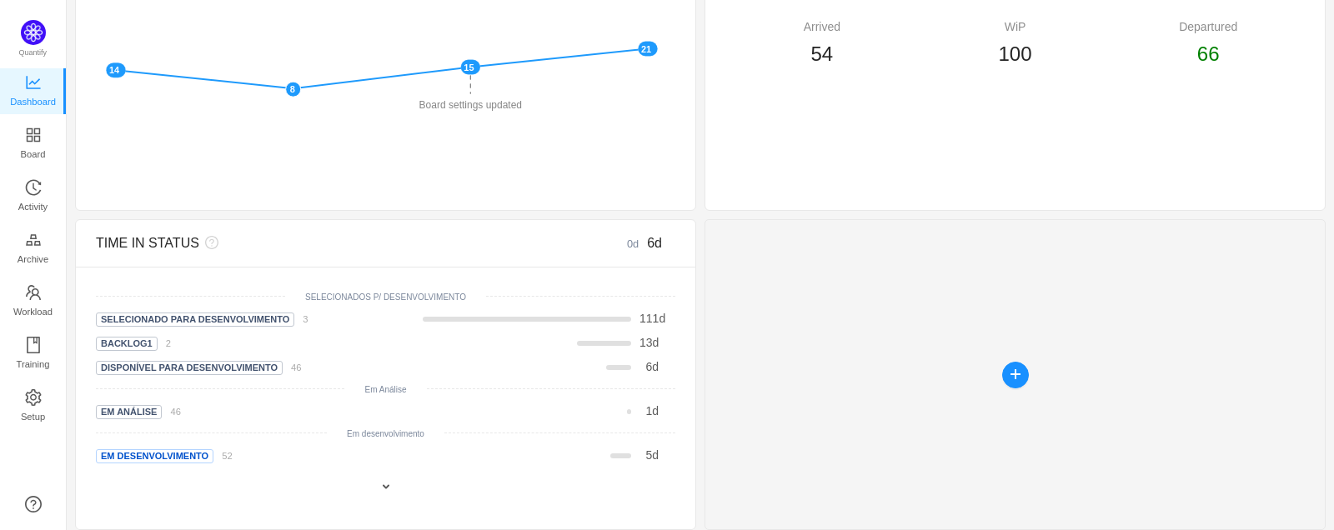
scroll to position [536, 0]
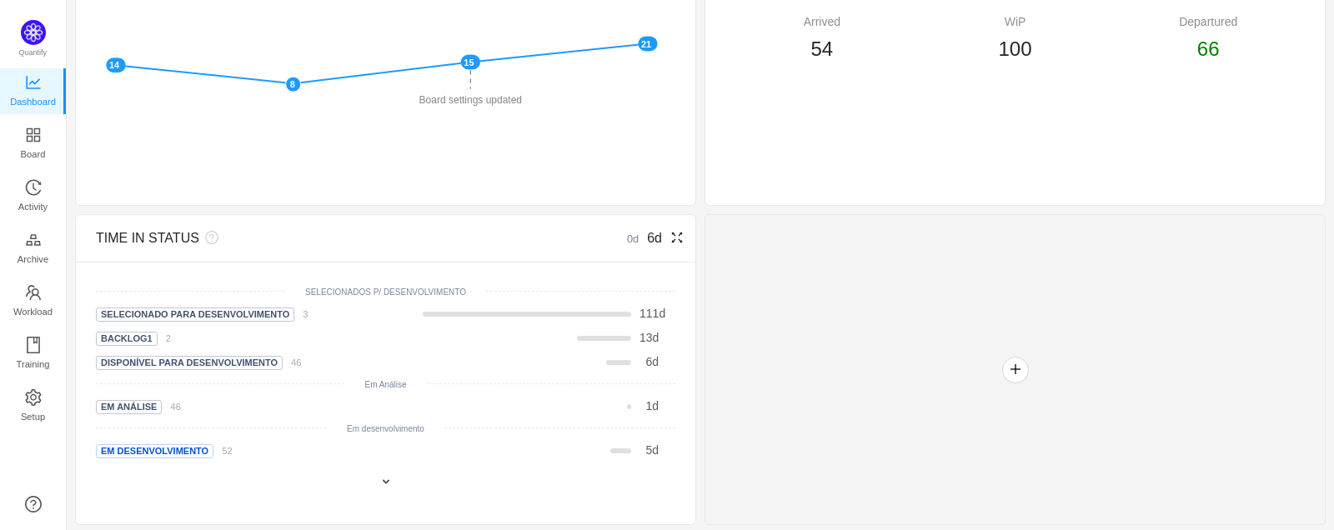
click at [671, 237] on icon "icon: fullscreen" at bounding box center [677, 237] width 13 height 13
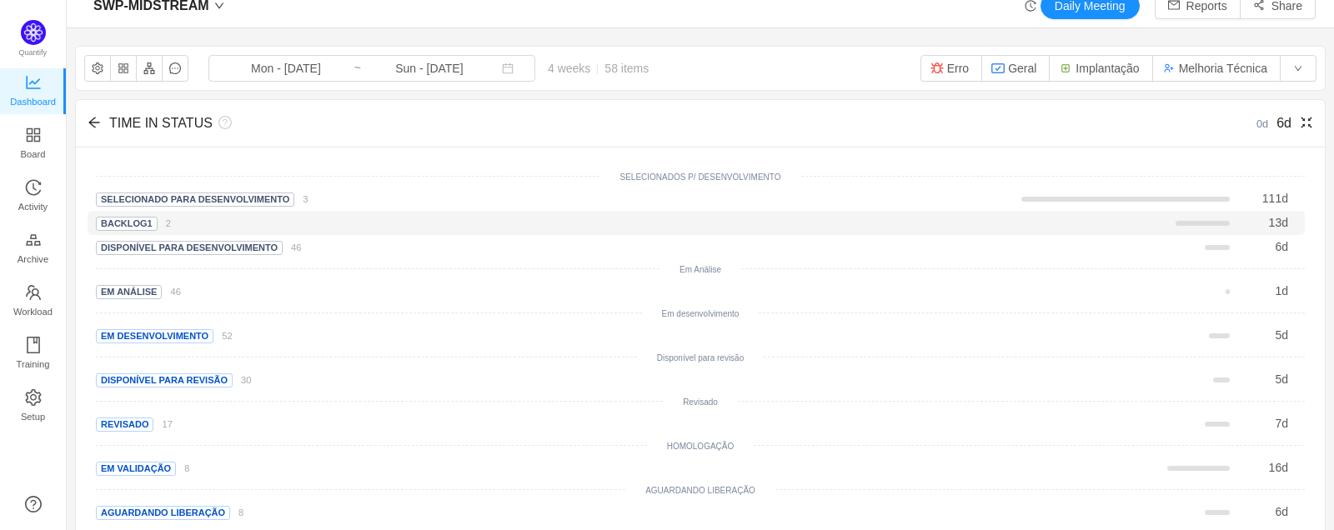
scroll to position [0, 0]
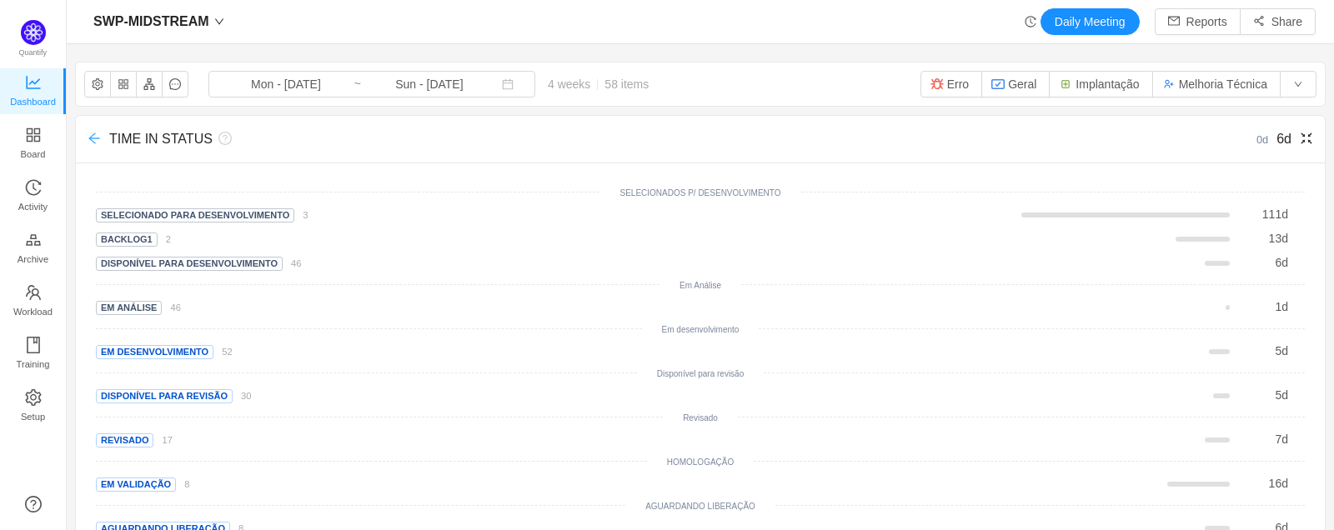
click at [91, 145] on icon "icon: arrow-left" at bounding box center [94, 138] width 13 height 13
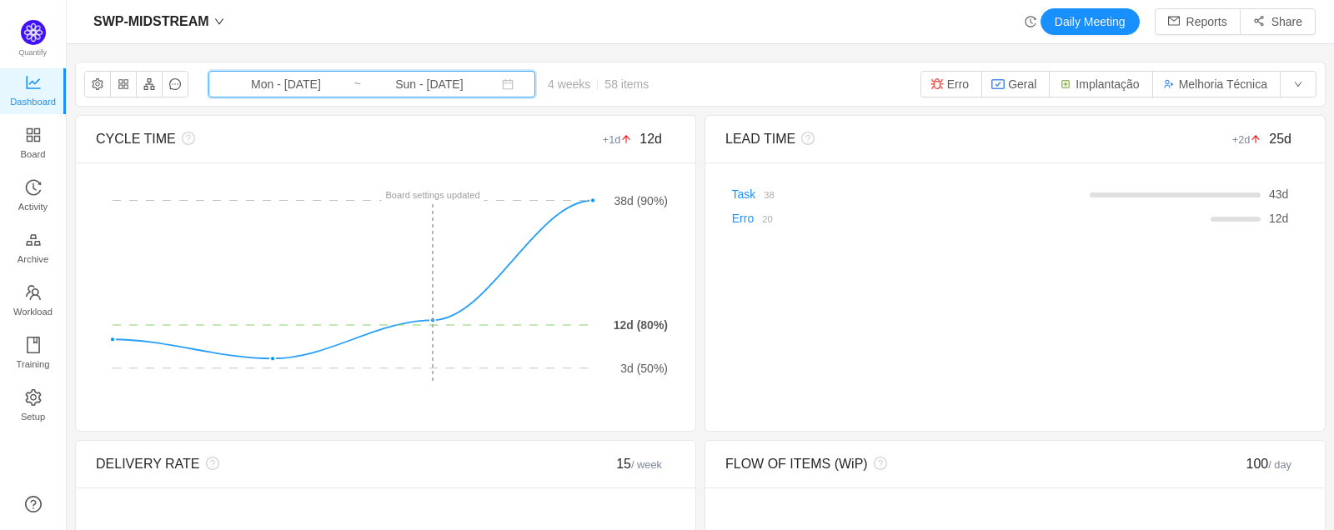
click at [500, 87] on span "Mon - Jan 27, 2025 ~ Sun - Feb 23, 2025" at bounding box center [372, 84] width 327 height 27
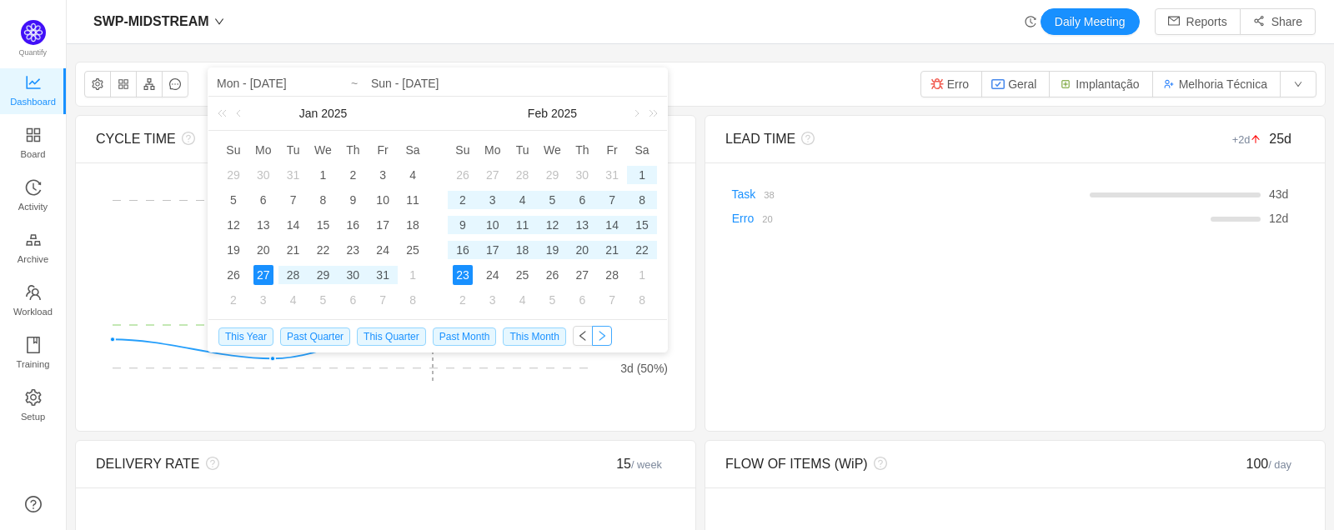
click at [594, 338] on button "button" at bounding box center [602, 336] width 20 height 20
type input "Mon - Feb 24, 2025"
type input "Sun - Mar 23, 2025"
type input "Mon - Feb 24, 2025"
type input "Sun - Mar 23, 2025"
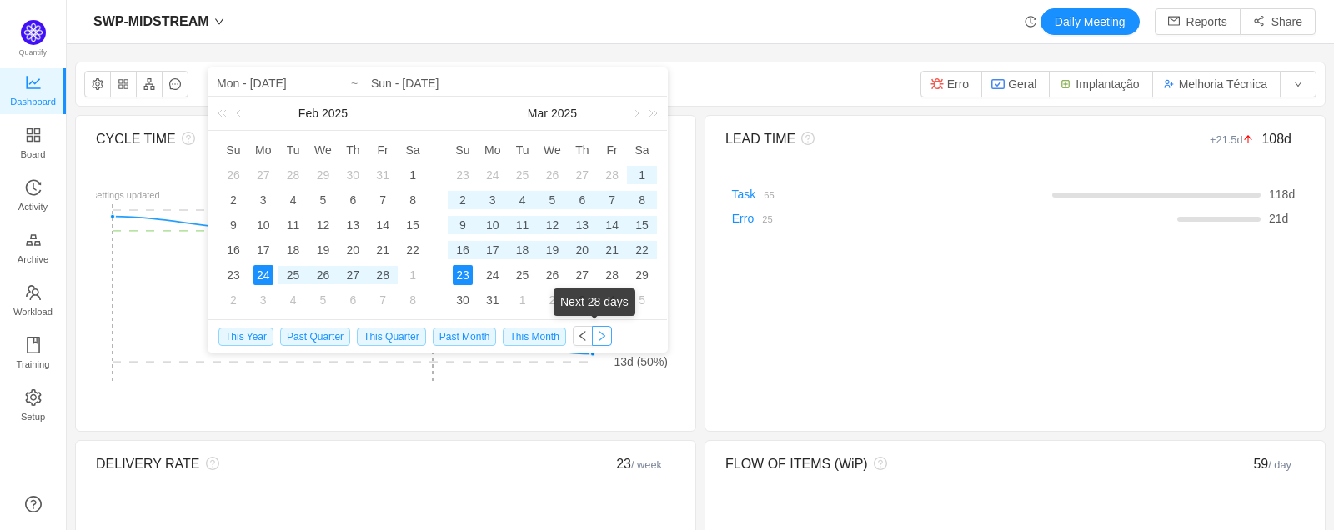
click at [599, 339] on button "button" at bounding box center [602, 336] width 20 height 20
type input "Mon - Mar 24, 2025"
type input "Sun - Apr 20, 2025"
type input "Mon - Mar 24, 2025"
type input "Sun - Apr 20, 2025"
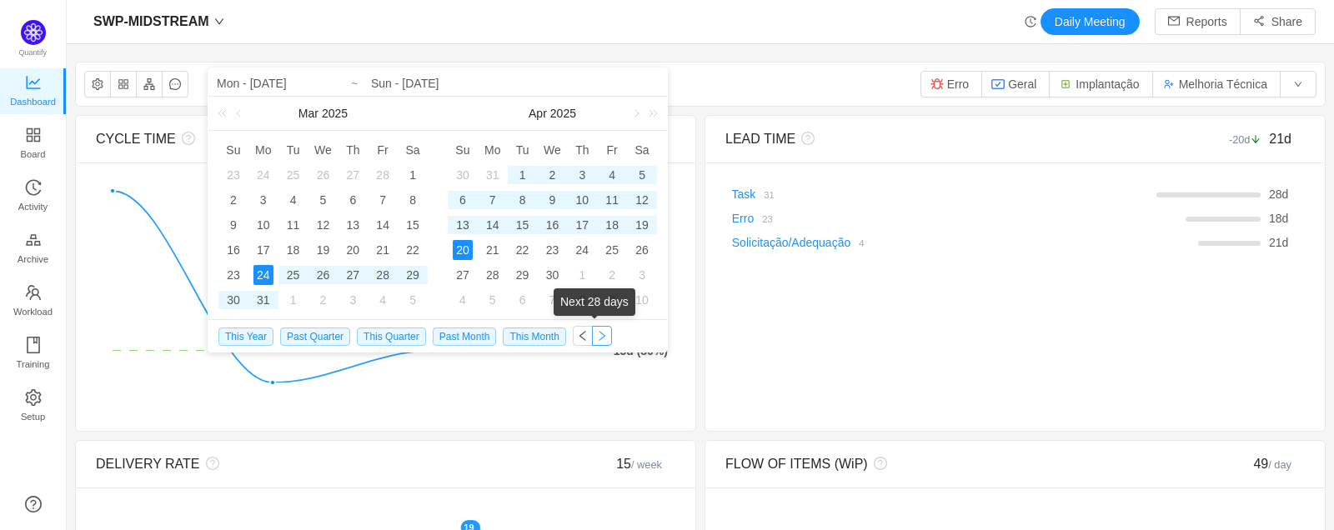
click at [597, 340] on button "button" at bounding box center [602, 336] width 20 height 20
type input "Mon - Apr 21, 2025"
type input "Sun - May 18, 2025"
type input "Mon - Apr 21, 2025"
type input "Sun - May 18, 2025"
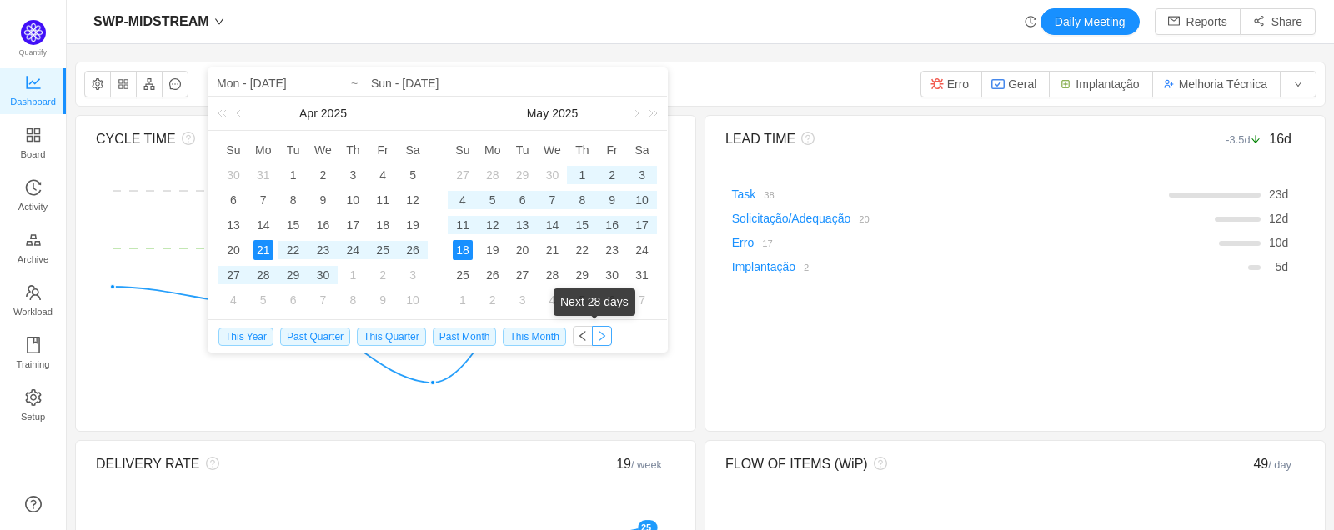
click at [597, 340] on button "button" at bounding box center [602, 336] width 20 height 20
type input "Mon - May 19, 2025"
type input "Sun - Jun 15, 2025"
type input "Mon - May 19, 2025"
type input "Sun - Jun 15, 2025"
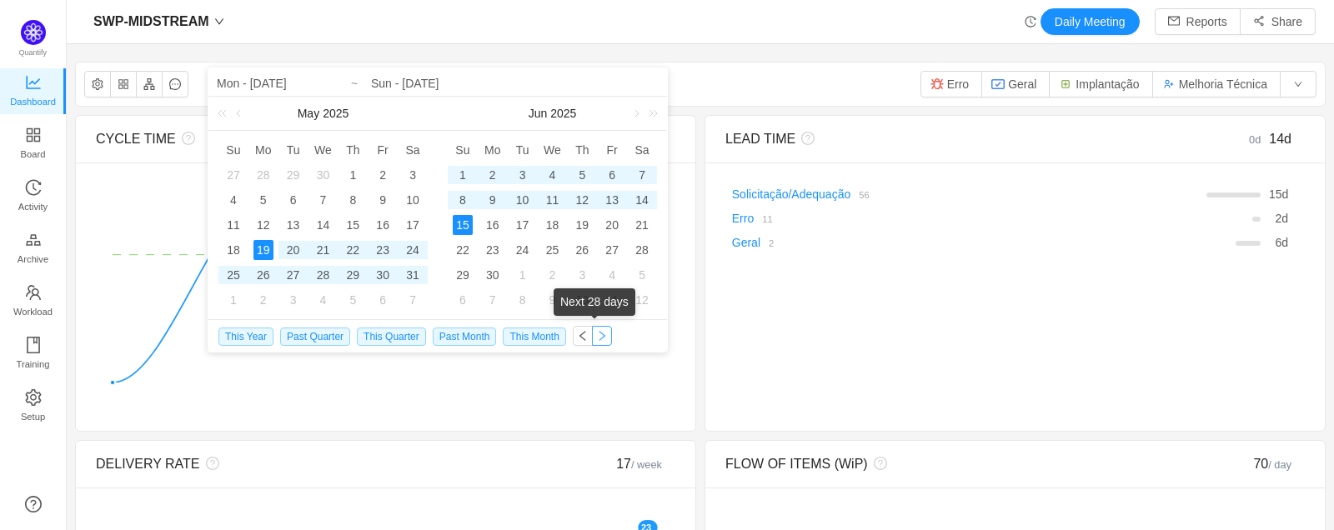
click at [597, 340] on button "button" at bounding box center [602, 336] width 20 height 20
type input "Mon - Jun 16, 2025"
type input "Sun - Jul 13, 2025"
type input "Mon - Jun 16, 2025"
type input "Sun - Jul 13, 2025"
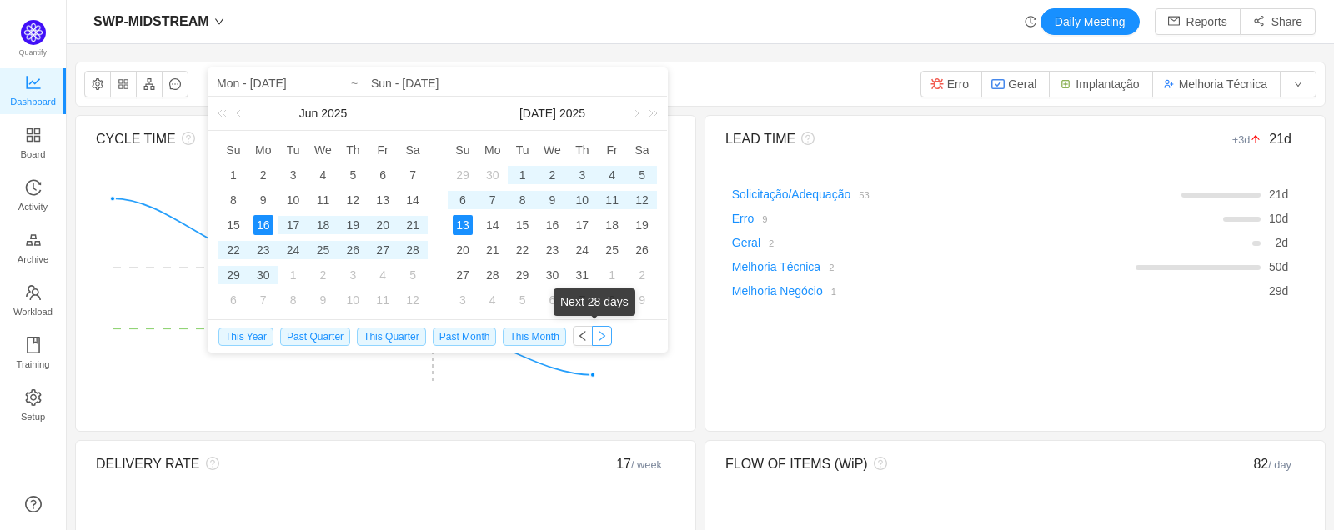
click at [597, 340] on button "button" at bounding box center [602, 336] width 20 height 20
type input "Mon - Jul 14, 2025"
type input "Sun - Aug 10, 2025"
type input "Mon - Jul 14, 2025"
type input "Sun - Aug 10, 2025"
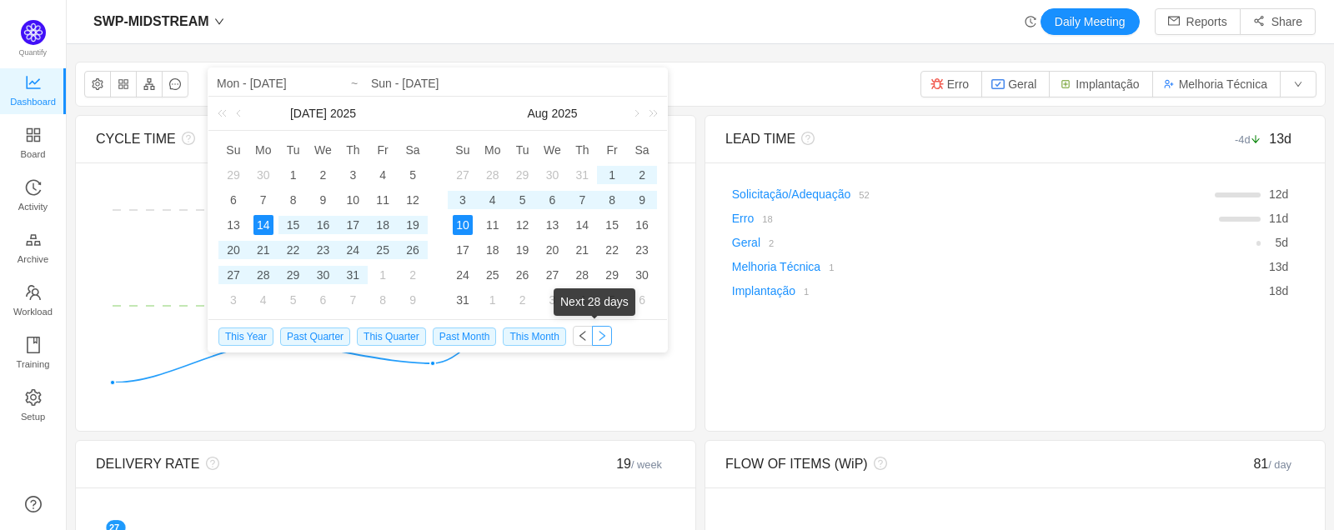
click at [597, 340] on button "button" at bounding box center [602, 336] width 20 height 20
type input "Mon - Aug 11, 2025"
type input "Sun - Sep 07, 2025"
type input "Mon - Aug 11, 2025"
type input "Sun - Sep 07, 2025"
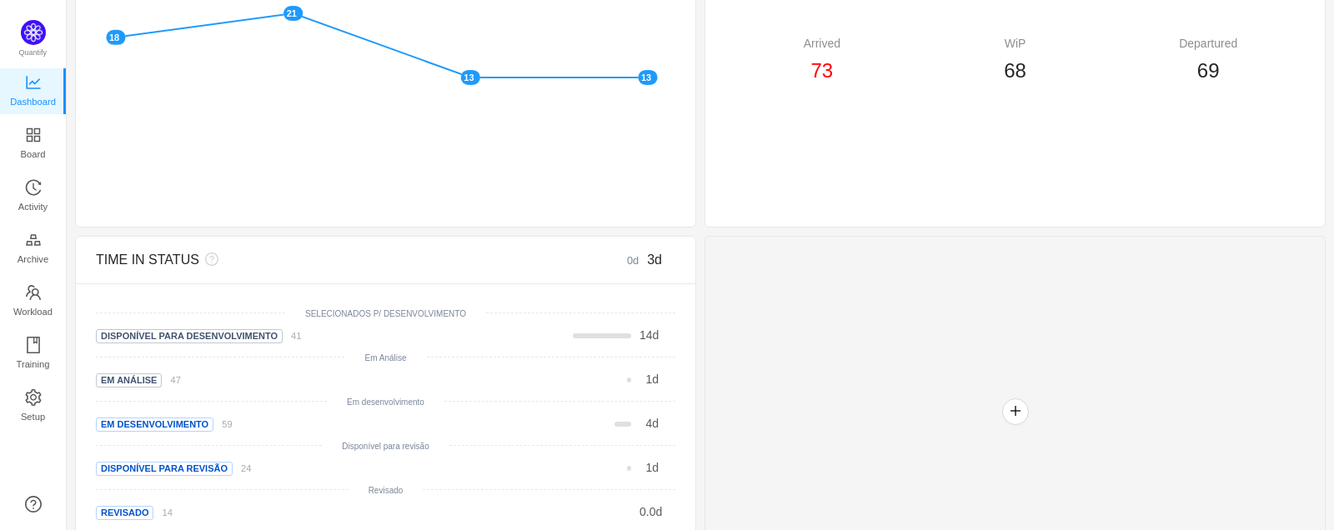
scroll to position [576, 0]
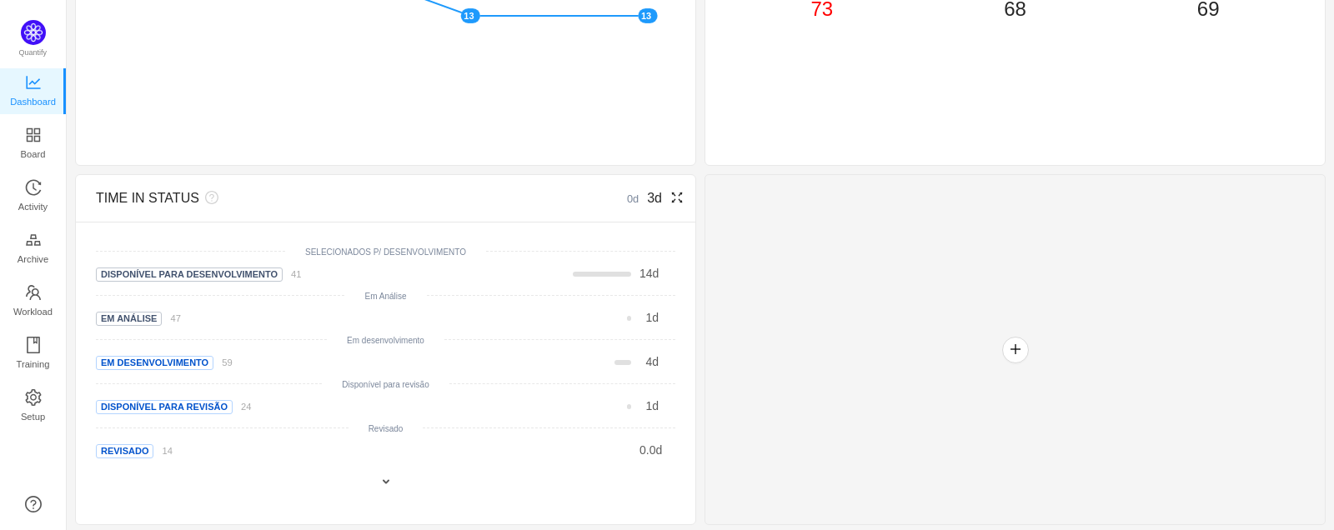
click at [676, 194] on div "TIME IN STATUS 0d 3d" at bounding box center [386, 199] width 620 height 48
click at [672, 197] on icon "icon: fullscreen" at bounding box center [677, 197] width 13 height 13
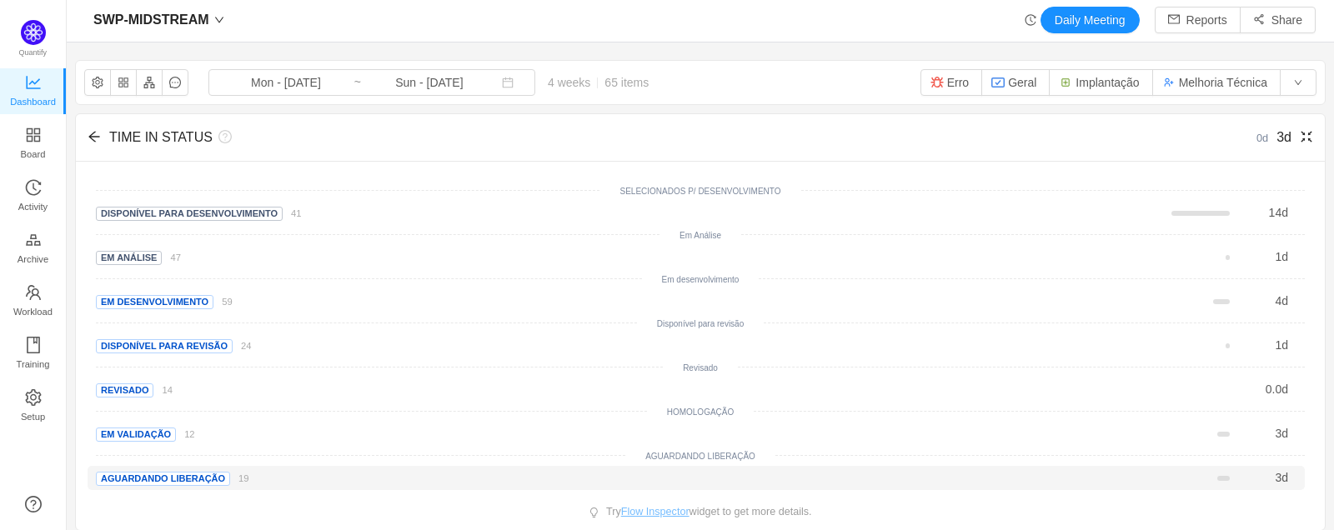
scroll to position [0, 0]
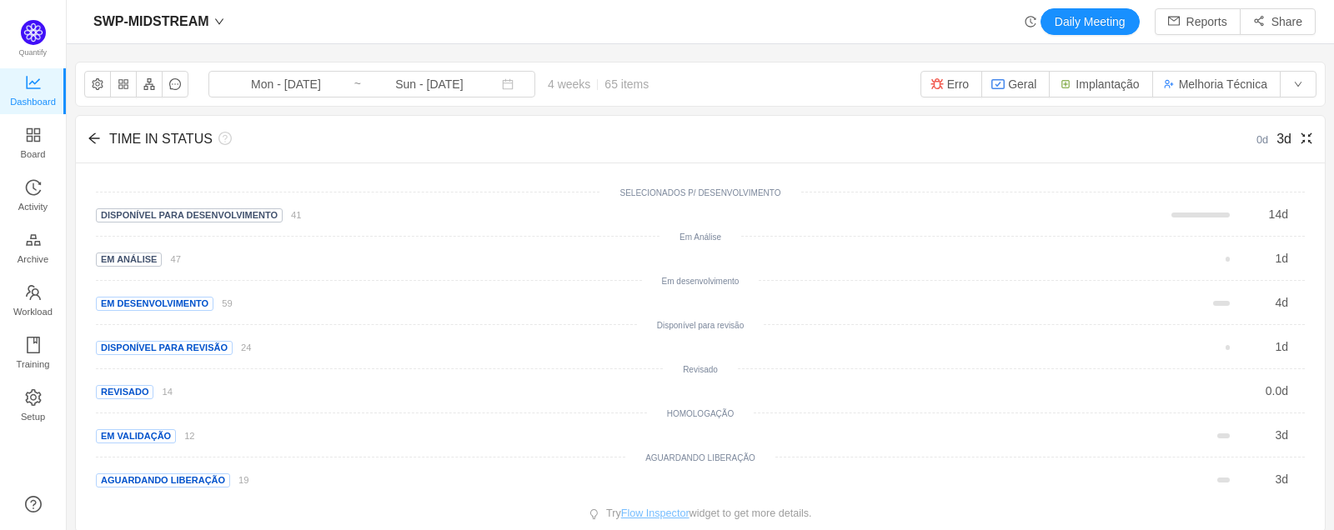
click at [1133, 143] on icon "icon: fullscreen-exit" at bounding box center [1306, 138] width 11 height 11
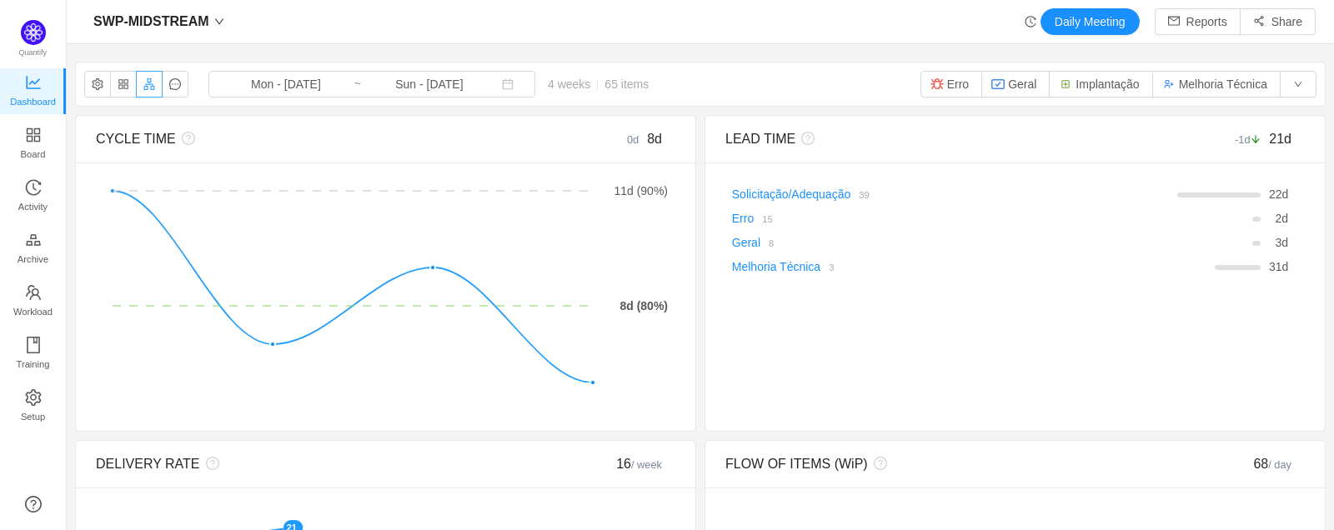
click at [138, 83] on button "button" at bounding box center [149, 84] width 27 height 27
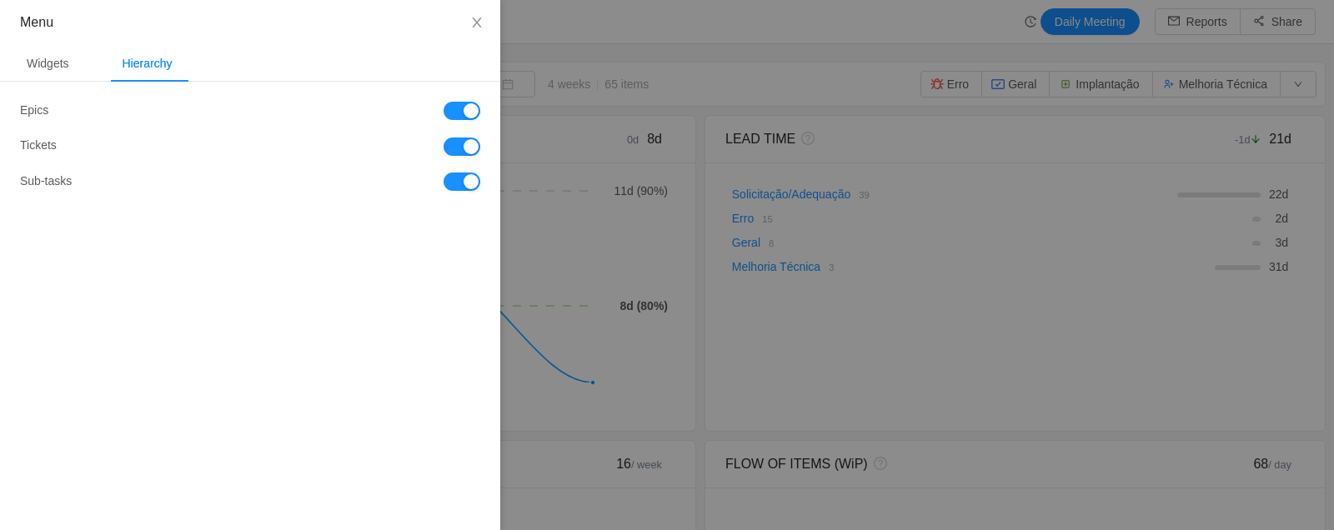
click at [465, 108] on button "button" at bounding box center [462, 111] width 37 height 18
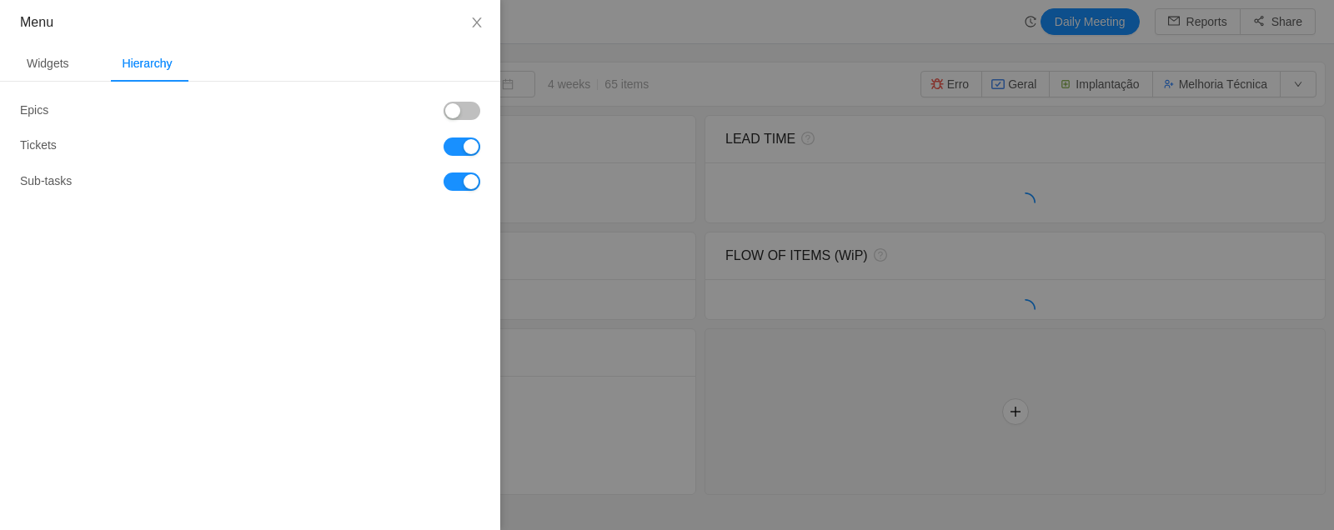
click at [465, 188] on button "button" at bounding box center [462, 182] width 37 height 18
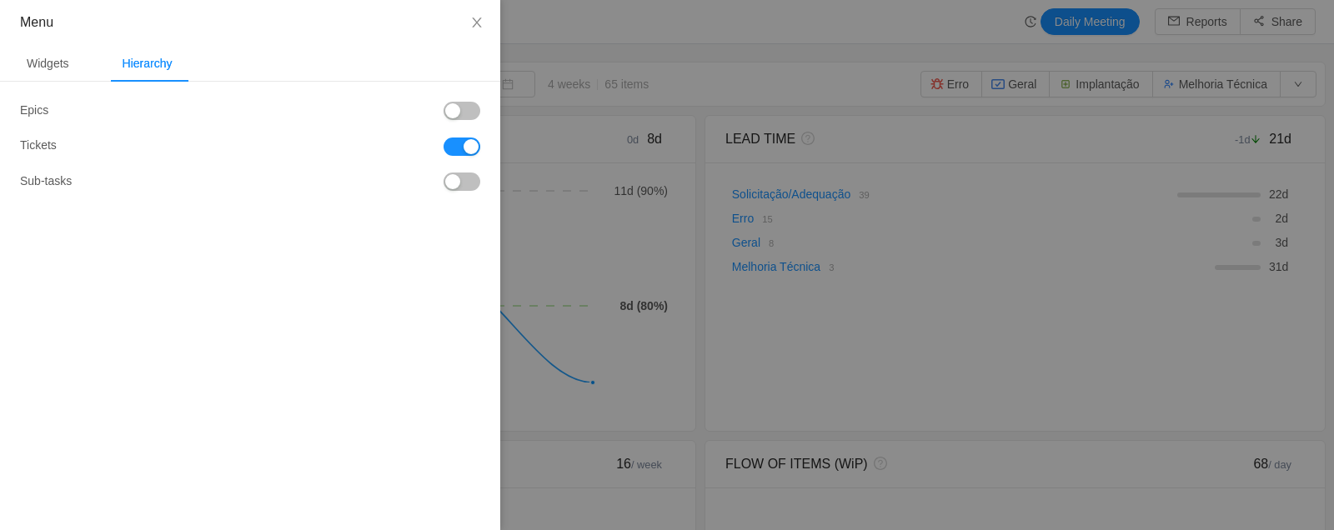
click at [709, 86] on div at bounding box center [667, 265] width 1334 height 530
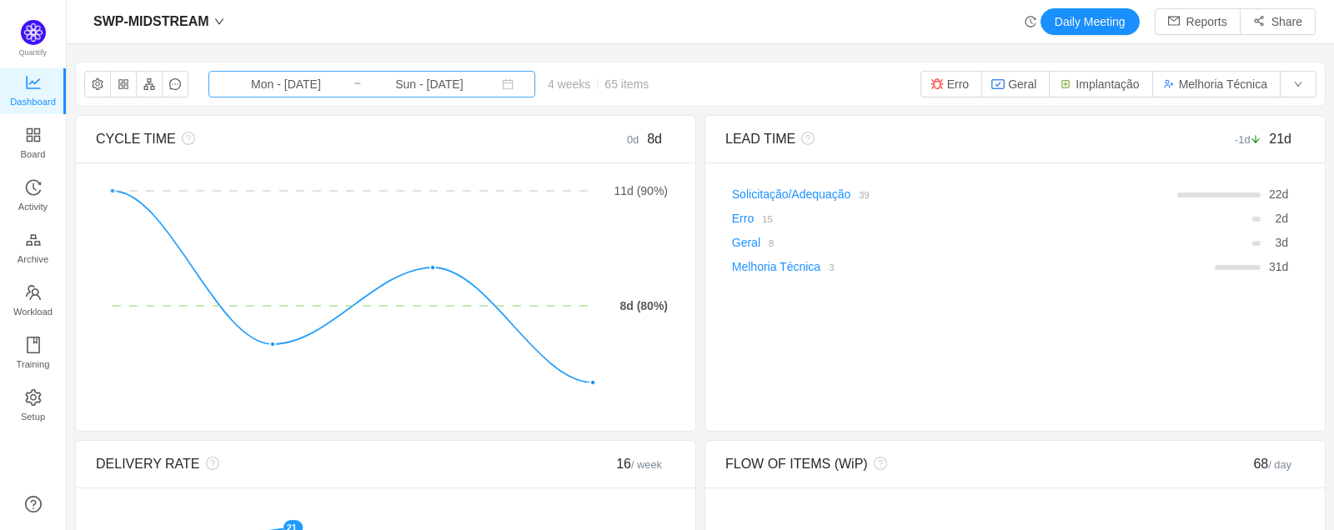
click at [406, 85] on input "Sun - Sep 07, 2025" at bounding box center [429, 84] width 135 height 18
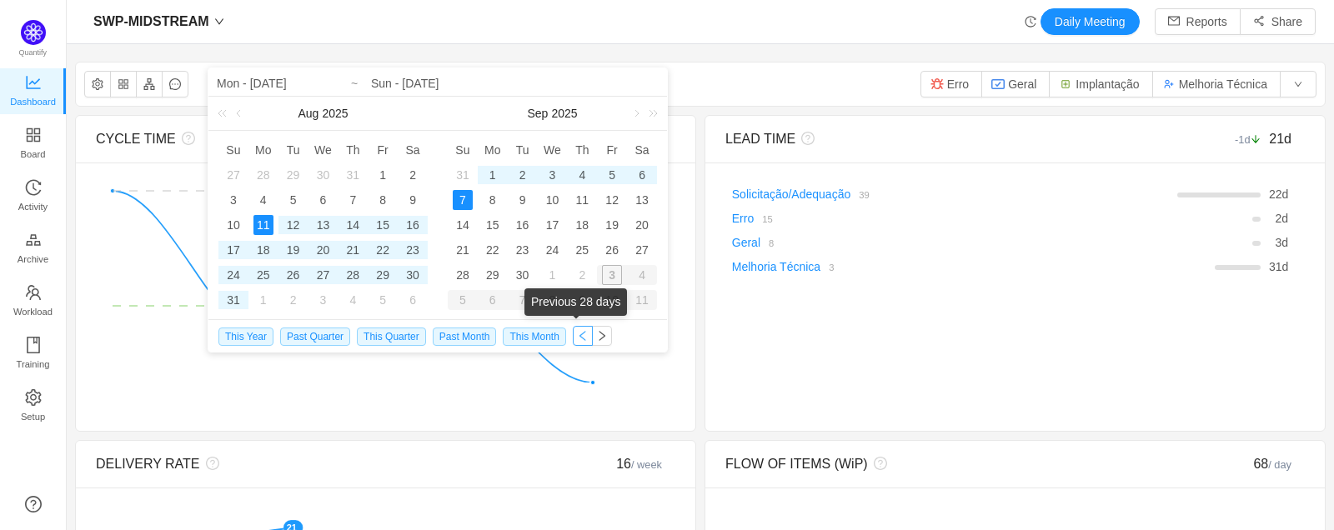
click at [574, 335] on button "button" at bounding box center [583, 336] width 20 height 20
type input "Mon - Jul 14, 2025"
type input "Sun - Aug 10, 2025"
type input "Mon - Jul 14, 2025"
type input "Sun - Aug 10, 2025"
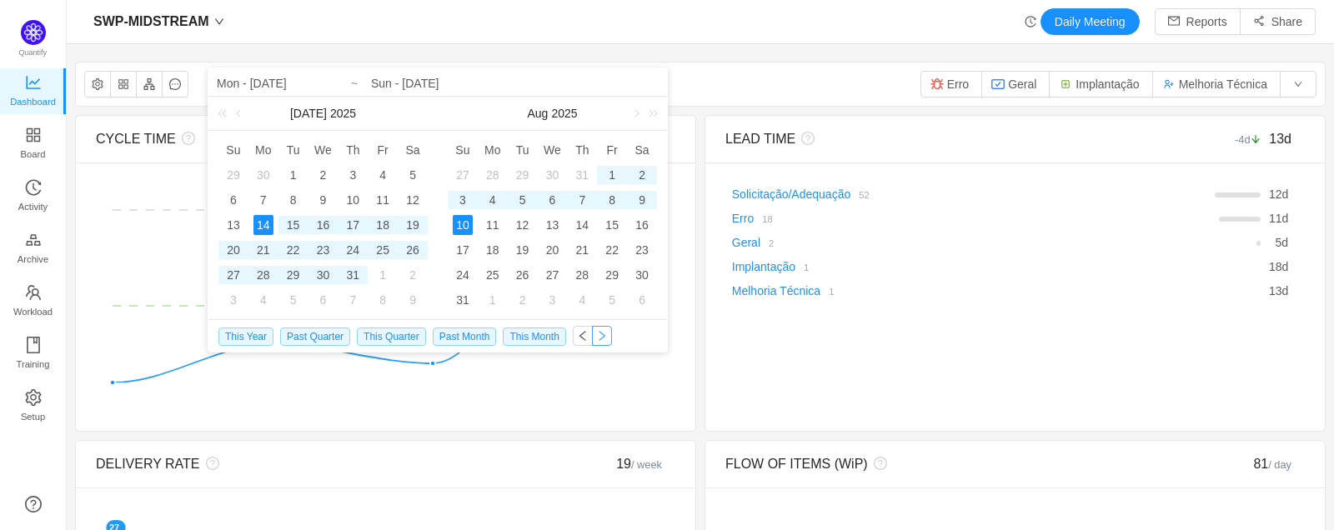
click at [596, 339] on button "button" at bounding box center [602, 336] width 20 height 20
type input "Mon - Aug 11, 2025"
type input "Sun - Sep 07, 2025"
type input "Mon - Aug 11, 2025"
type input "Sun - Sep 07, 2025"
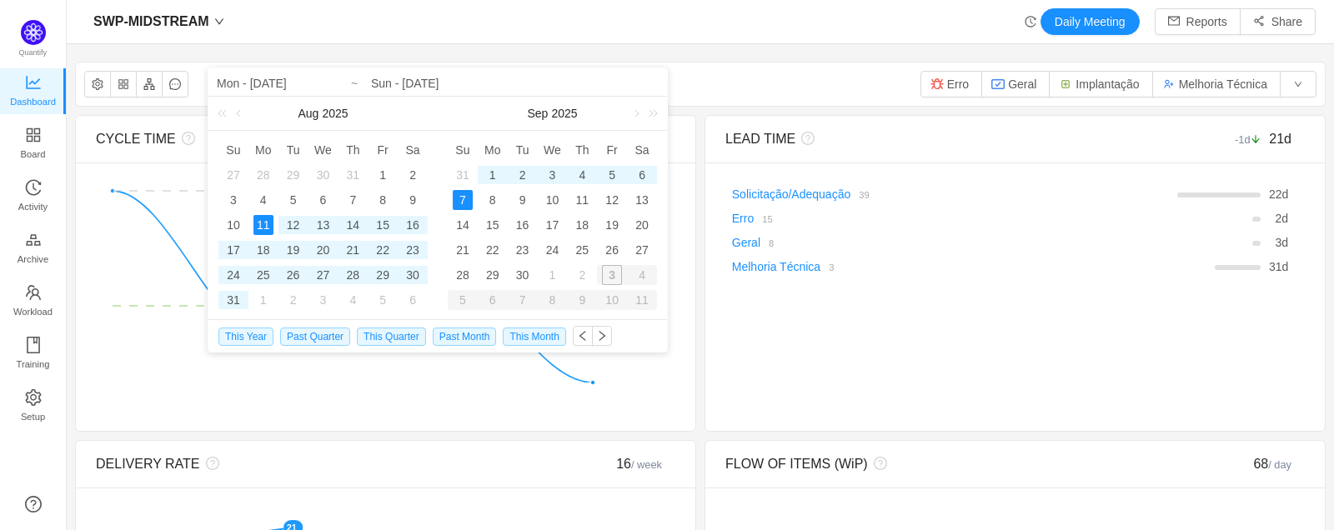
click at [776, 82] on div "SWP-MIDSTREAM Mon - Aug 11, 2025 ~ Sun - Sep 07, 2025 4 weeks 65 items Erro Ger…" at bounding box center [700, 84] width 1249 height 43
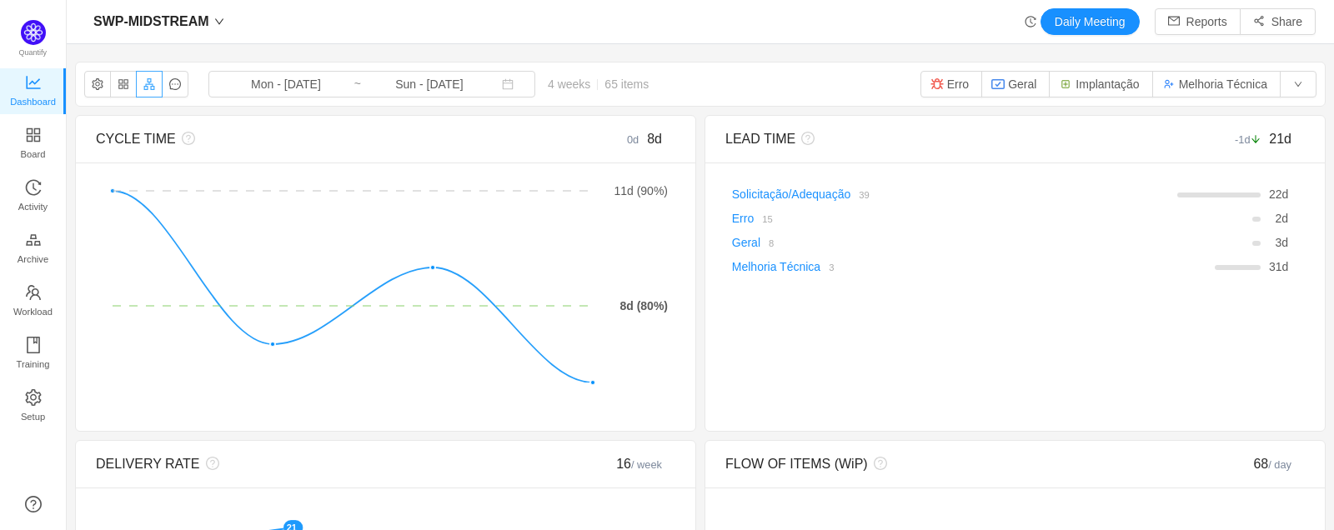
click at [140, 88] on button "button" at bounding box center [149, 84] width 27 height 27
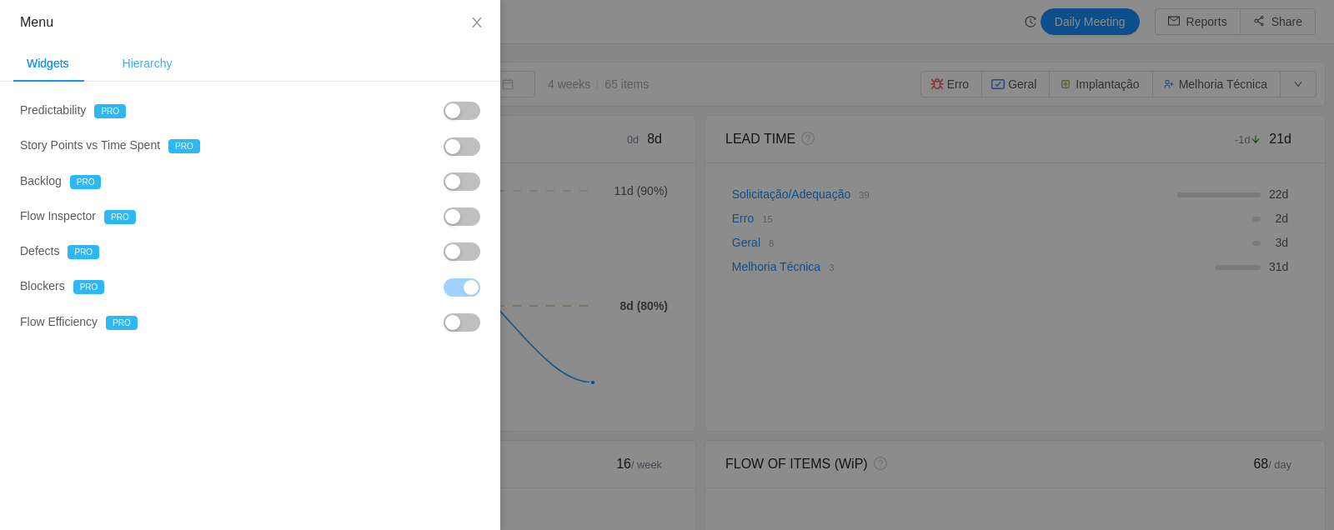
click at [177, 60] on div "Hierarchy" at bounding box center [147, 64] width 77 height 38
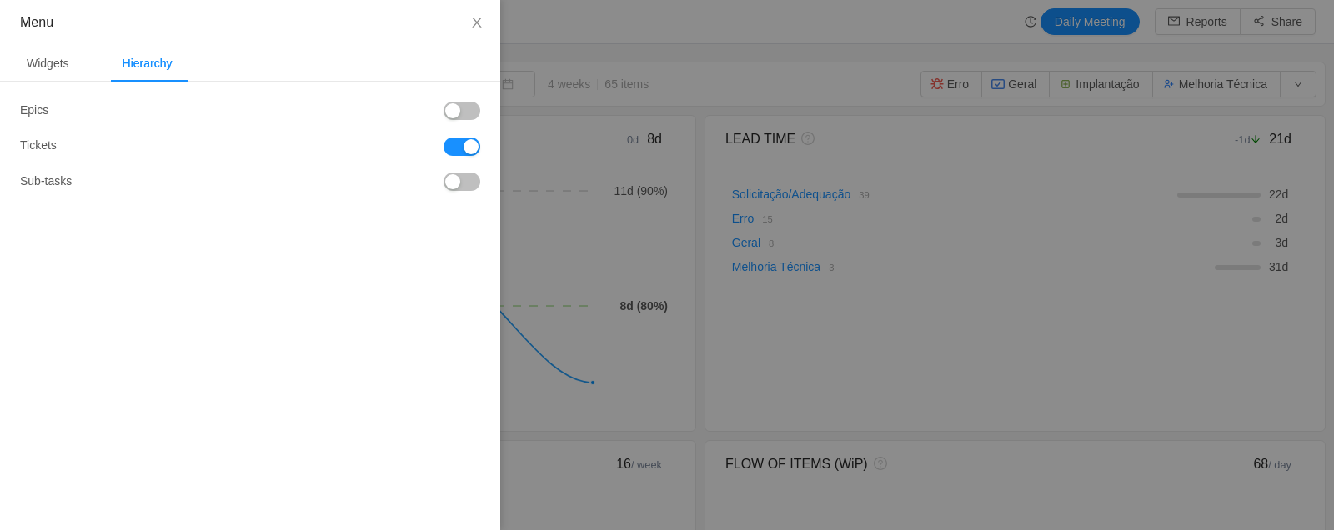
click at [446, 108] on button "button" at bounding box center [462, 111] width 37 height 18
click at [559, 34] on div at bounding box center [667, 265] width 1334 height 530
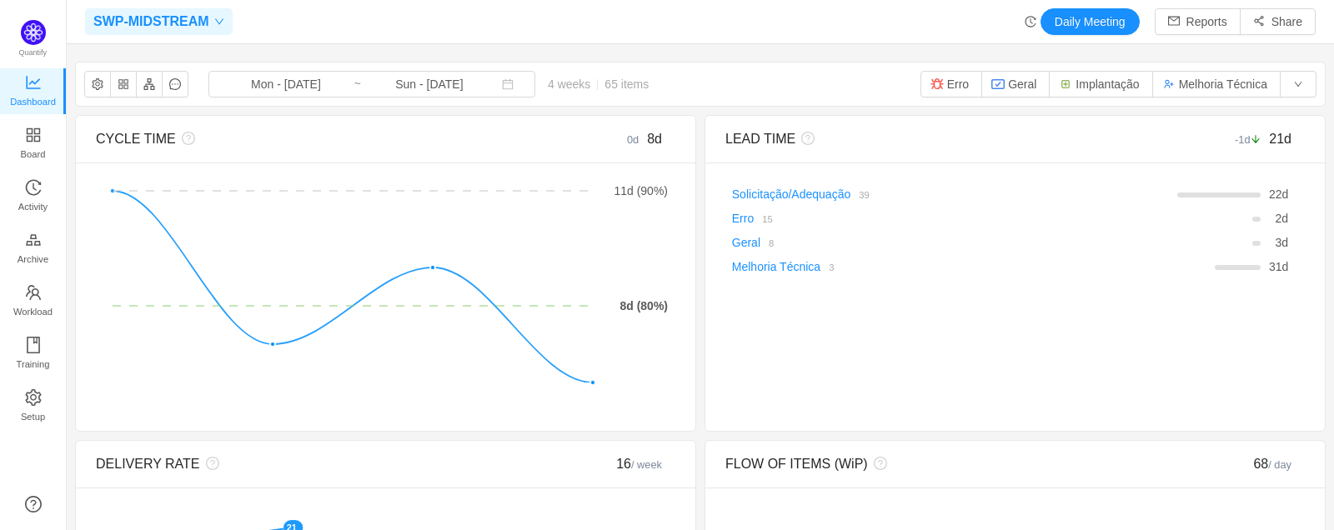
click at [223, 24] on div "SWP-MIDSTREAM" at bounding box center [159, 21] width 148 height 27
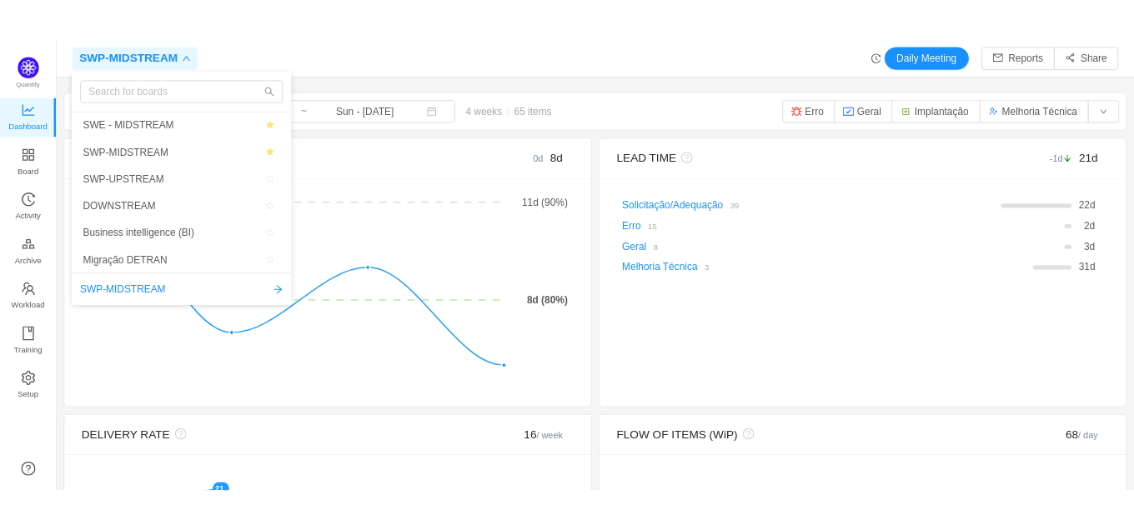
scroll to position [24, 24]
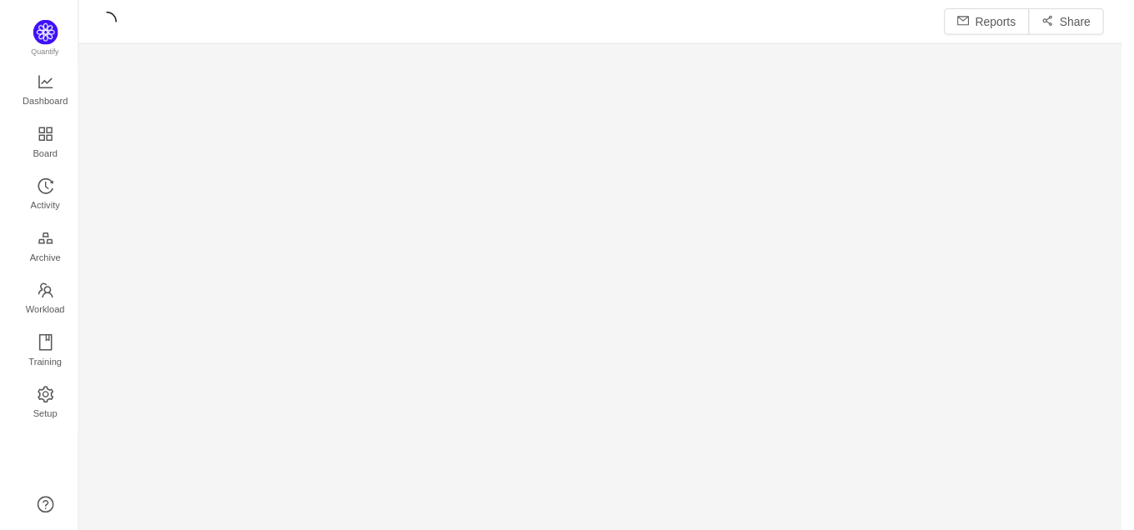
scroll to position [24, 24]
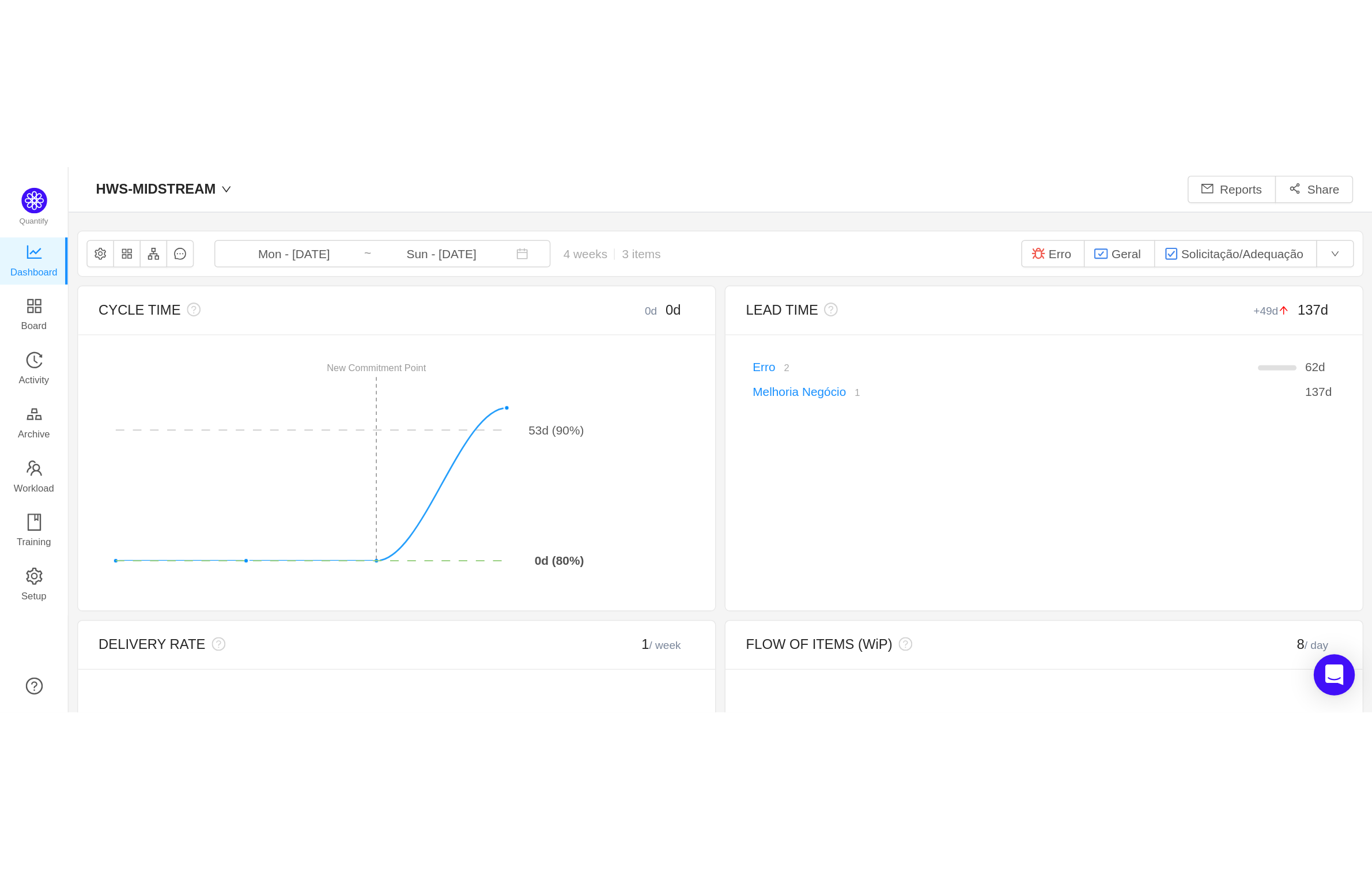
scroll to position [345, 843]
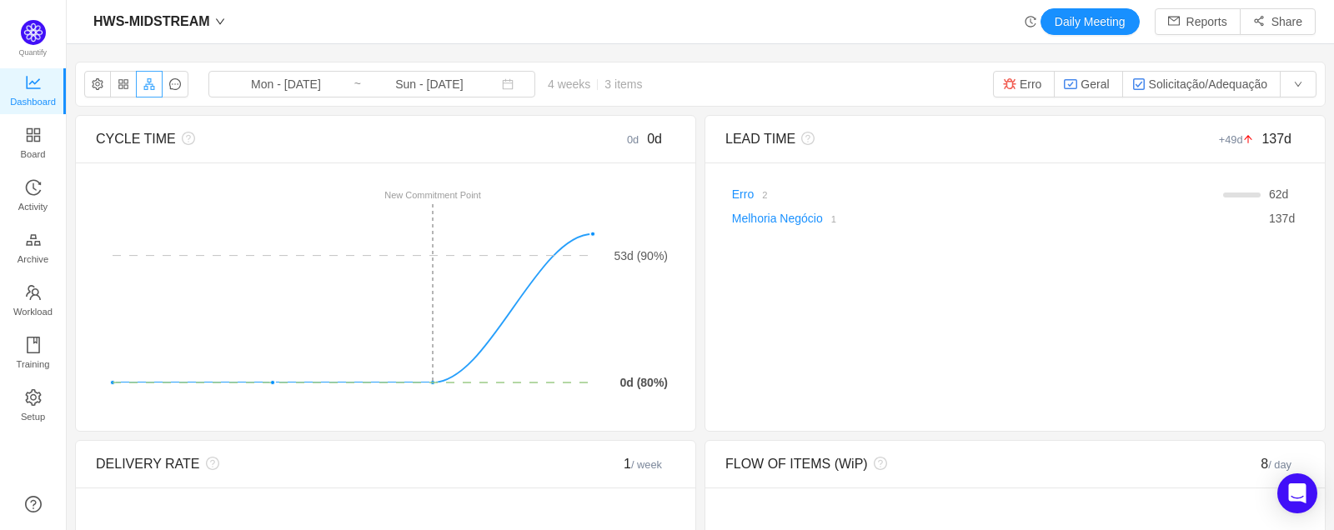
click at [146, 86] on button "button" at bounding box center [149, 84] width 27 height 27
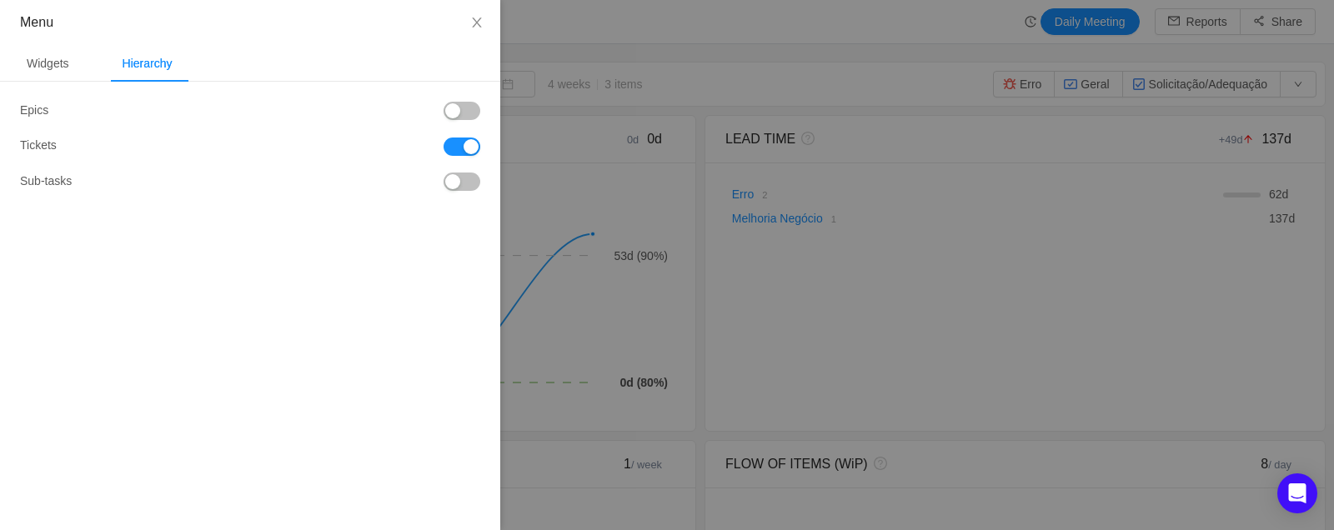
click at [459, 113] on button "button" at bounding box center [462, 111] width 37 height 18
click at [752, 78] on div at bounding box center [667, 265] width 1334 height 530
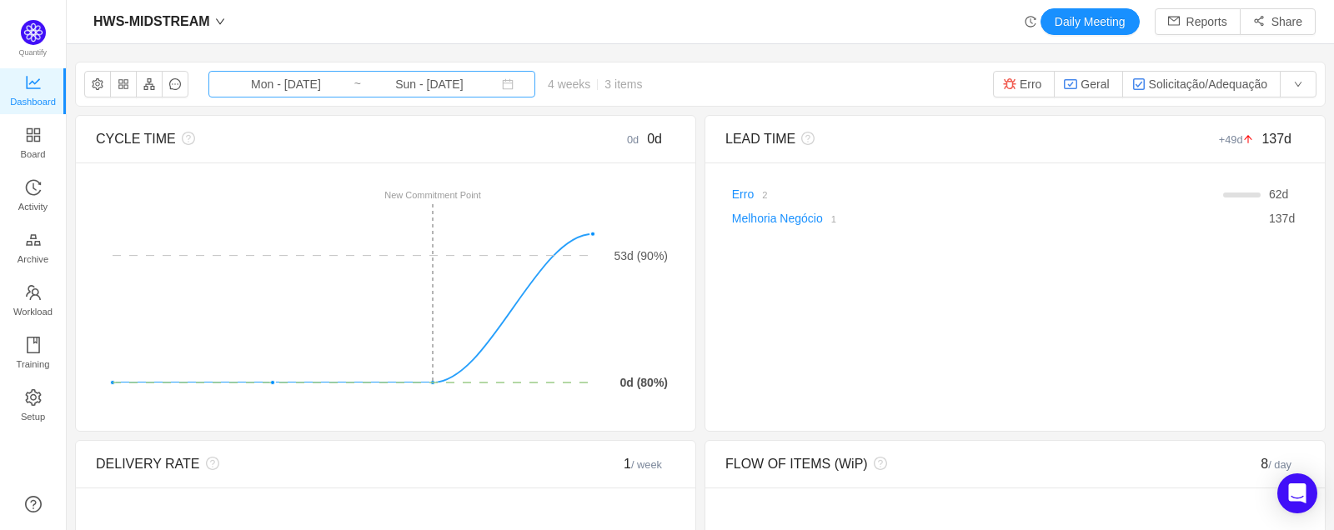
click at [306, 85] on input "Mon - [DATE]" at bounding box center [286, 84] width 135 height 18
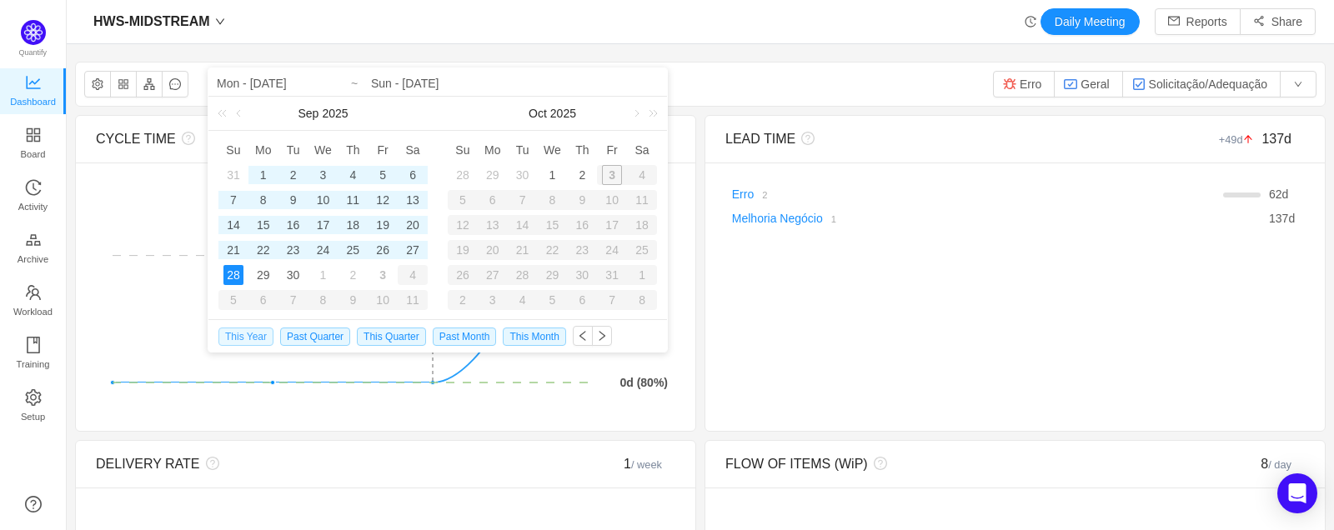
click at [256, 339] on span "This Year" at bounding box center [246, 337] width 55 height 18
type input "Wed - [DATE]"
type input "Sun - [DATE]"
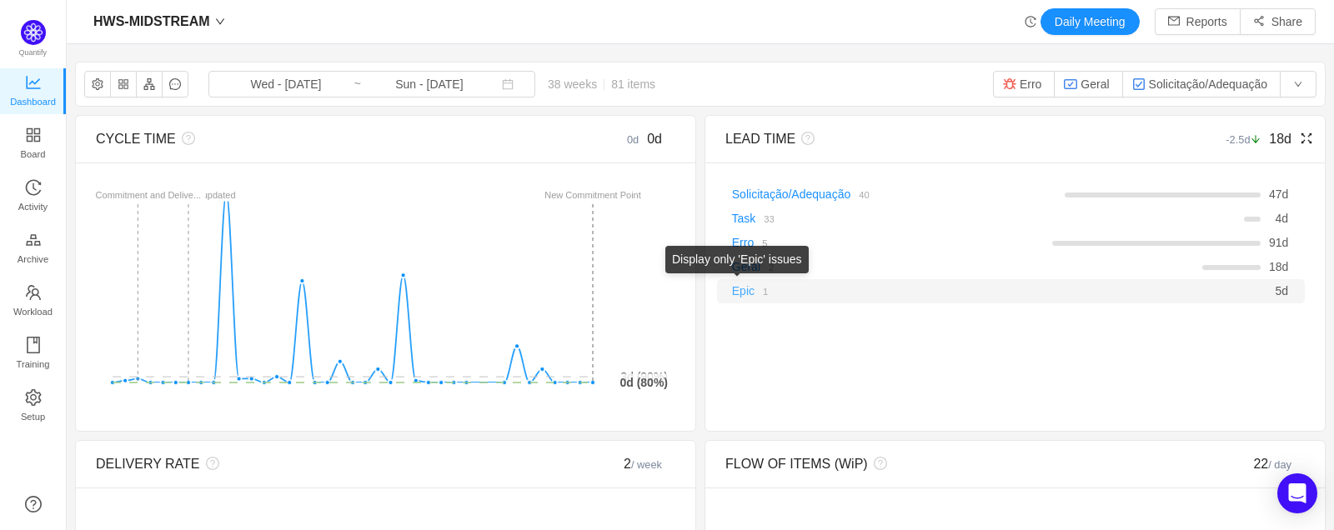
click at [737, 291] on link "Epic" at bounding box center [743, 290] width 23 height 13
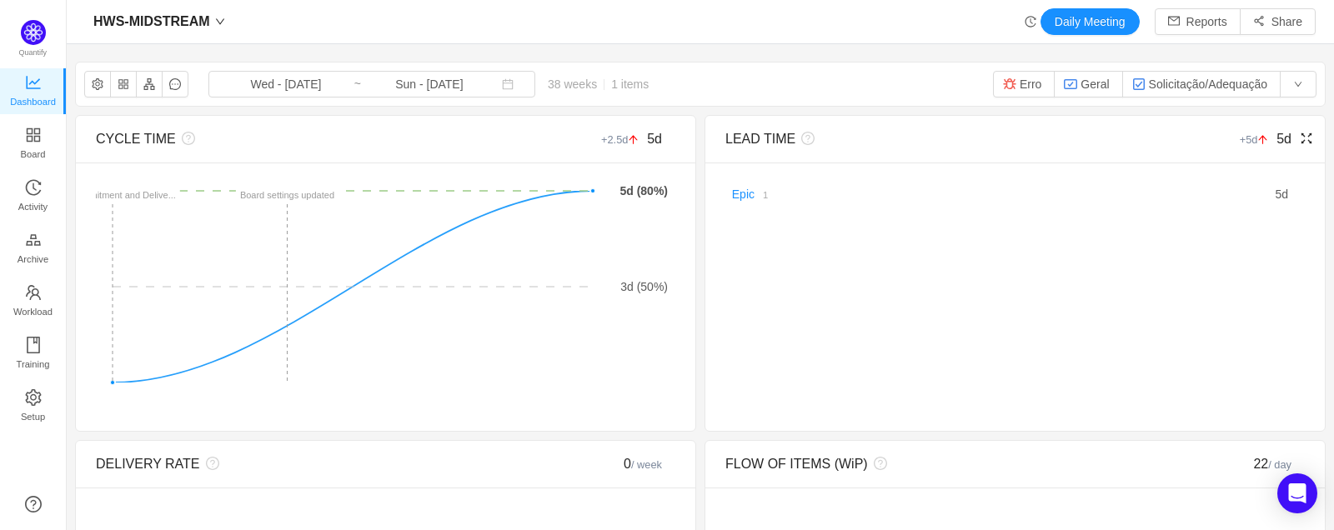
click at [1133, 138] on icon "icon: fullscreen" at bounding box center [1306, 138] width 13 height 13
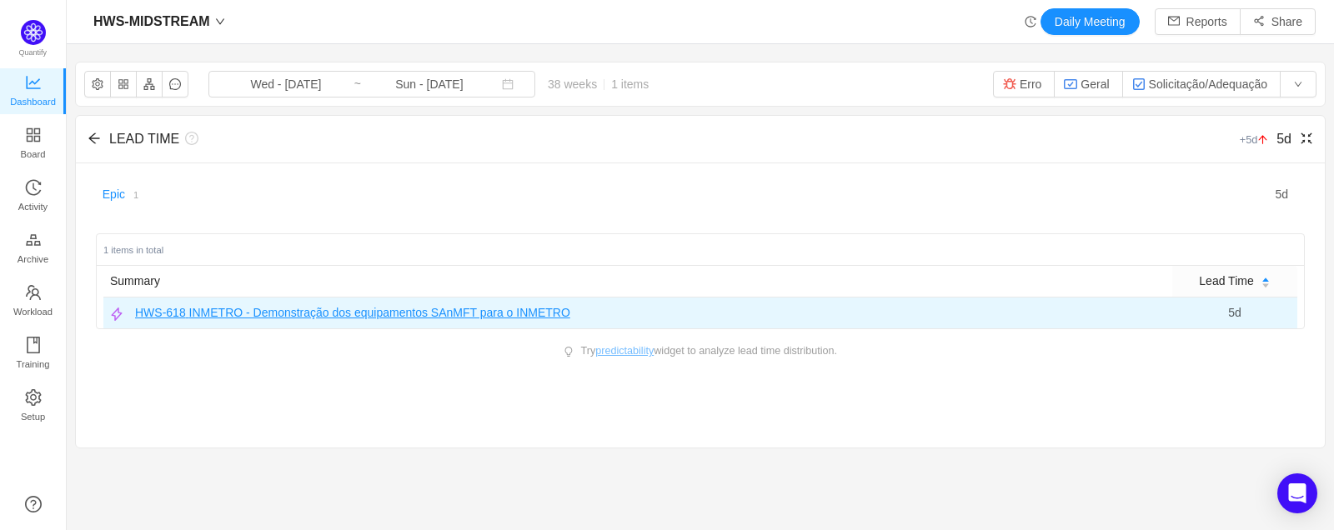
click at [380, 309] on span "INMETRO - Demonstração dos equipamentos SAnMFT para o INMETRO" at bounding box center [379, 313] width 381 height 18
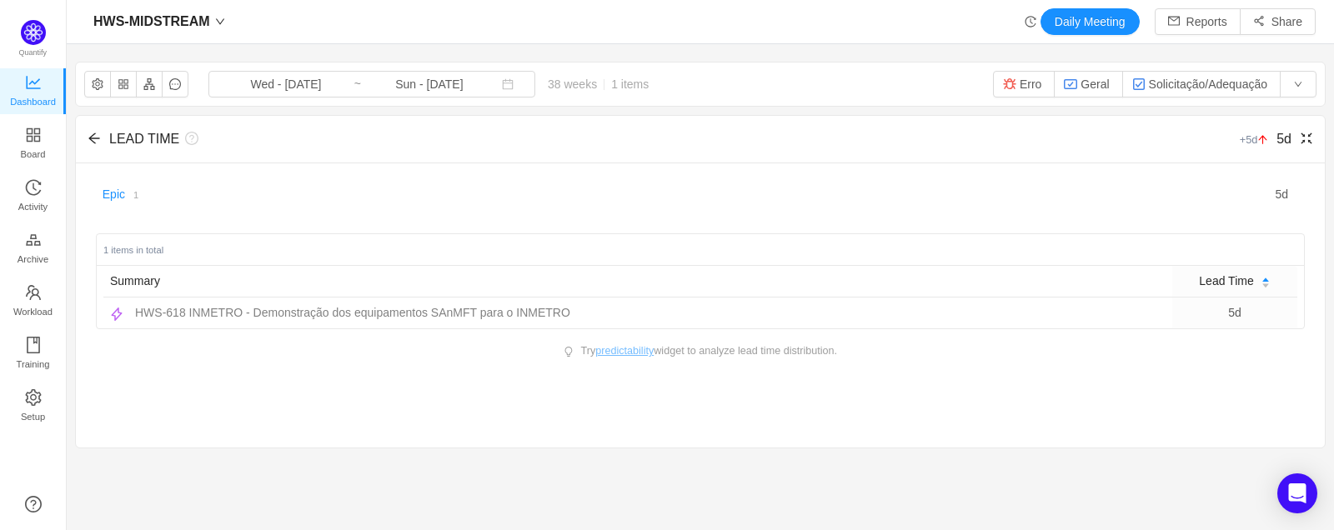
click at [83, 138] on div "LEAD TIME +5d 5d" at bounding box center [700, 140] width 1249 height 48
click at [93, 139] on icon "icon: arrow-left" at bounding box center [93, 138] width 11 height 11
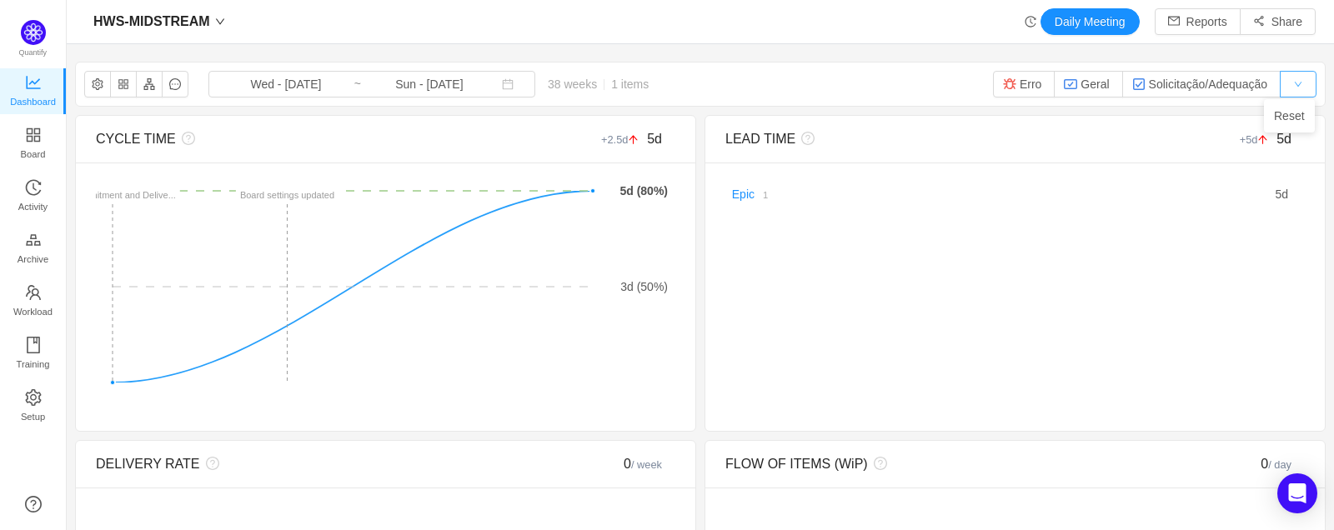
click at [1133, 79] on button "button" at bounding box center [1298, 84] width 37 height 27
click at [1133, 115] on li "Reset" at bounding box center [1289, 116] width 51 height 27
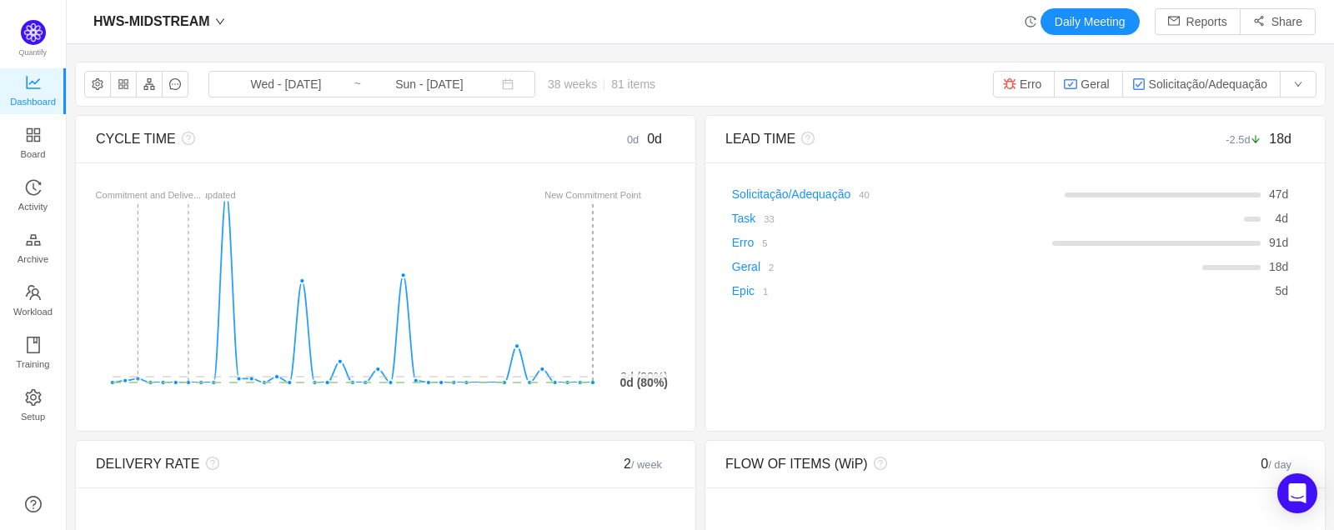
click at [635, 93] on div "Wed - [DATE] ~ Sun - [DATE] 38 weeks 81 items" at bounding box center [439, 84] width 460 height 27
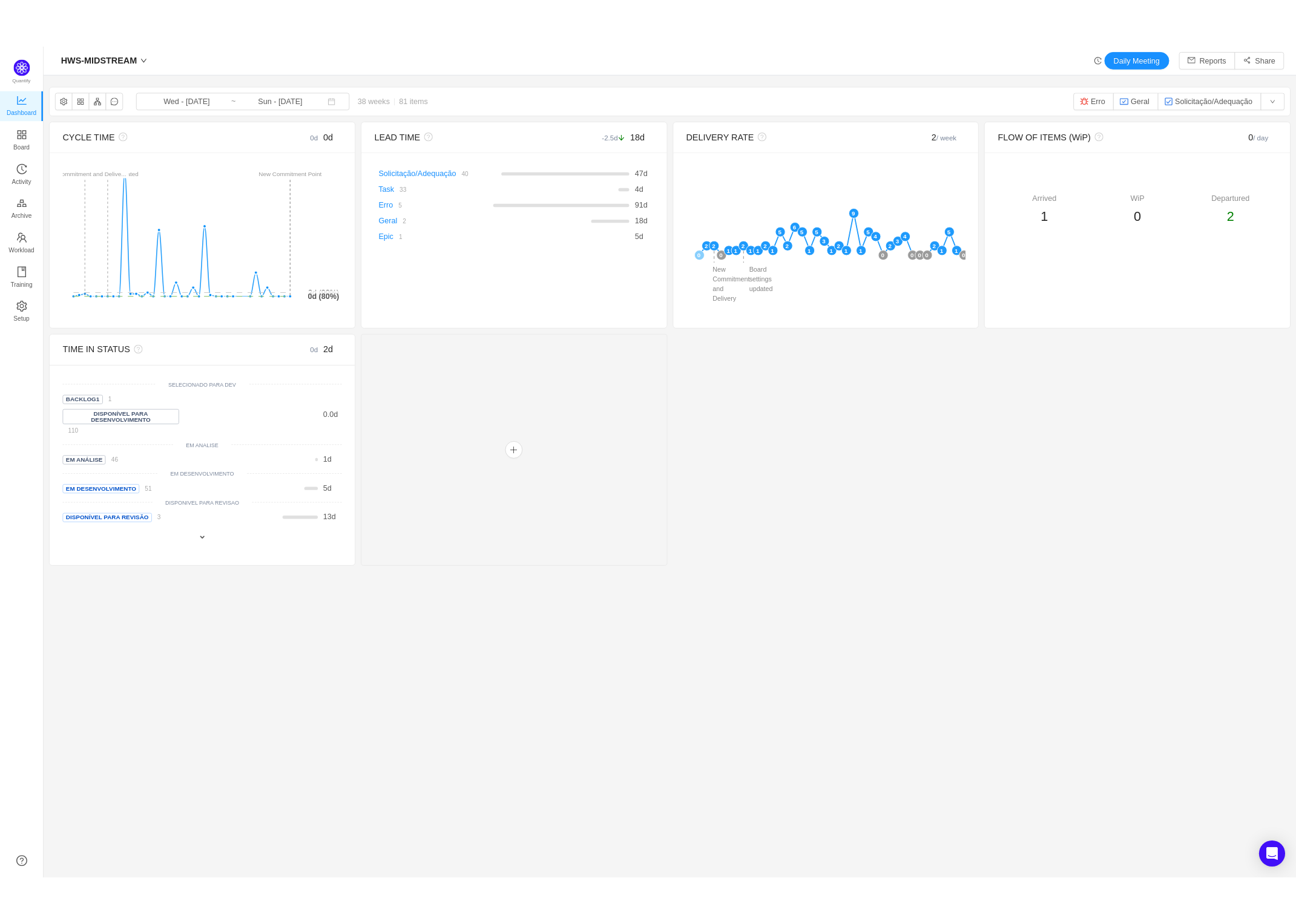
scroll to position [902, 1358]
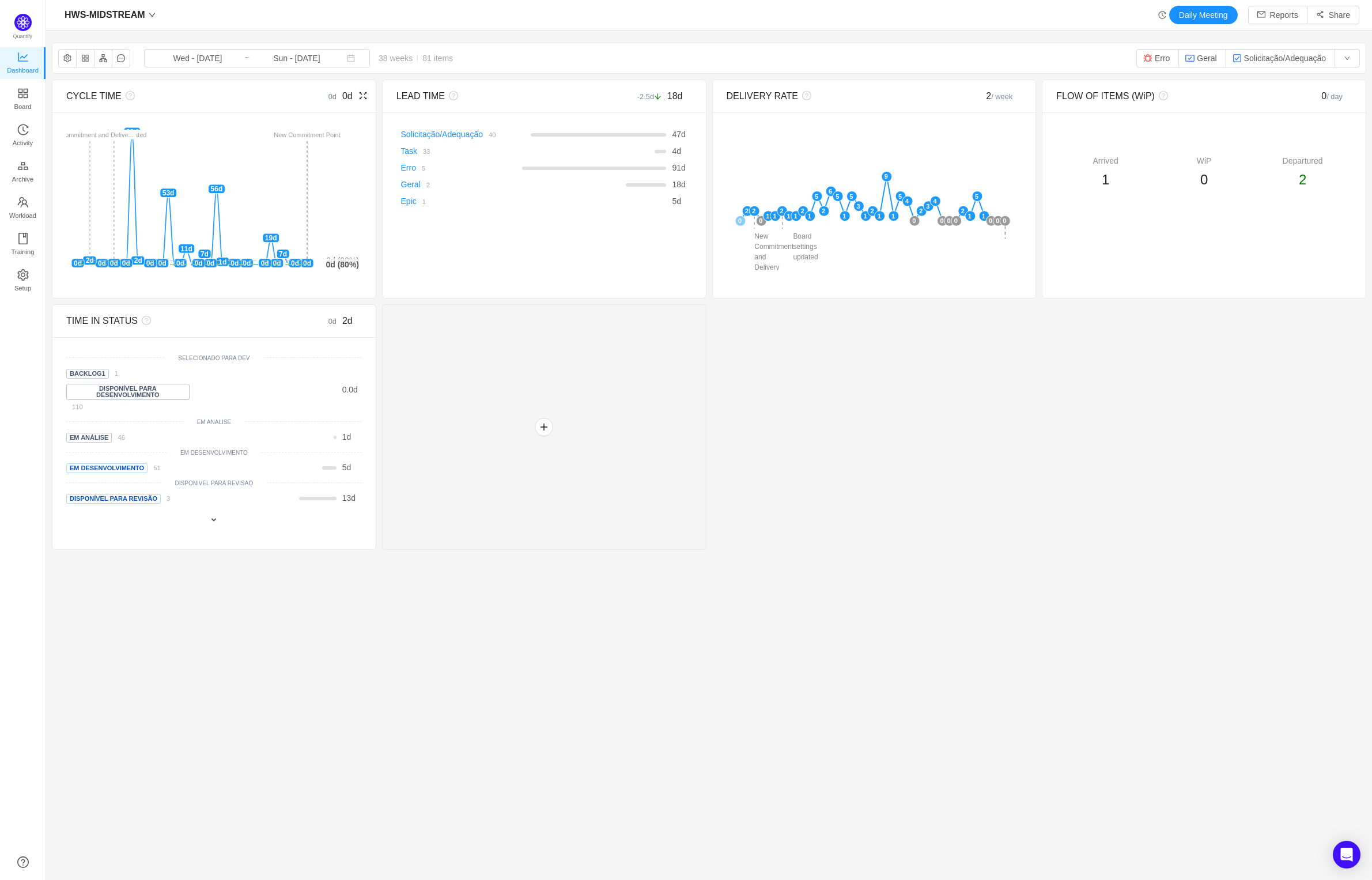
click at [359, 99] on icon "icon: fullscreen" at bounding box center [363, 95] width 9 height 9
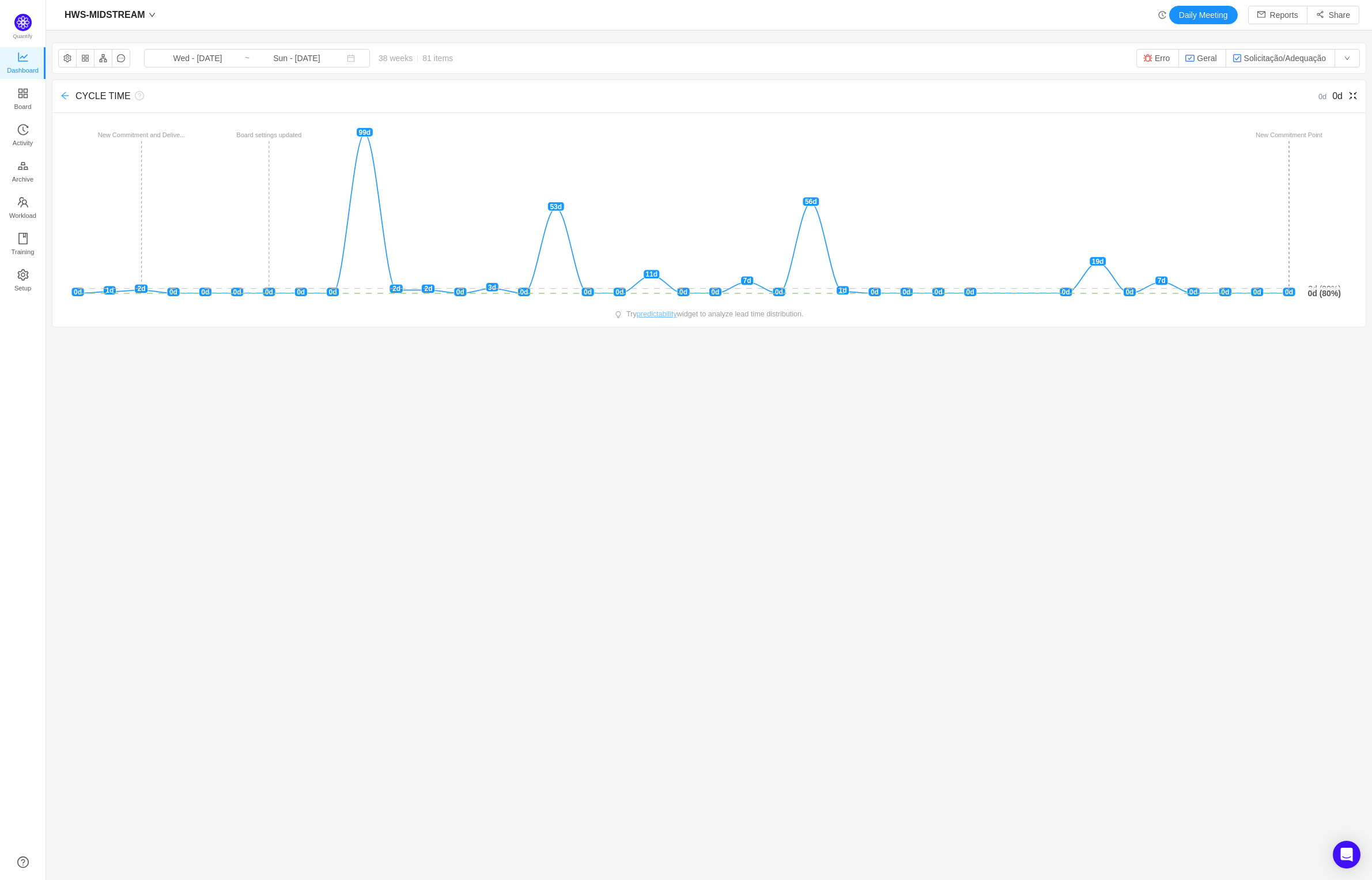
click at [67, 97] on icon "icon: arrow-left" at bounding box center [65, 95] width 9 height 9
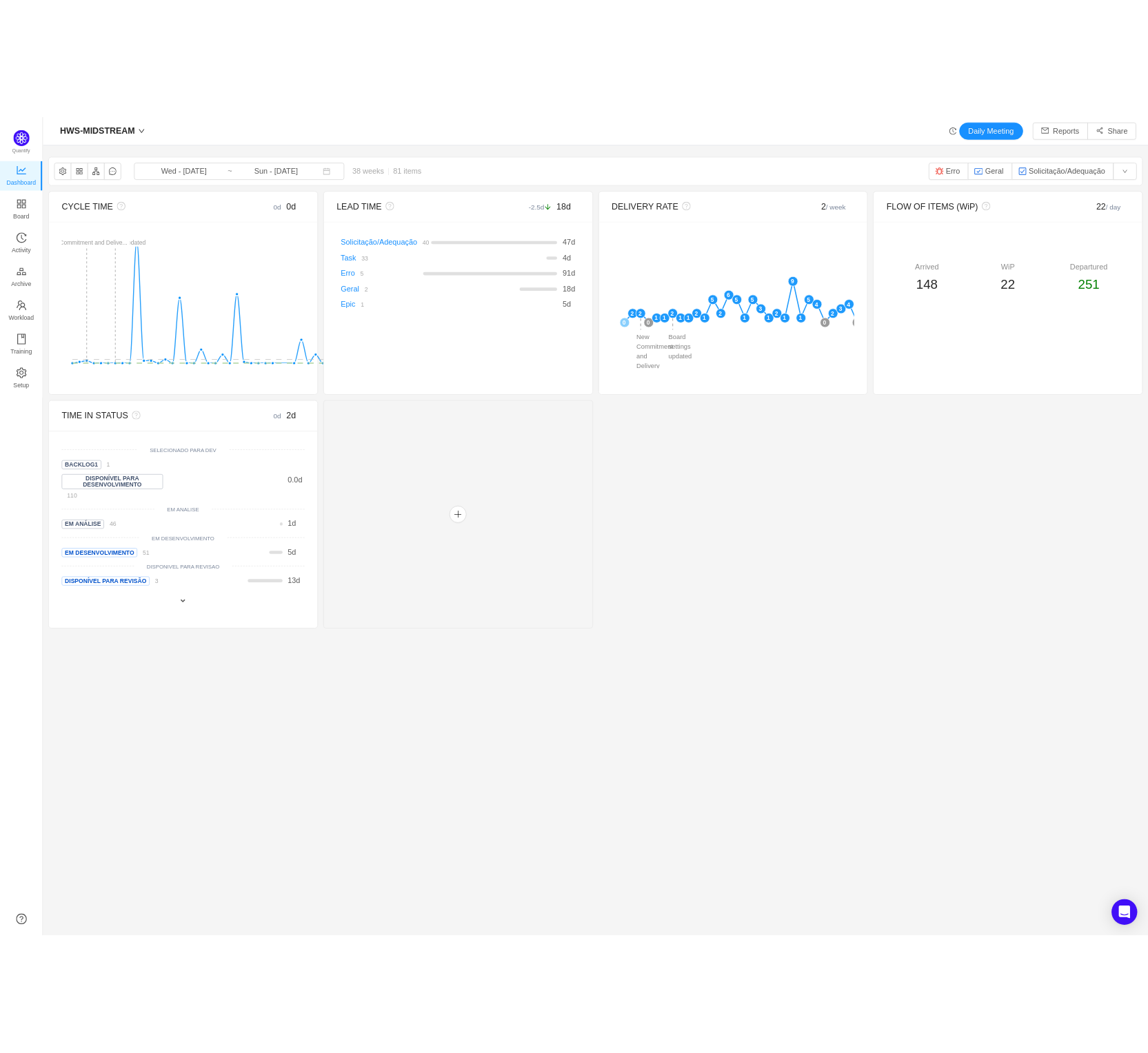
scroll to position [1032, 1061]
